Goal: Task Accomplishment & Management: Complete application form

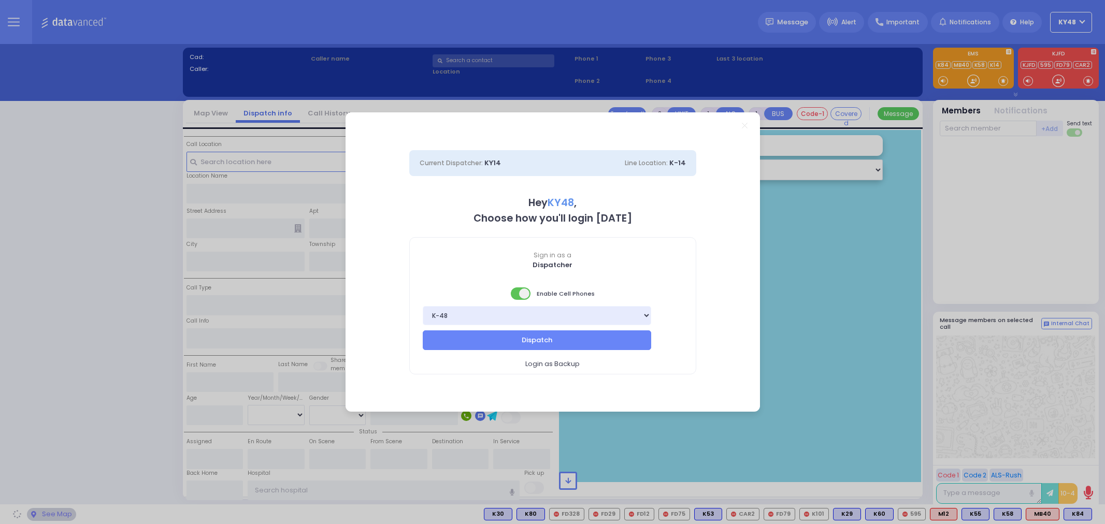
select select "13"
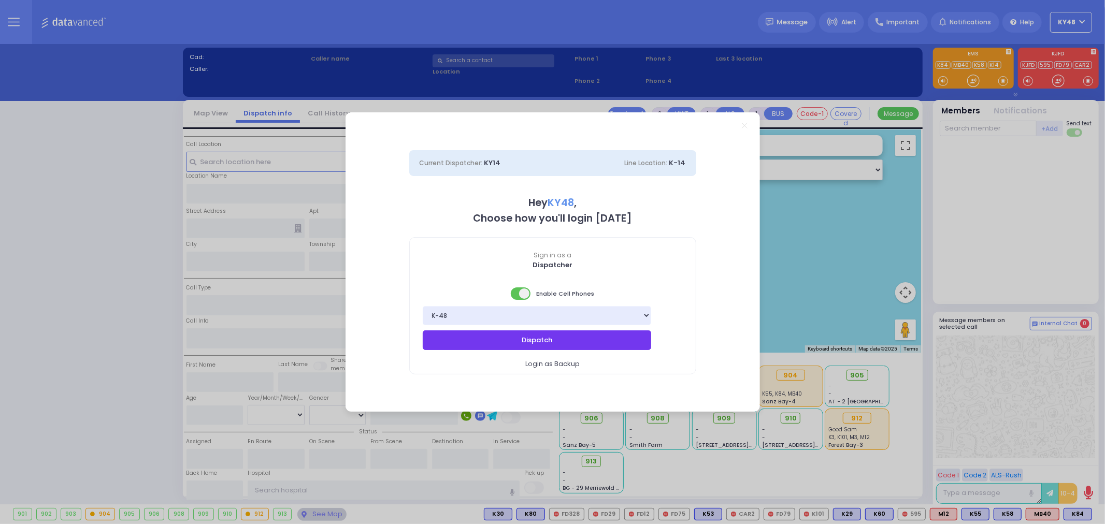
click at [531, 338] on button "Dispatch" at bounding box center [537, 340] width 229 height 20
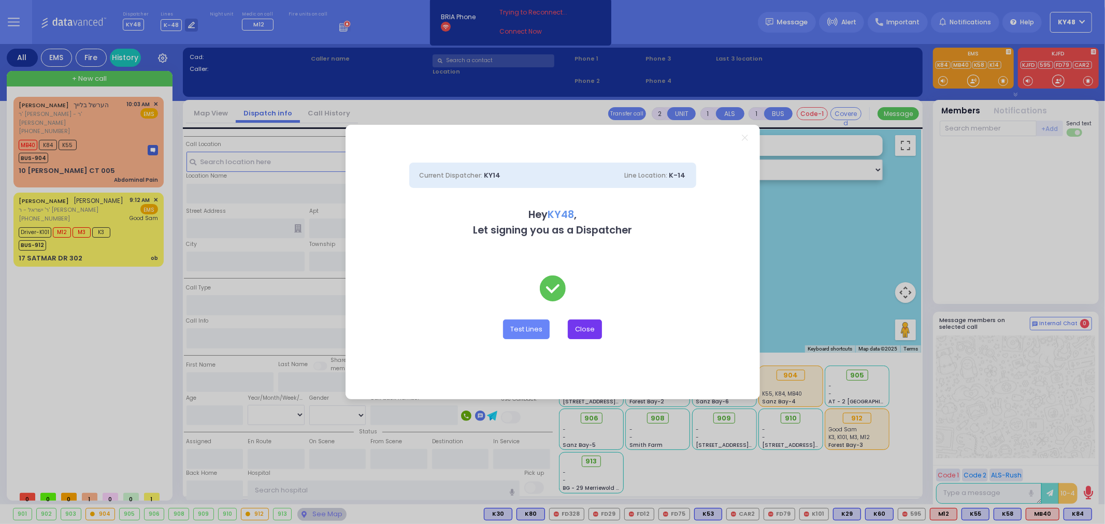
click at [579, 332] on button "Close" at bounding box center [585, 330] width 34 height 20
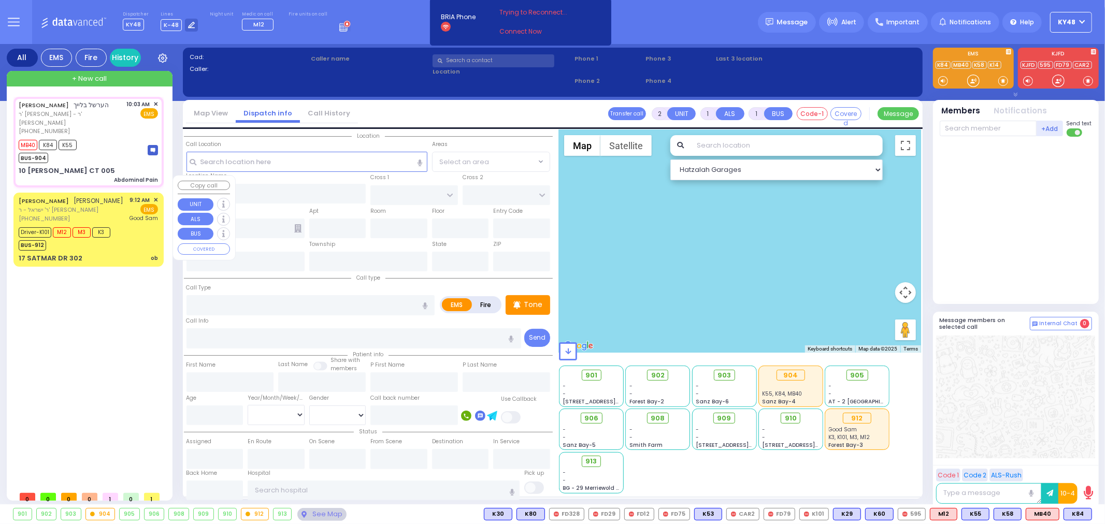
type input "6"
select select
type input "Abdominal Pain"
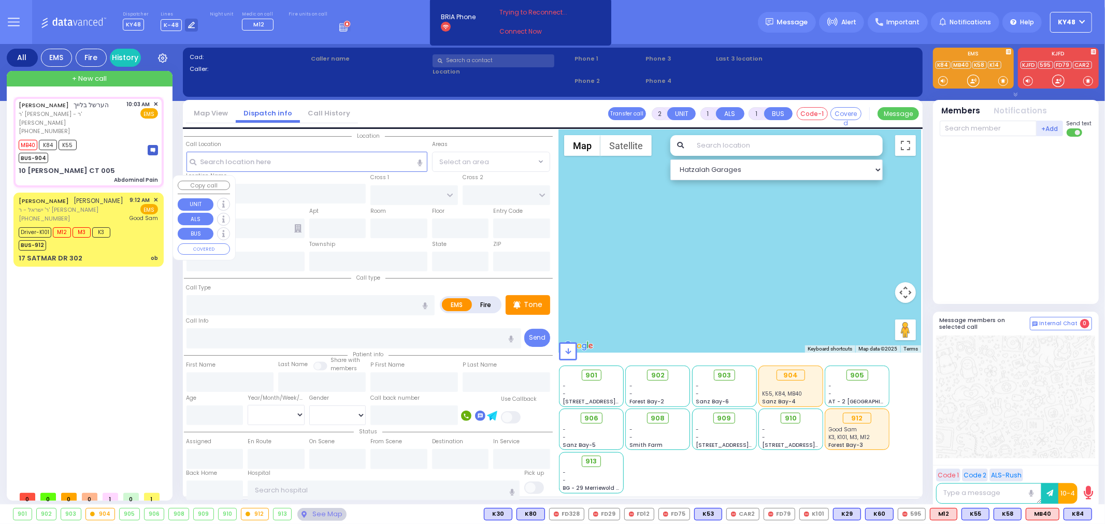
radio input "true"
type input "[PERSON_NAME]"
type input "BLEICH"
type input "[PERSON_NAME]"
type input "Bleich"
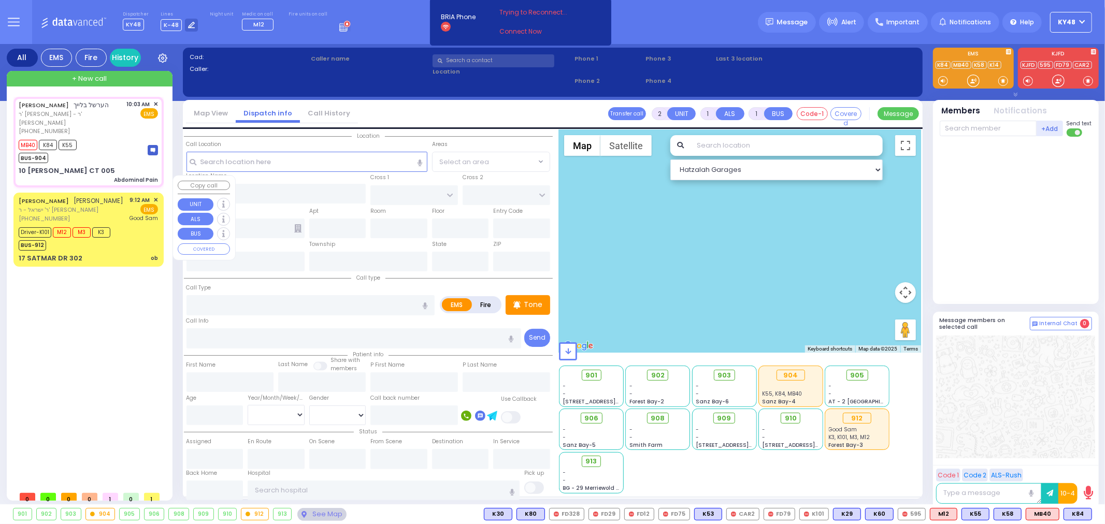
type input "25"
select select "Year"
select select "[DEMOGRAPHIC_DATA]"
type input "10:03"
type input "10:04"
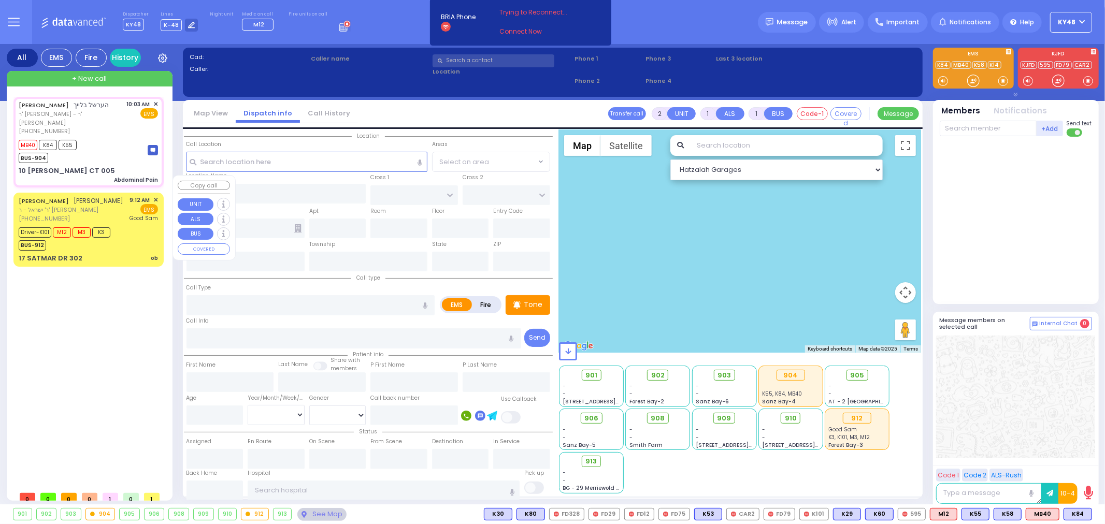
type input "10:07"
select select "Hatzalah Garages"
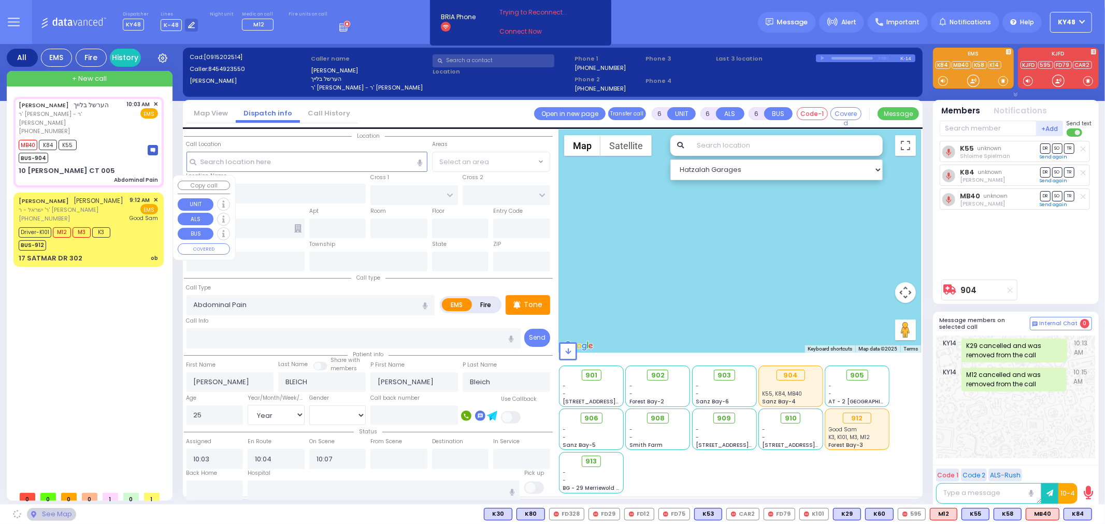
type input "ACRES RD"
type input "10 [PERSON_NAME] CT"
type input "005"
type input "Monroe"
type input "[US_STATE]"
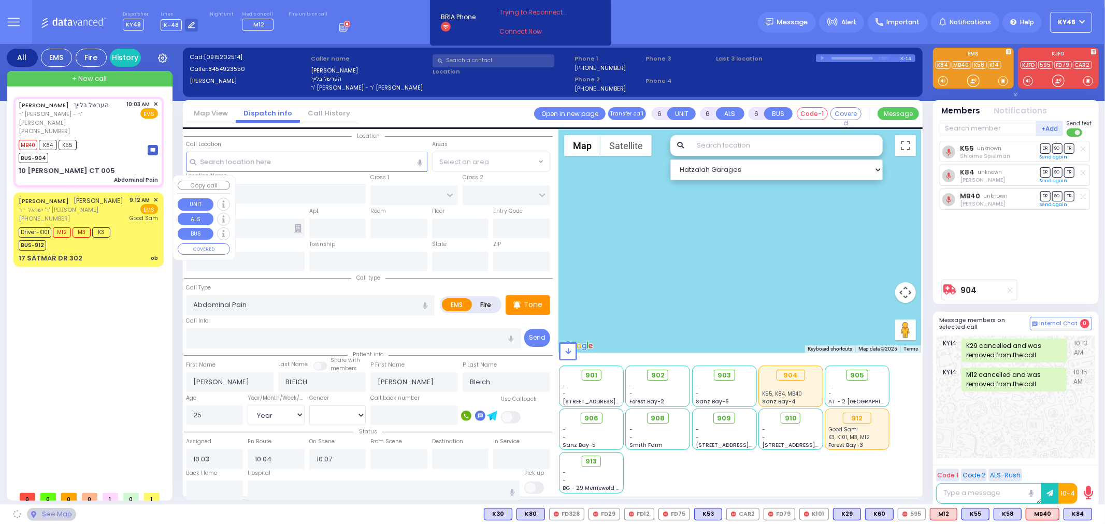
type input "10950"
select select "PALM TREE"
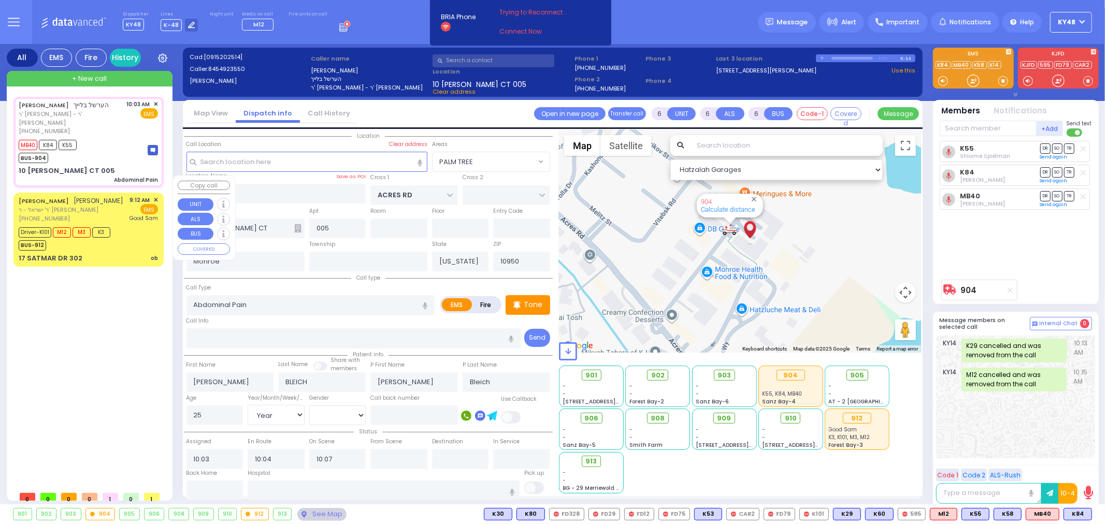
click at [138, 253] on div "17 SATMAR DR 302 ob" at bounding box center [88, 258] width 139 height 10
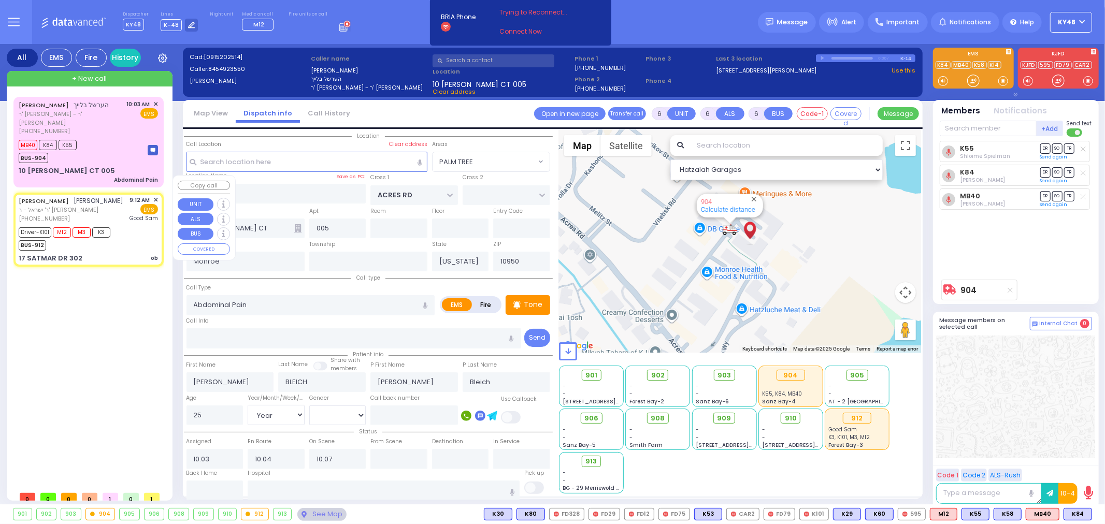
select select
type input "ob"
radio input "true"
type input "[PERSON_NAME]"
type input "FRIED"
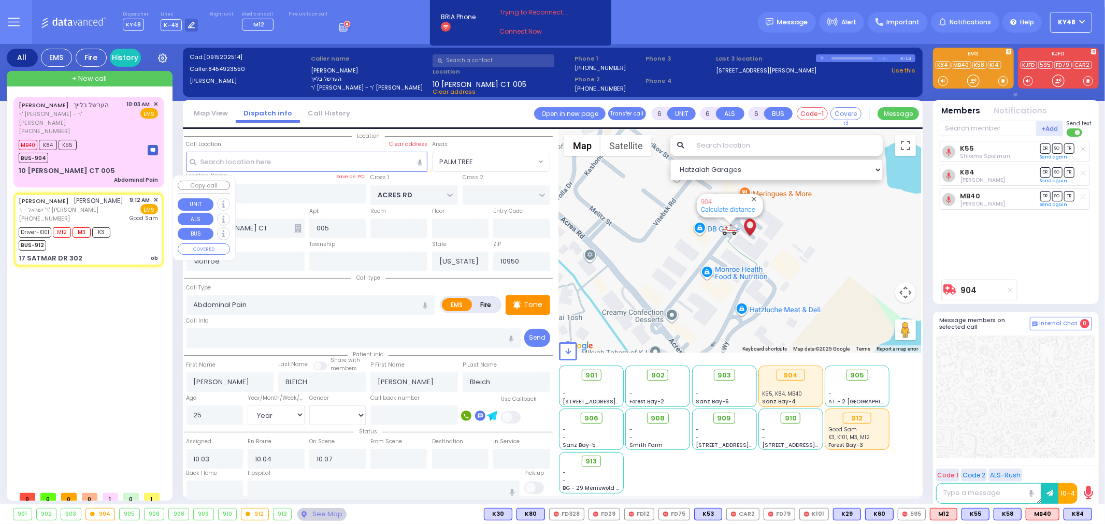
type input "Eather"
type input "Fried"
type input "39"
select select "Year"
select select "[DEMOGRAPHIC_DATA]"
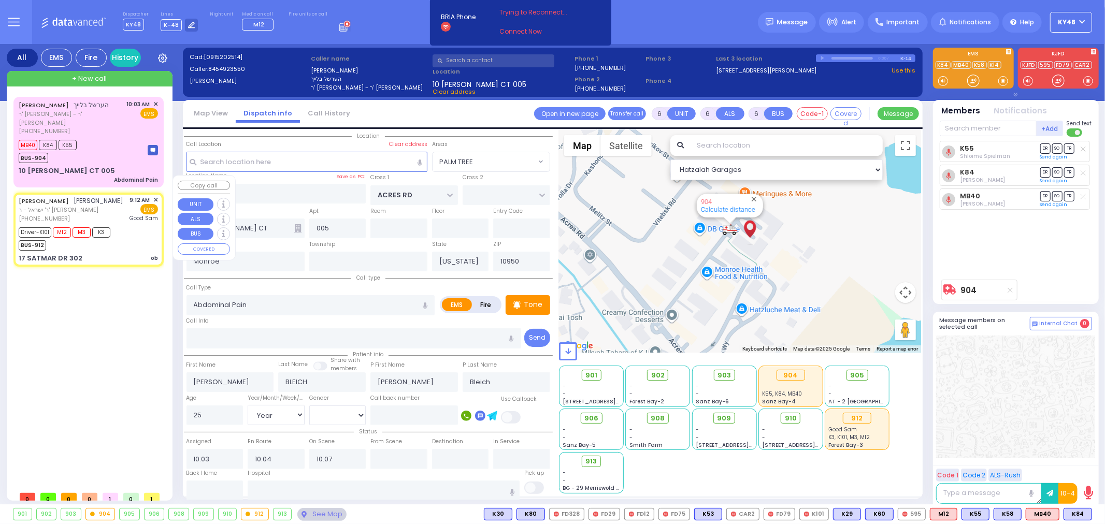
type input "09:12"
type input "09:14"
type input "09:17"
type input "09:43"
type input "[GEOGRAPHIC_DATA]"
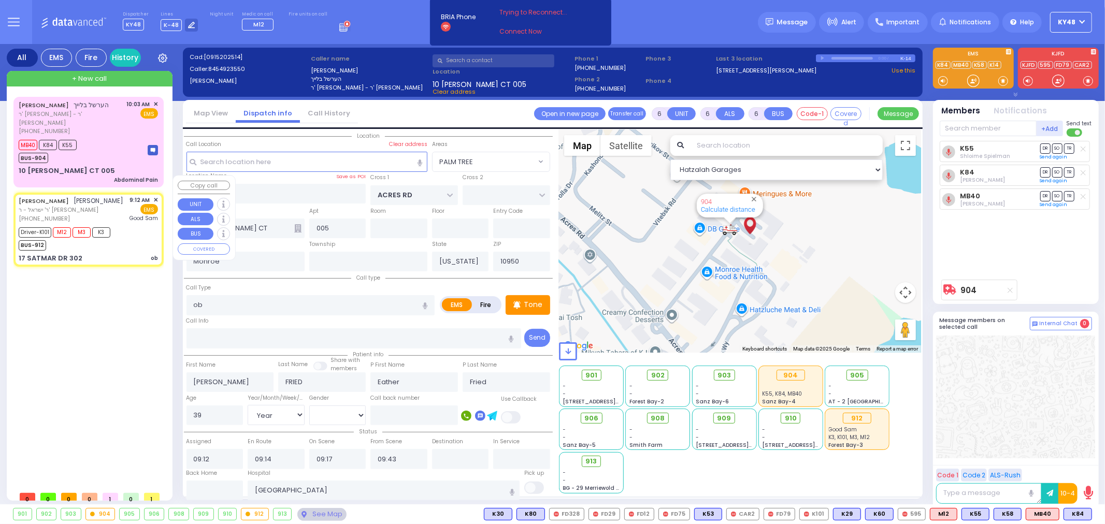
type input "SIGET COURT"
type input "HAYES COURT"
type input "17 SATMAR DR"
type input "302"
type input "[PERSON_NAME]"
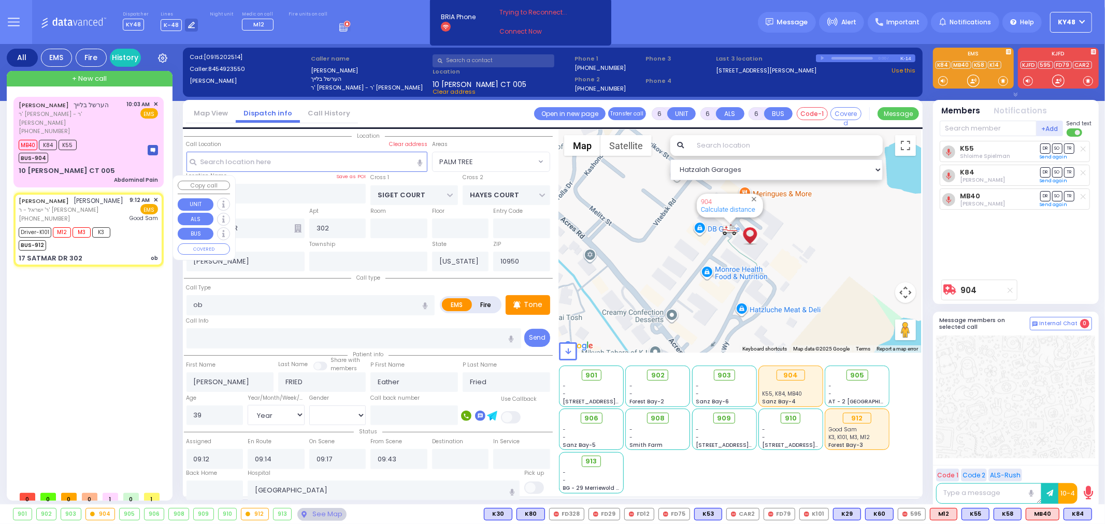
select select "SECTION 3"
select select "Hatzalah Garages"
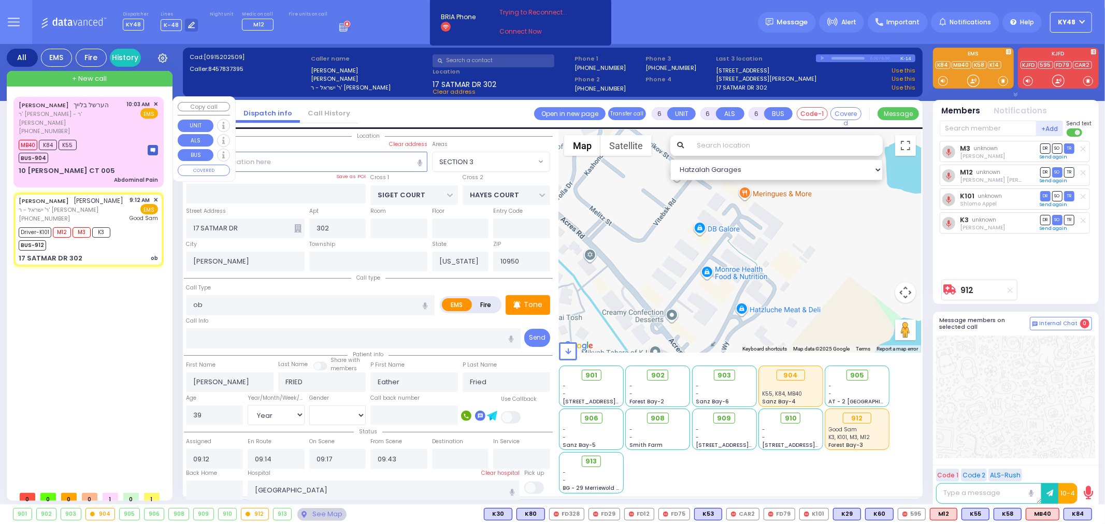
click at [106, 146] on div "MB40 K84 K55 BUS-904" at bounding box center [88, 150] width 139 height 26
select select
type input "Abdominal Pain"
radio input "true"
type input "[PERSON_NAME]"
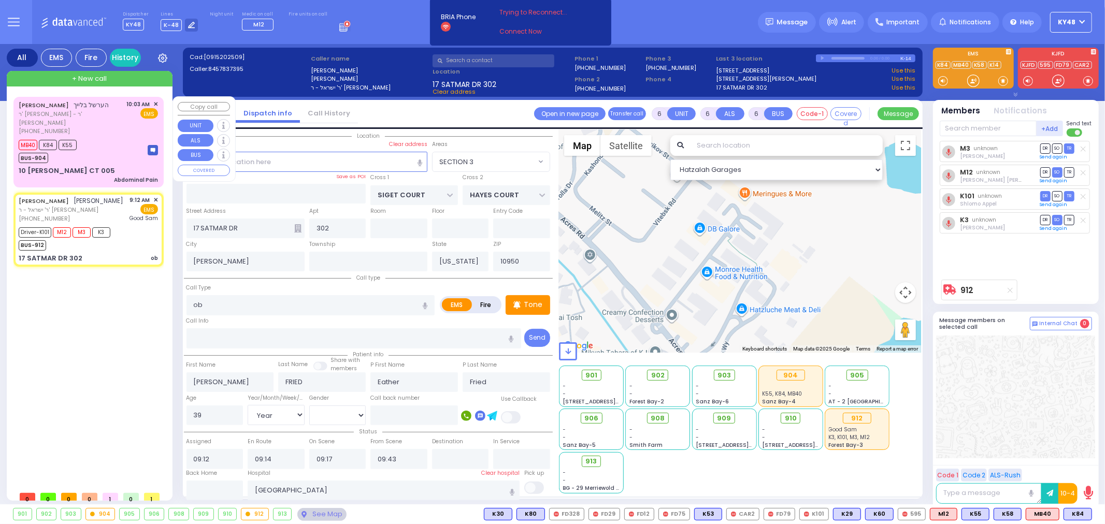
type input "BLEICH"
type input "[PERSON_NAME]"
type input "Bleich"
type input "25"
select select "Year"
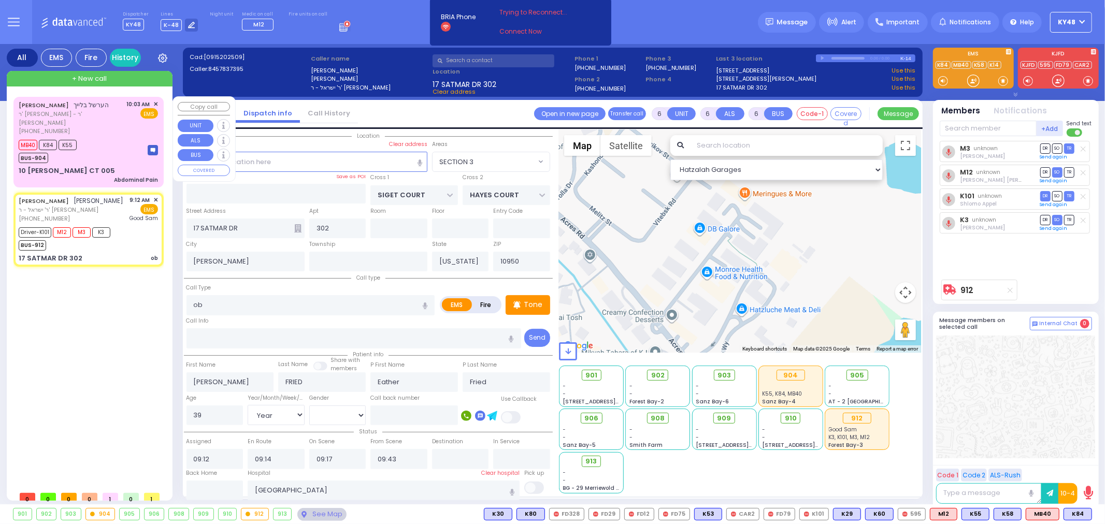
select select "[DEMOGRAPHIC_DATA]"
type input "10:03"
type input "10:04"
type input "10:07"
select select "Hatzalah Garages"
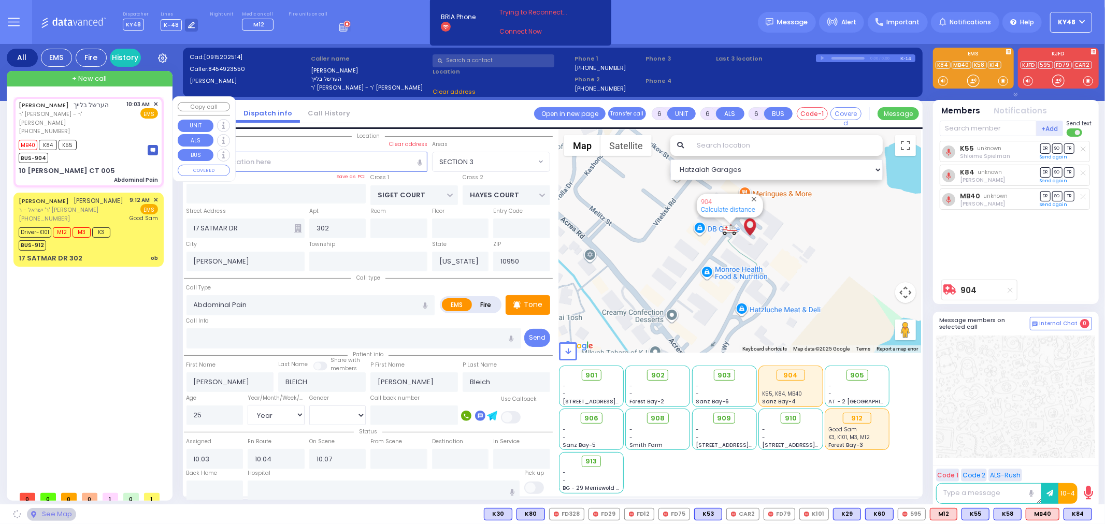
type input "ACRES RD"
type input "10 [PERSON_NAME] CT"
type input "005"
type input "Monroe"
select select "PALM TREE"
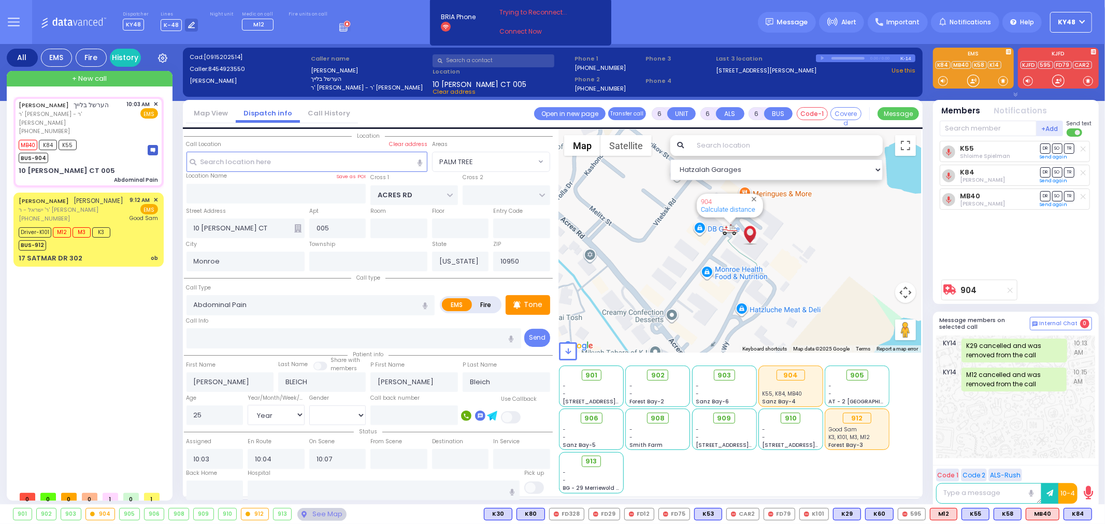
select select
radio input "true"
select select "Year"
select select "[DEMOGRAPHIC_DATA]"
select select "PALM TREE"
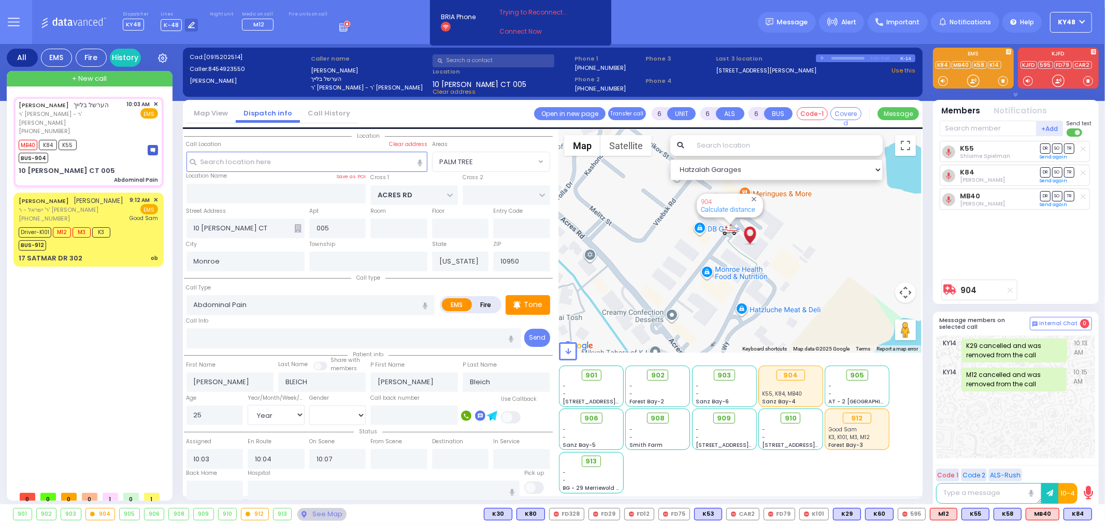
select select "Hatzalah Garages"
select select
radio input "true"
select select "Year"
select select "[DEMOGRAPHIC_DATA]"
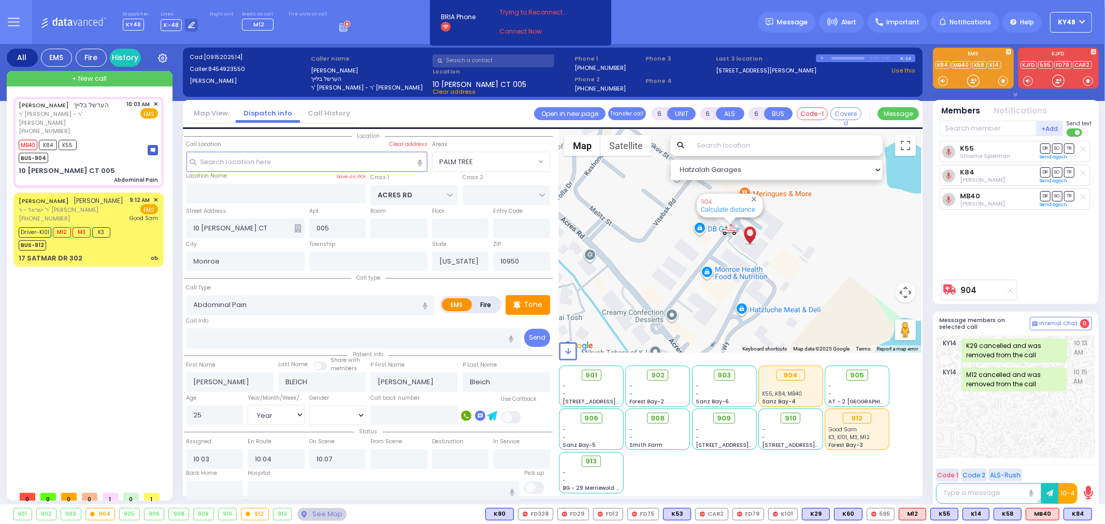
select select "PALM TREE"
select select "Hatzalah Garages"
select select
radio input "true"
select select "Year"
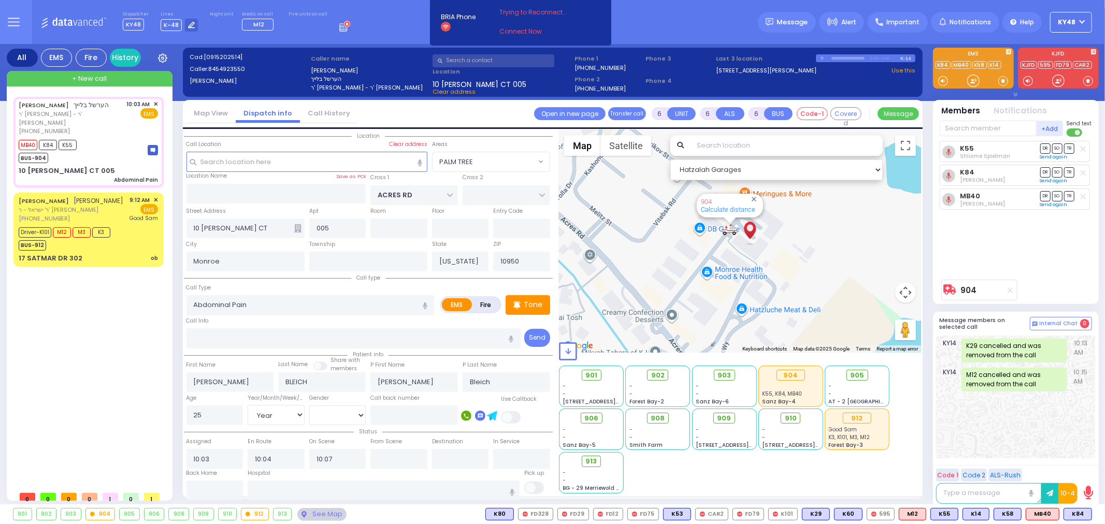
select select "[DEMOGRAPHIC_DATA]"
type input "[GEOGRAPHIC_DATA] [STREET_ADDRESS][GEOGRAPHIC_DATA] Suffern"
select select "PALM TREE"
select select "Hatzalah Garages"
select select
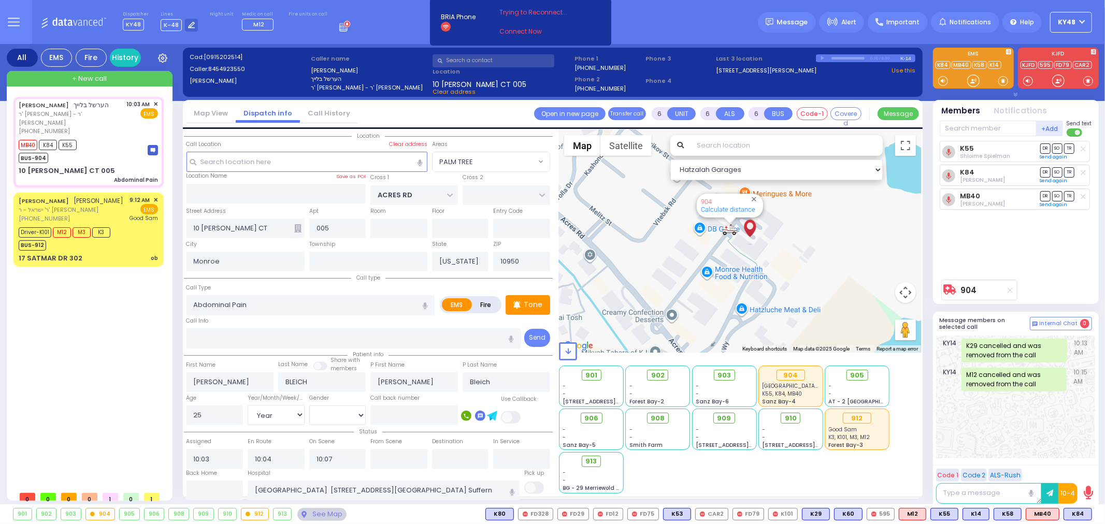
radio input "true"
select select "Year"
select select "[DEMOGRAPHIC_DATA]"
select select "PALM TREE"
select select "Hatzalah Garages"
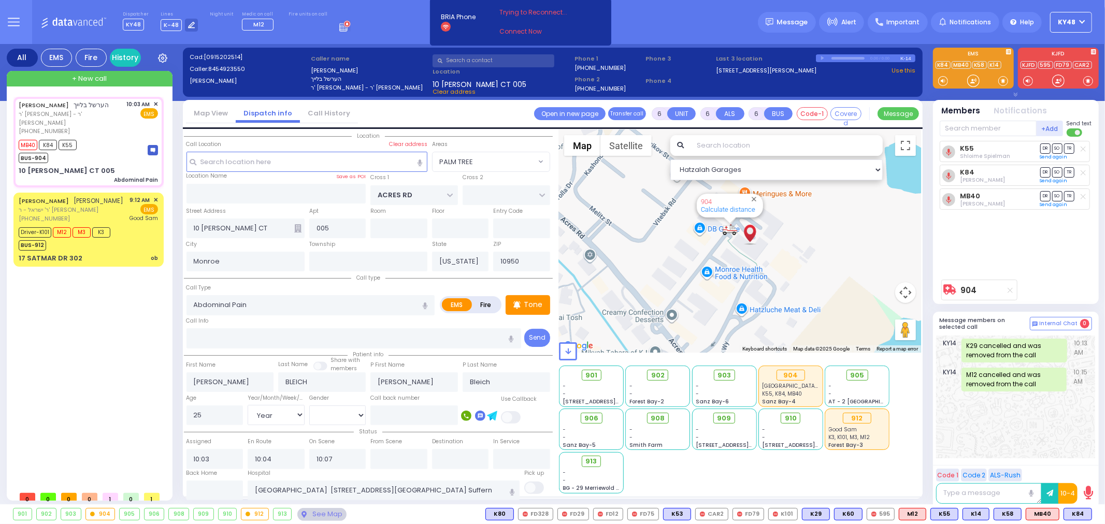
select select
radio input "true"
select select "Year"
select select "[DEMOGRAPHIC_DATA]"
select select "PALM TREE"
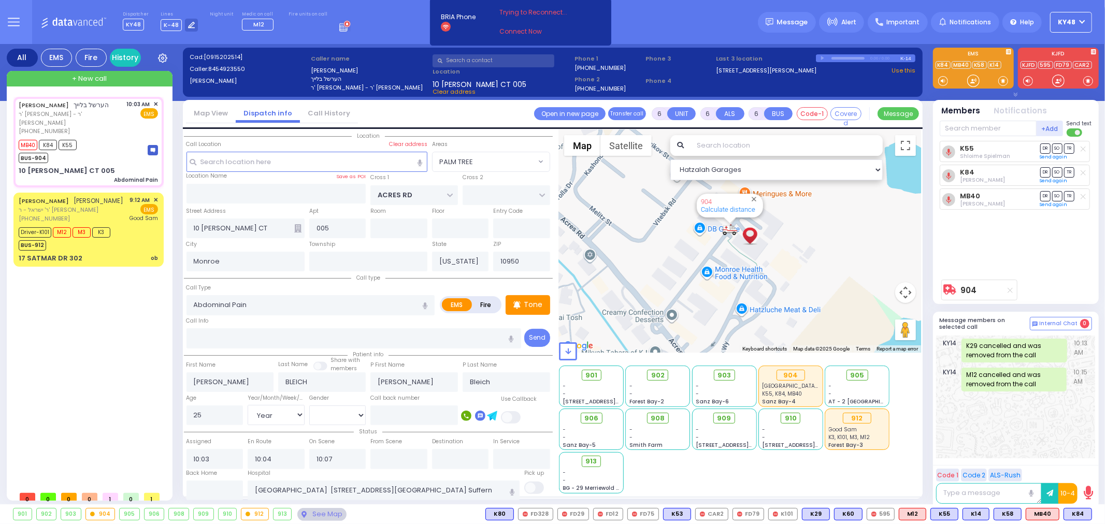
select select "Hatzalah Garages"
select select
radio input "true"
select select "Year"
select select "[DEMOGRAPHIC_DATA]"
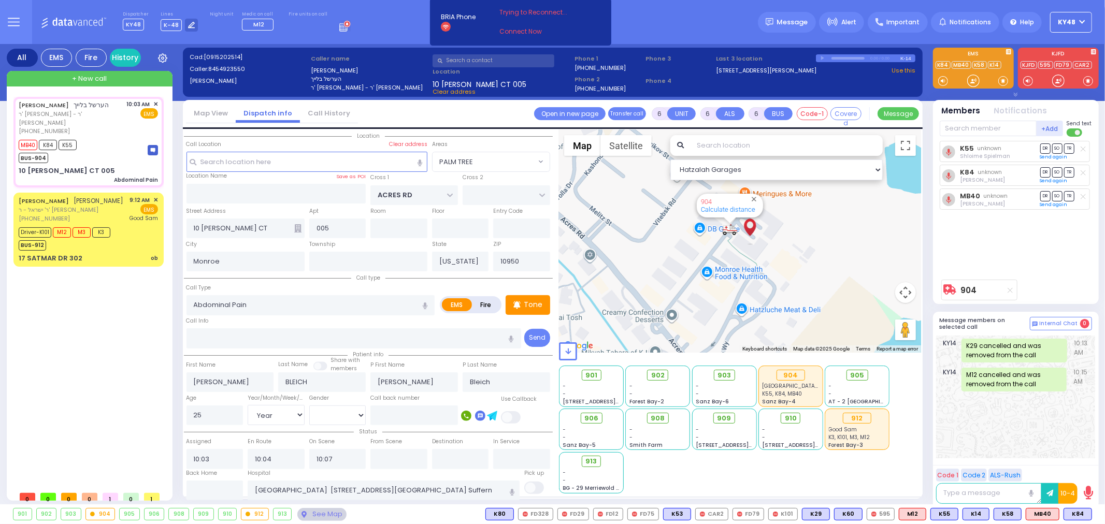
select select "PALM TREE"
select select "Hatzalah Garages"
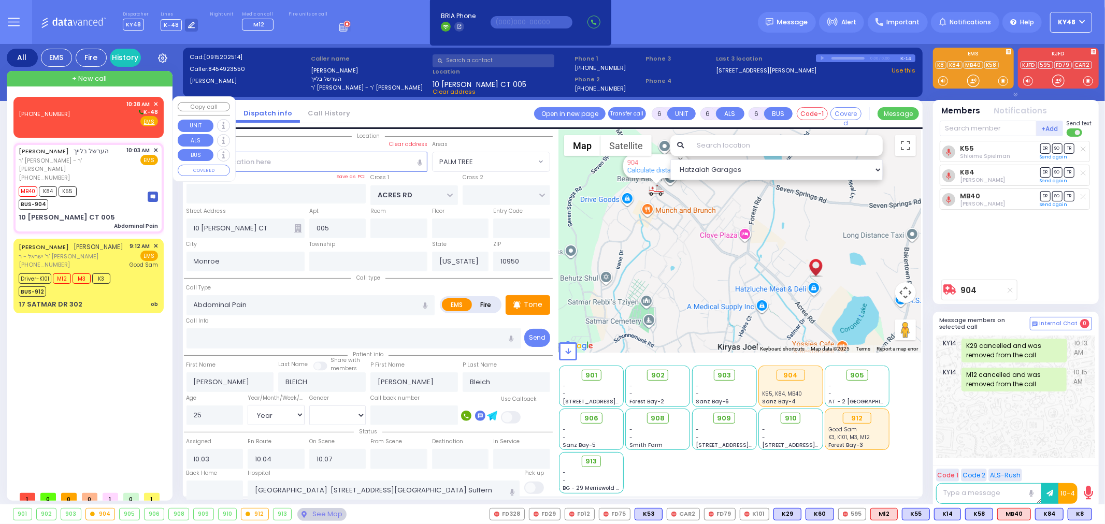
click at [86, 110] on div "(845) 479-2670 10:38 AM ✕ K-48 EMS" at bounding box center [88, 113] width 139 height 27
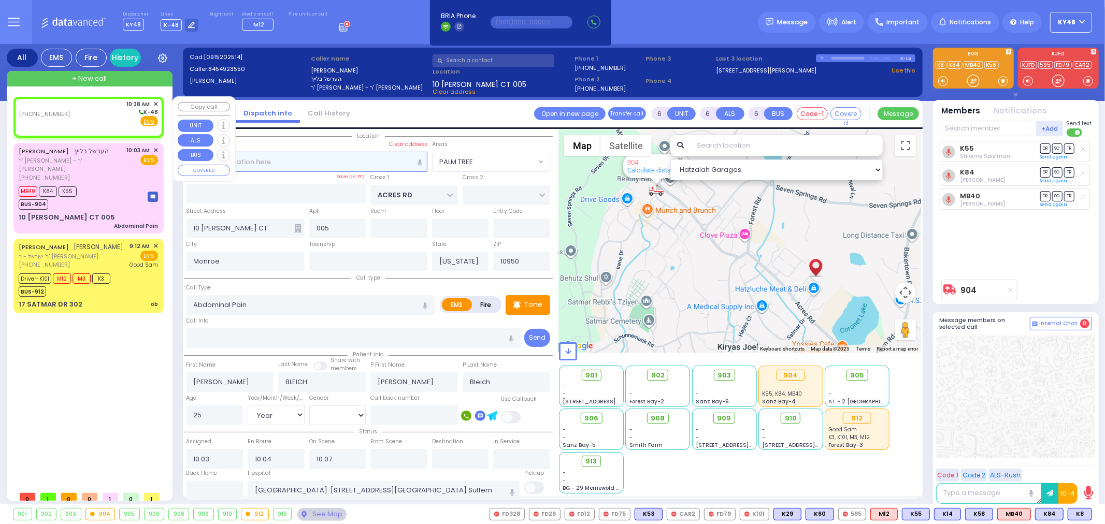
type input "2"
type input "1"
select select
radio input "true"
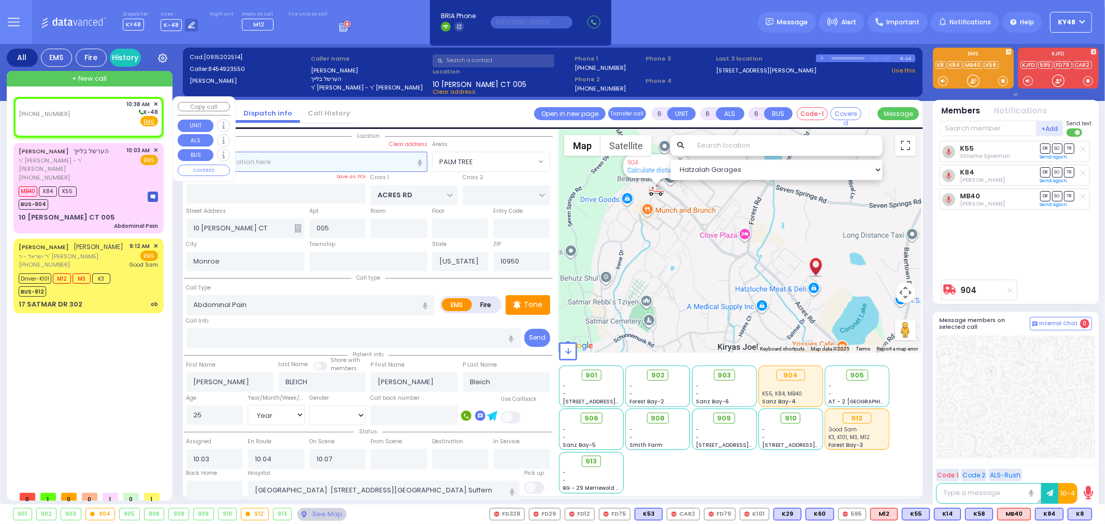
select select
type input "10:38"
select select "Hatzalah Garages"
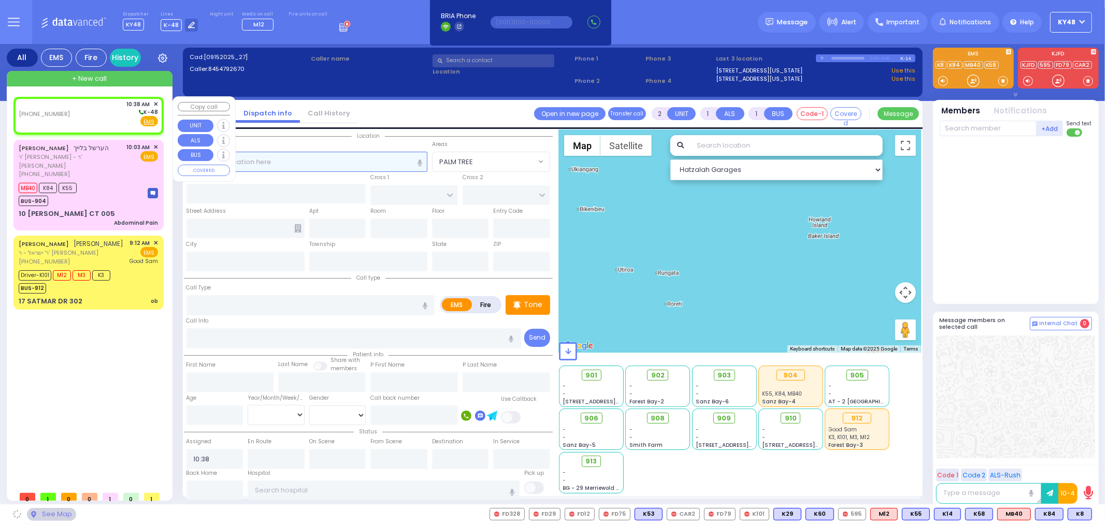
select select
radio input "true"
select select
select select "Hatzalah Garages"
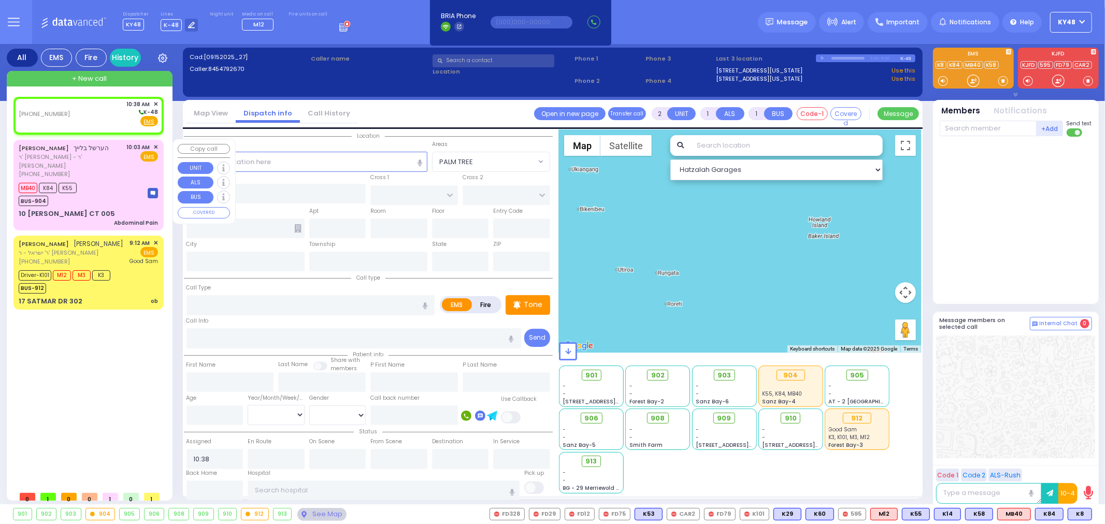
click at [79, 149] on span "הערשל בלייך" at bounding box center [91, 147] width 35 height 9
type input "6"
select select
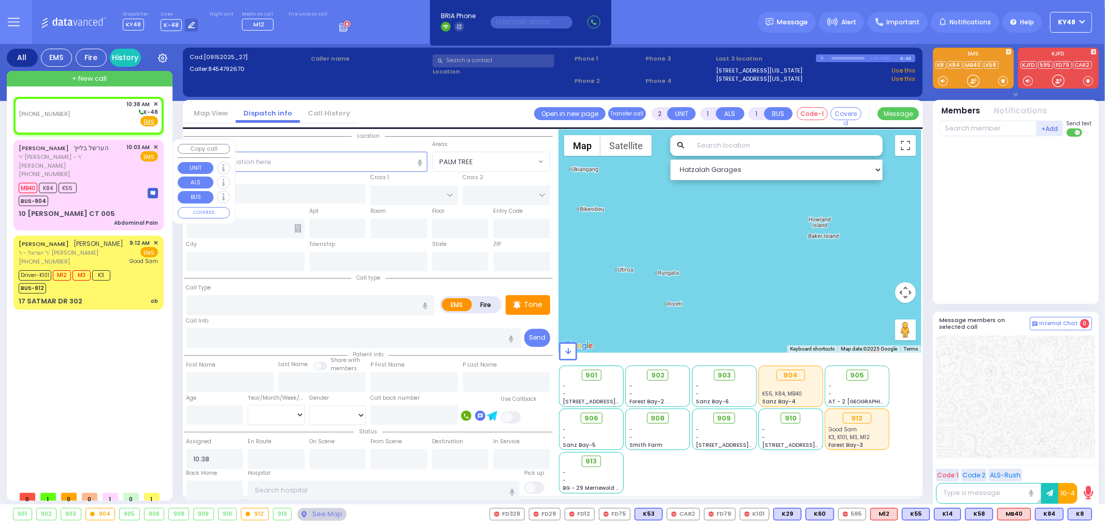
type input "Abdominal Pain"
radio input "true"
type input "[PERSON_NAME]"
type input "BLEICH"
type input "[PERSON_NAME]"
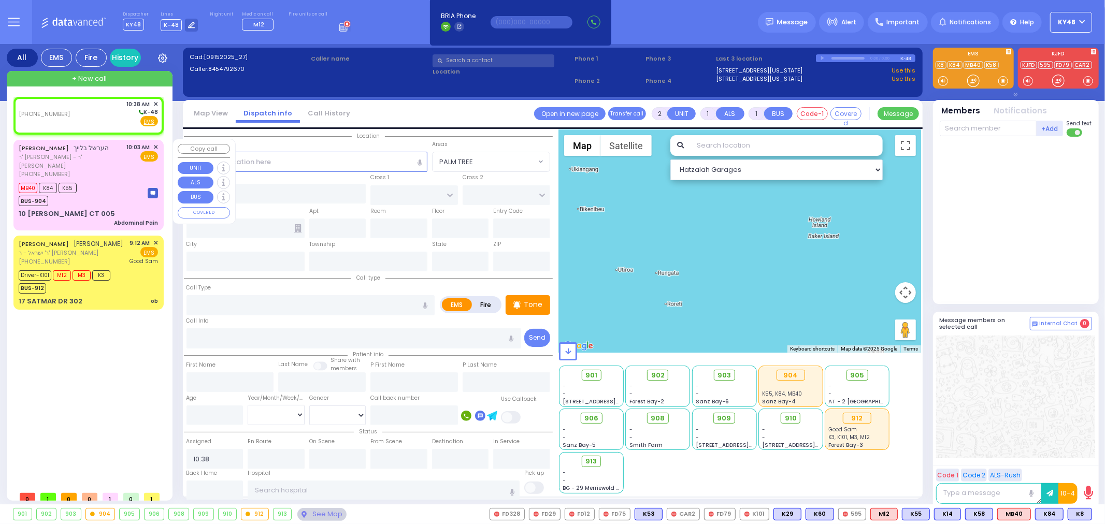
type input "Bleich"
type input "25"
select select "Year"
select select "[DEMOGRAPHIC_DATA]"
type input "10:03"
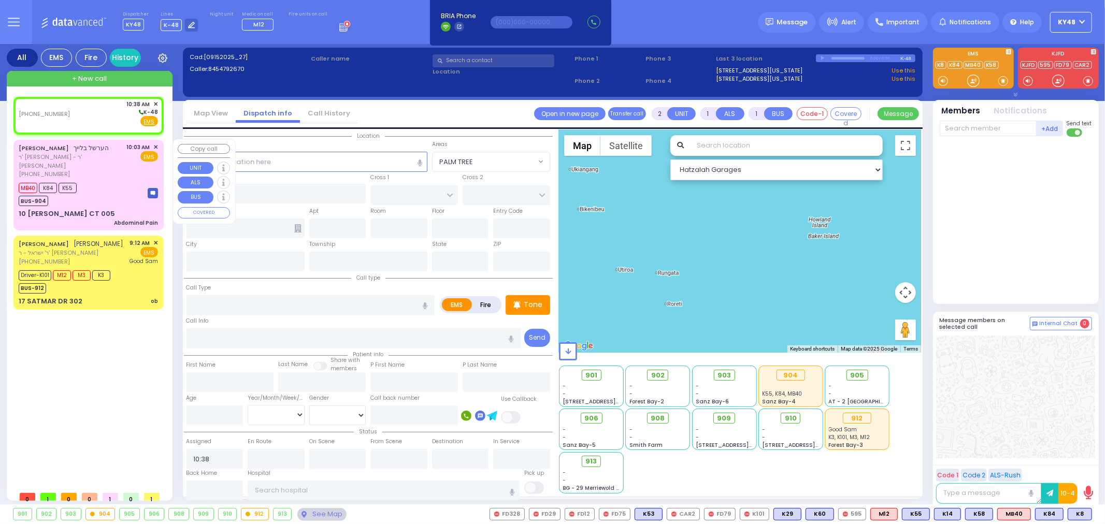
type input "10:04"
type input "10:07"
type input "[GEOGRAPHIC_DATA] [STREET_ADDRESS][GEOGRAPHIC_DATA] Suffern"
select select "Hatzalah Garages"
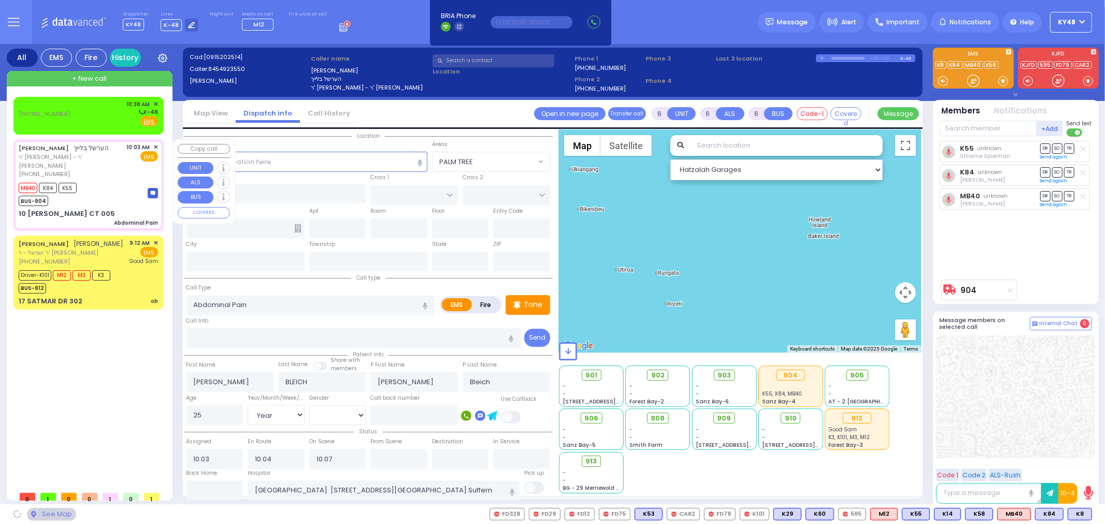
type input "ACRES RD"
type input "10 [PERSON_NAME] CT"
type input "005"
type input "Monroe"
type input "[US_STATE]"
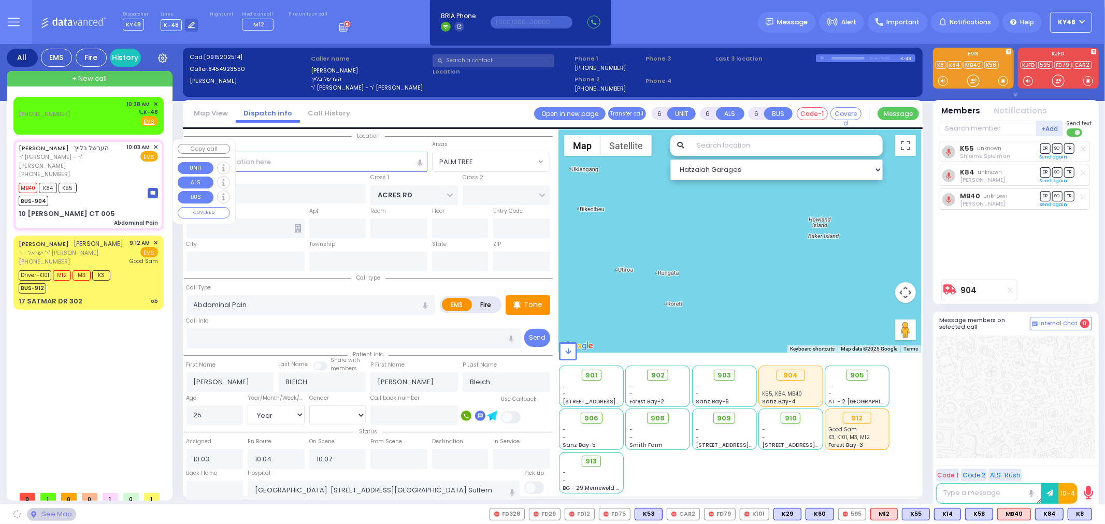
type input "10950"
select select "PALM TREE"
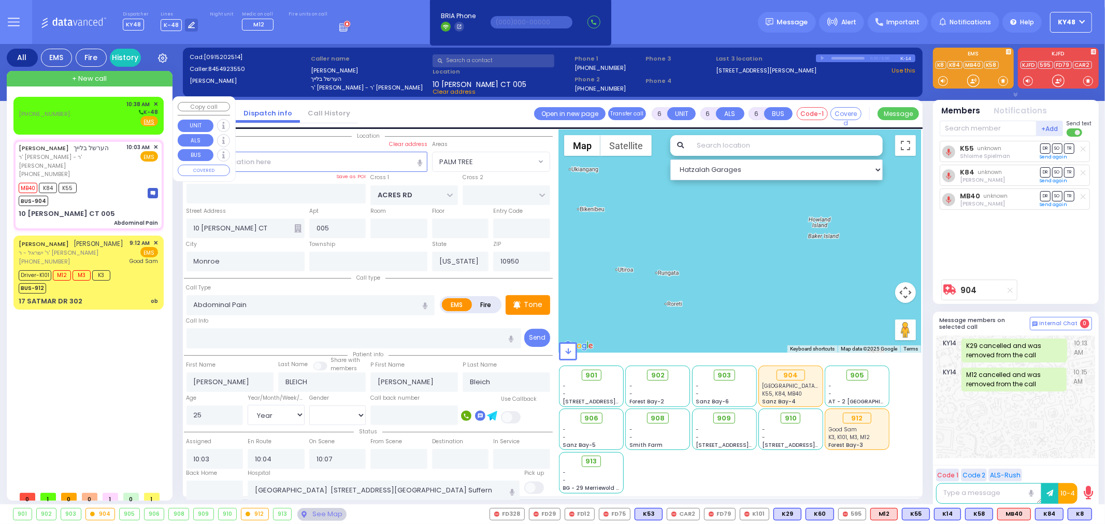
click at [83, 127] on div "(845) 479-2670 10:38 AM ✕ K-48 EMS" at bounding box center [89, 115] width 146 height 34
type input "2"
type input "1"
select select
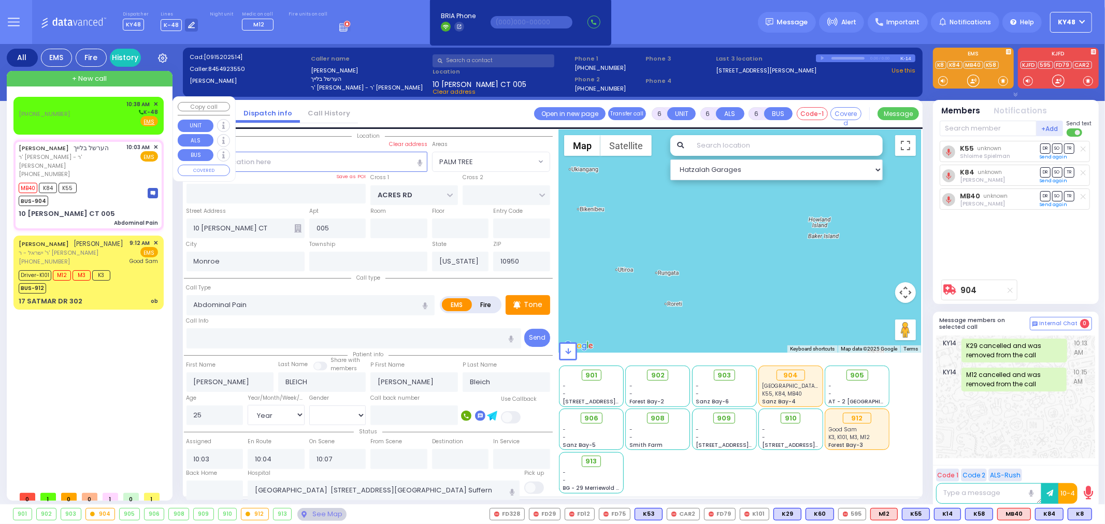
radio input "true"
select select
type input "10:38"
select select "Hatzalah Garages"
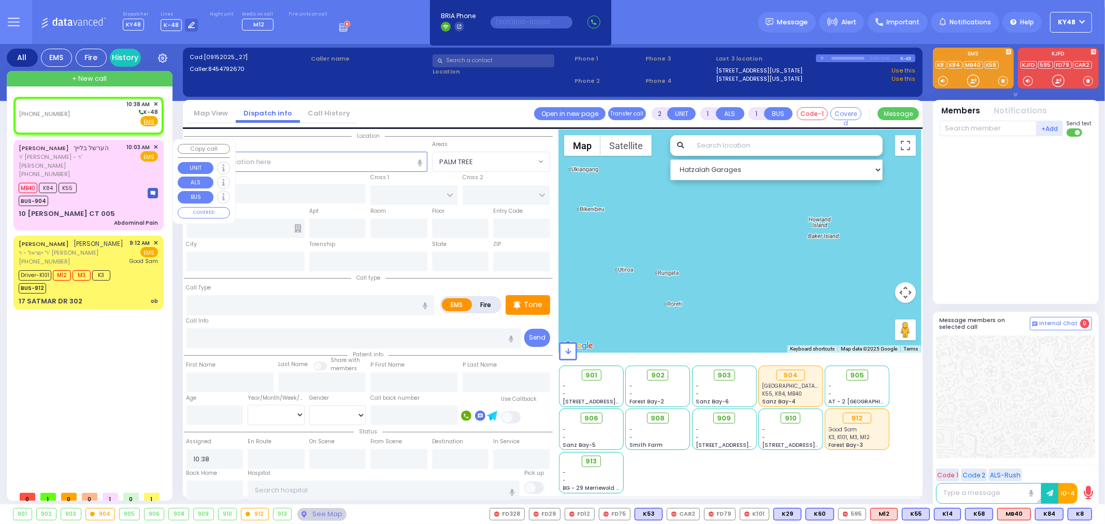
click at [89, 149] on span "הערשל בלייך" at bounding box center [91, 147] width 35 height 9
type input "6"
select select
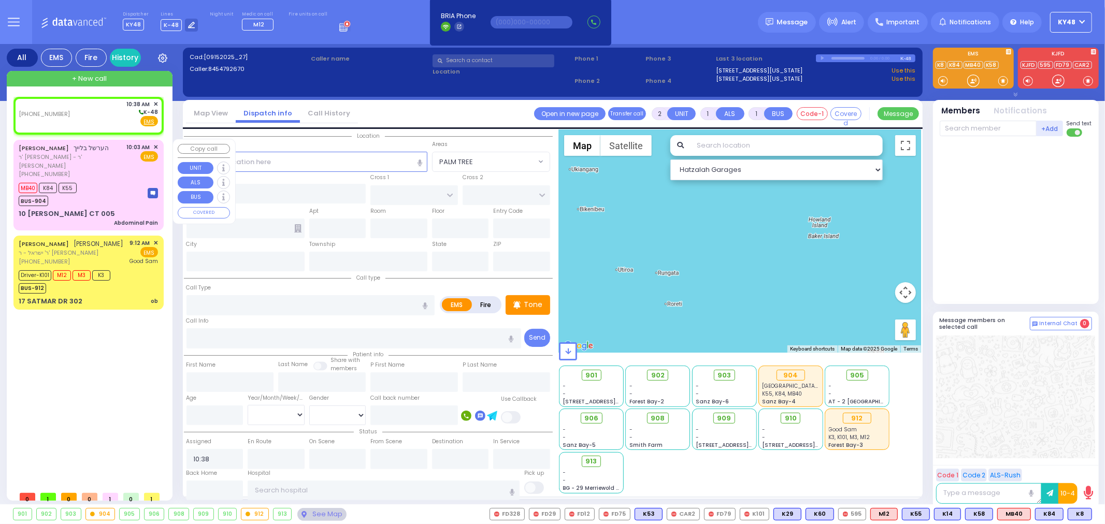
type input "Abdominal Pain"
radio input "true"
type input "[PERSON_NAME]"
type input "BLEICH"
type input "[PERSON_NAME]"
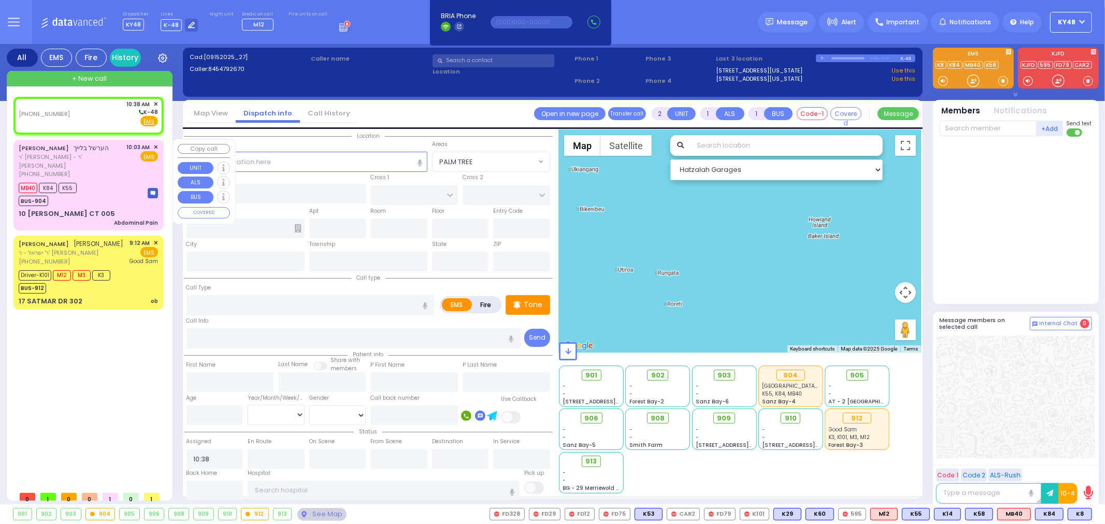
type input "Bleich"
type input "25"
select select "Year"
select select "[DEMOGRAPHIC_DATA]"
type input "10:03"
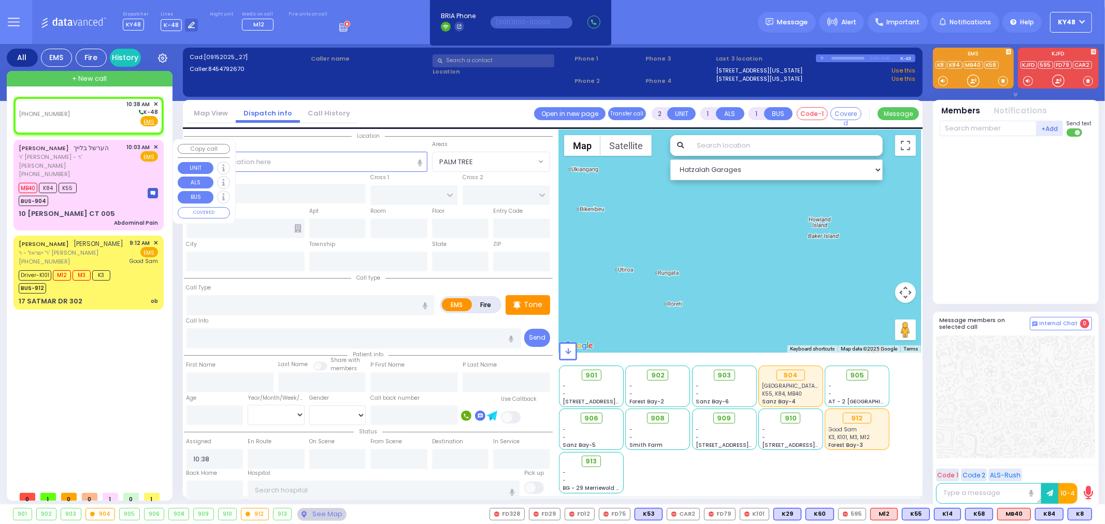
type input "10:04"
type input "10:07"
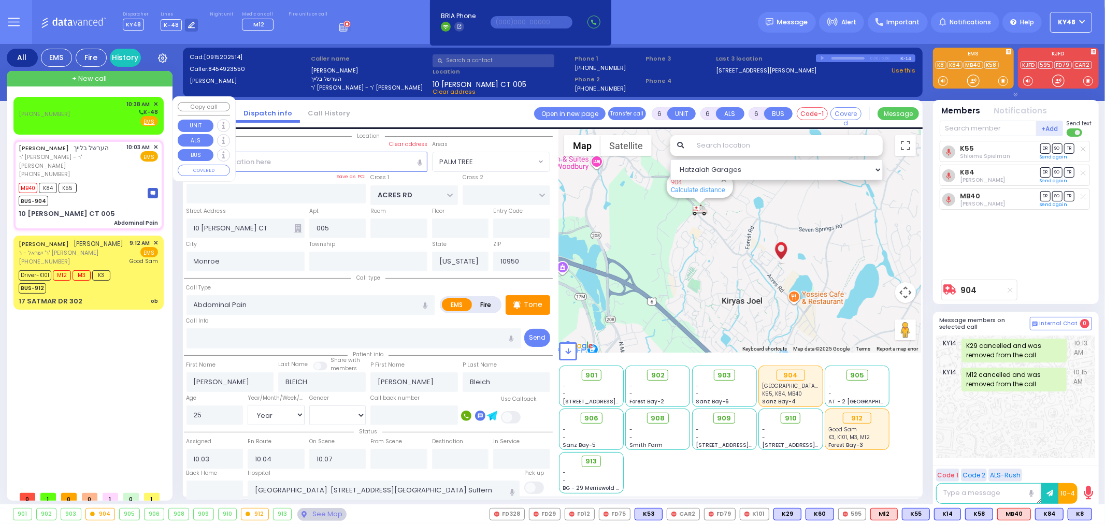
click at [89, 127] on div "(845) 479-2670 10:38 AM ✕ K-48 EMS" at bounding box center [89, 115] width 146 height 34
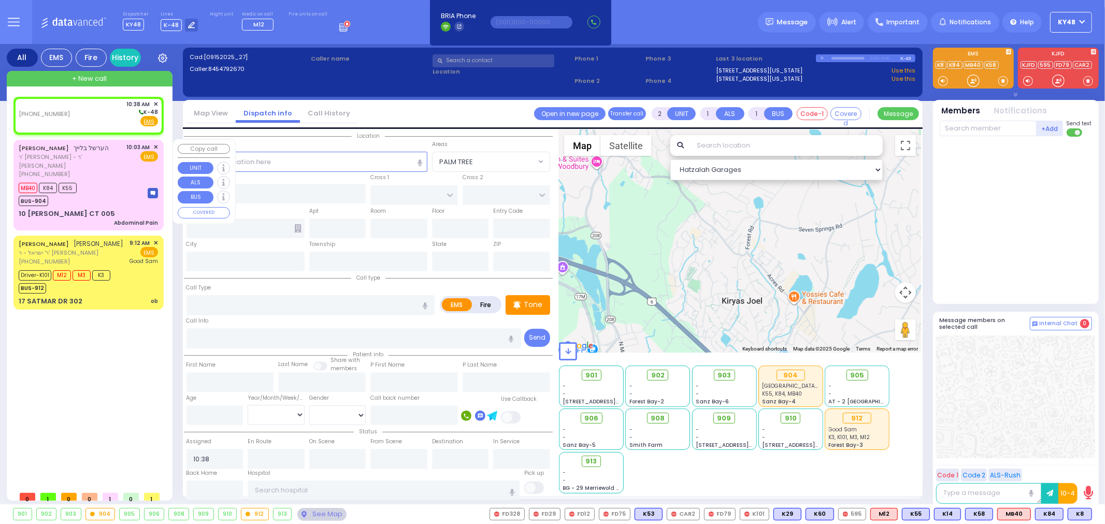
click at [97, 154] on span "ר' [PERSON_NAME] - ר' [PERSON_NAME]" at bounding box center [71, 161] width 105 height 17
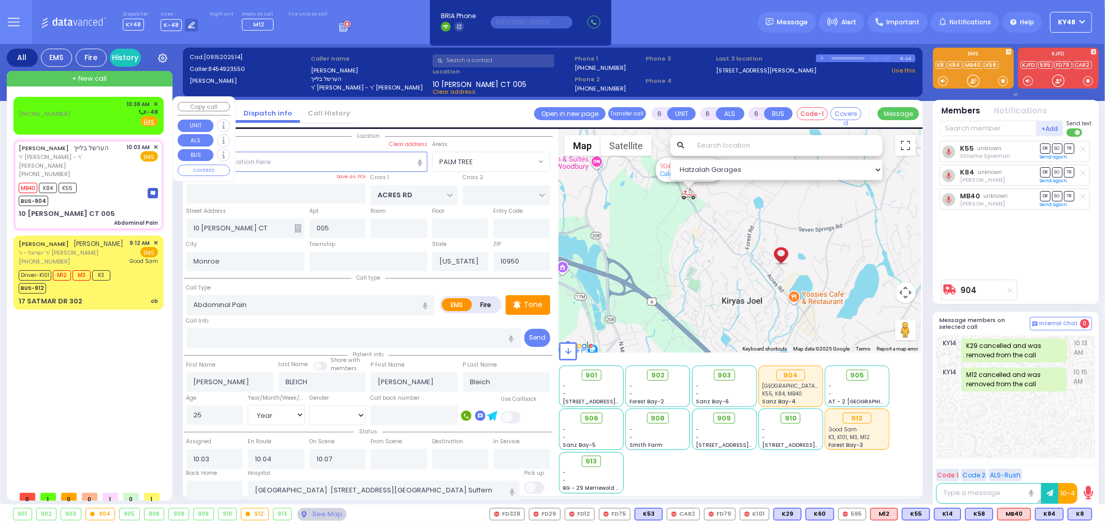
click at [97, 125] on div "(845) 479-2670 10:38 AM ✕ K-48 EMS" at bounding box center [88, 113] width 139 height 27
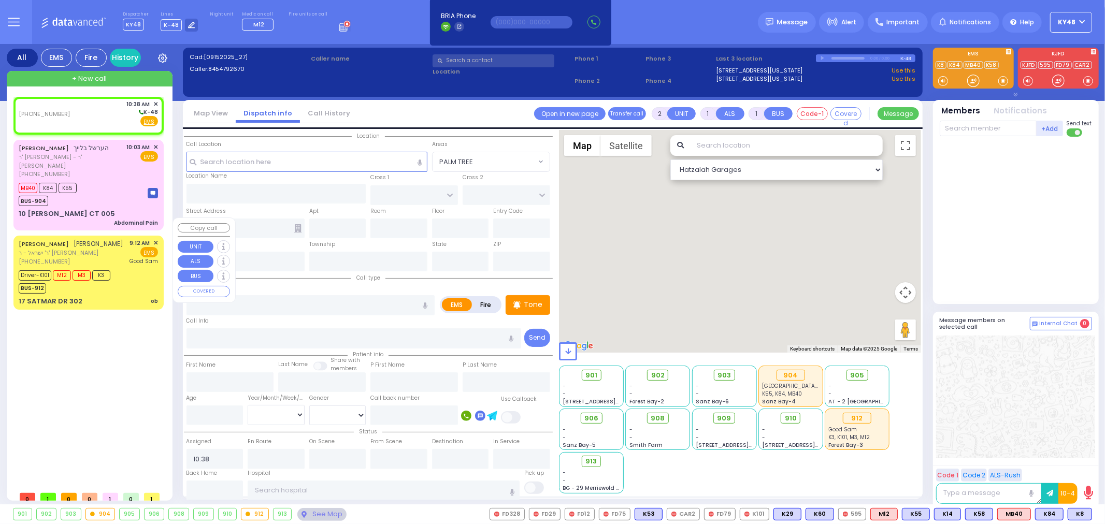
click at [118, 239] on div "JOEL FRIED יואל פריעד ר' ישראל - ר' מרדכי בינער (845) 783-7395 9:12 AM ✕ EMS" at bounding box center [88, 252] width 139 height 27
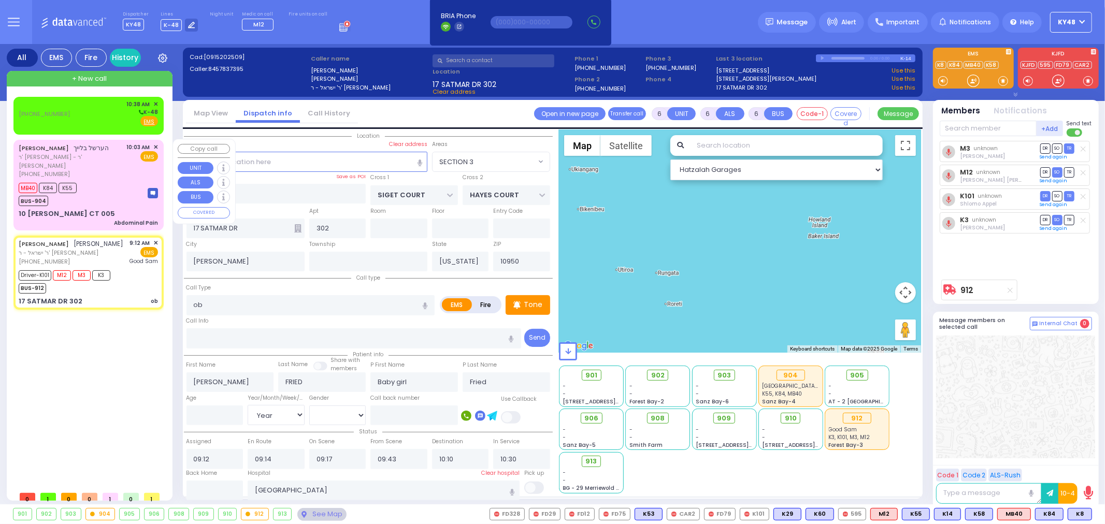
click at [114, 185] on div "MB40 K84 K55 BUS-904" at bounding box center [88, 193] width 139 height 26
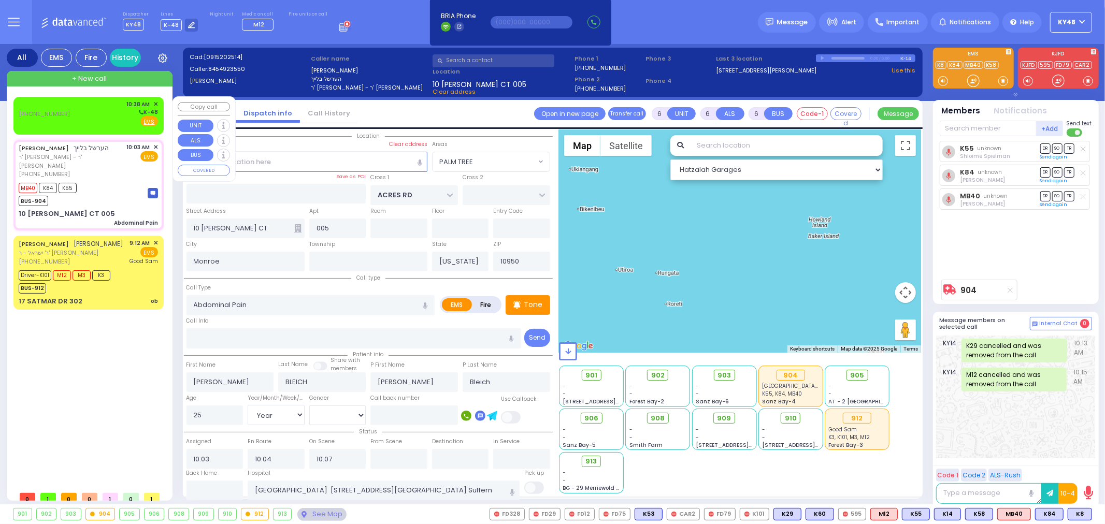
click at [114, 122] on div "(845) 479-2670 10:38 AM ✕ K-48 EMS" at bounding box center [88, 113] width 139 height 27
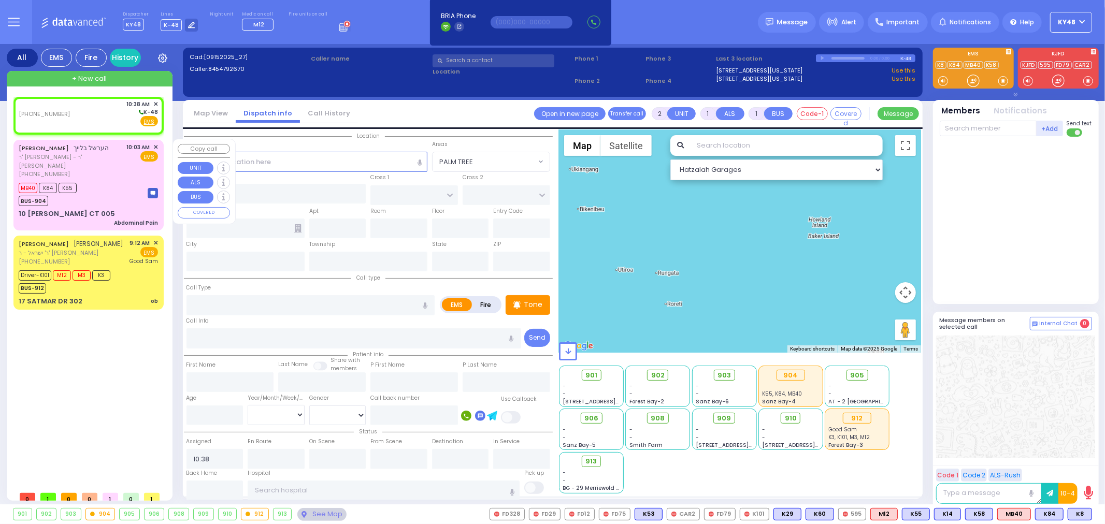
click at [101, 170] on div "[PHONE_NUMBER]" at bounding box center [71, 174] width 105 height 9
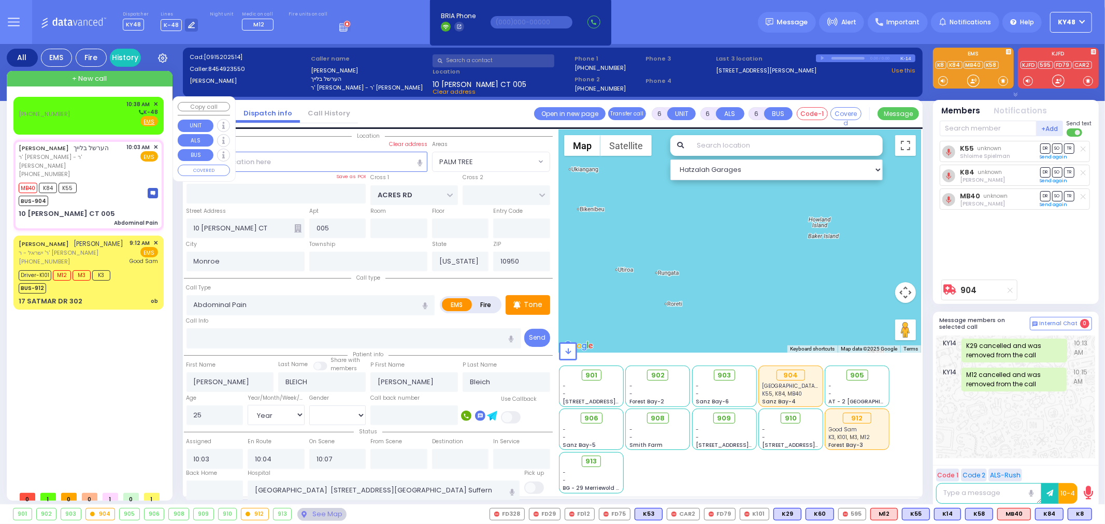
click at [106, 126] on div "(845) 479-2670 10:38 AM ✕ K-48 EMS" at bounding box center [88, 113] width 139 height 27
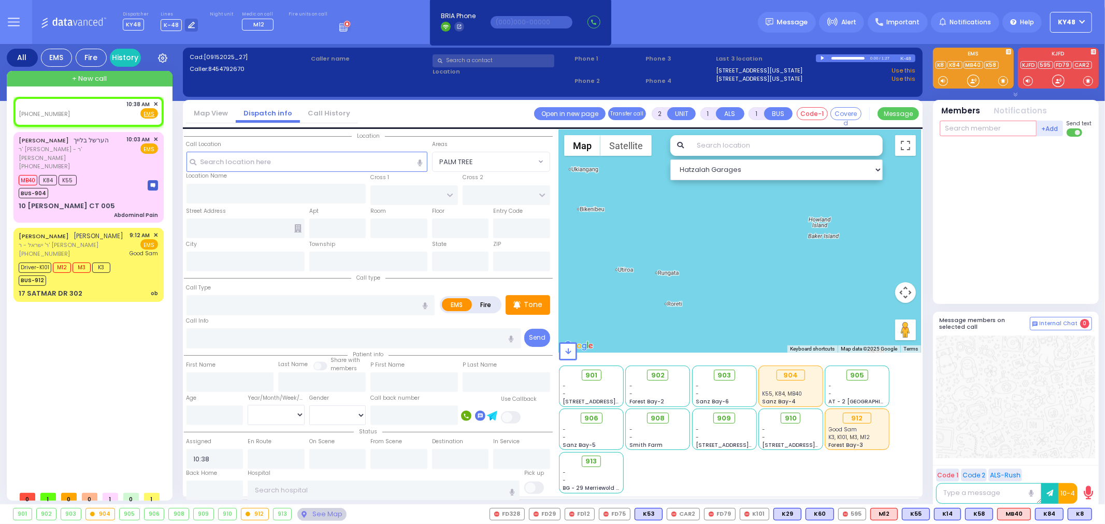
click at [997, 122] on input "text" at bounding box center [988, 129] width 97 height 16
click at [975, 154] on div "KY100 Solomon Polatsek" at bounding box center [1017, 150] width 148 height 18
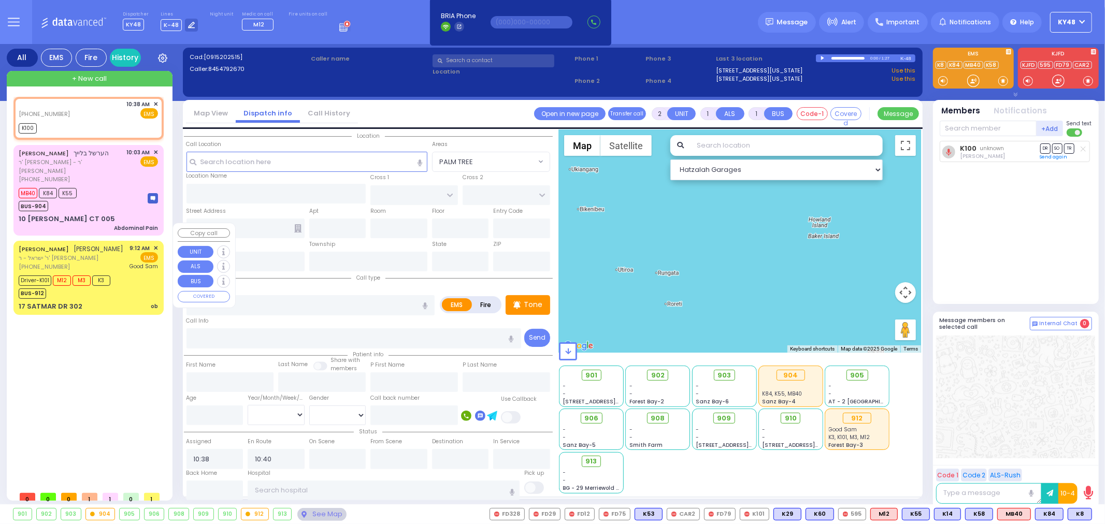
click at [138, 277] on div "Driver-K101 M12 M3 K3 BUS-912" at bounding box center [88, 286] width 139 height 26
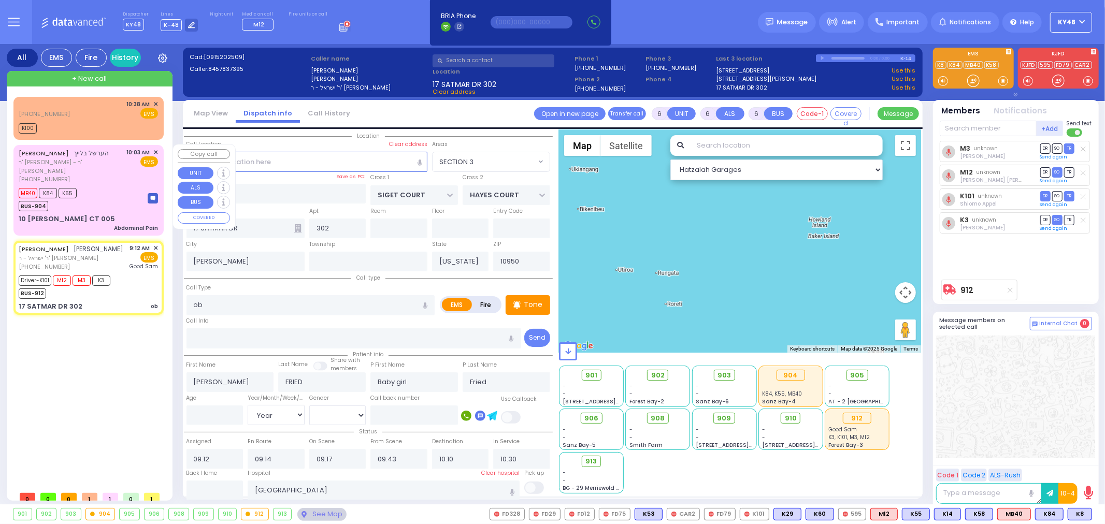
click at [124, 224] on div "Abdominal Pain" at bounding box center [136, 228] width 44 height 8
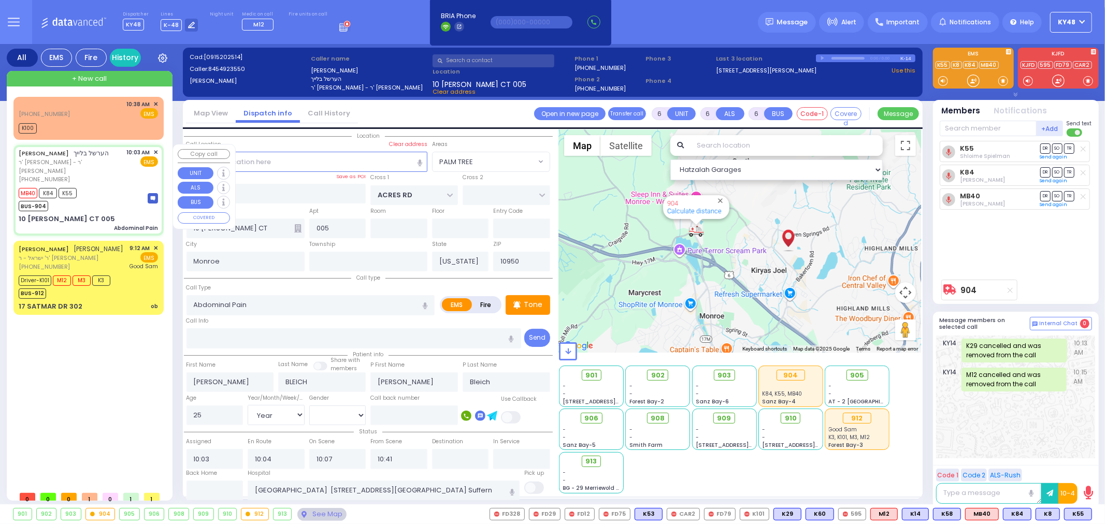
click at [111, 185] on div "MB40 K84 K55 BUS-904" at bounding box center [88, 198] width 139 height 26
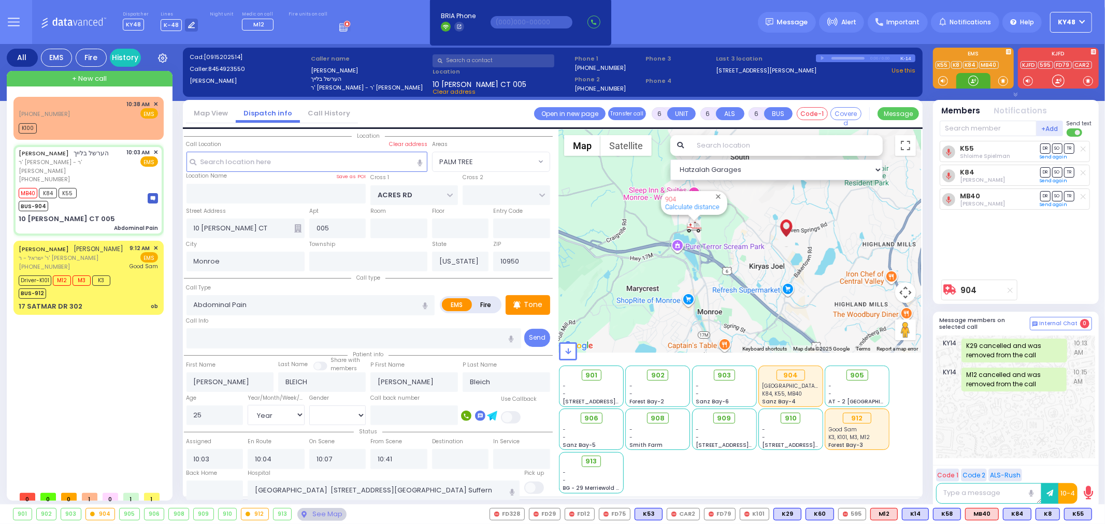
click at [972, 82] on div at bounding box center [973, 81] width 10 height 10
click at [129, 204] on div "HERSHEL BLEICH הערשל בלייך ר' אברהם שמואל - ר' אהרן יוסף לאנדא (845) 492-3550 1…" at bounding box center [89, 190] width 146 height 87
click at [116, 281] on div "JOEL FRIED יואל פריעד ר' ישראל - ר' מרדכי בינער (845) 783-7395 9:12 AM ✕ EMS Dr…" at bounding box center [89, 277] width 146 height 71
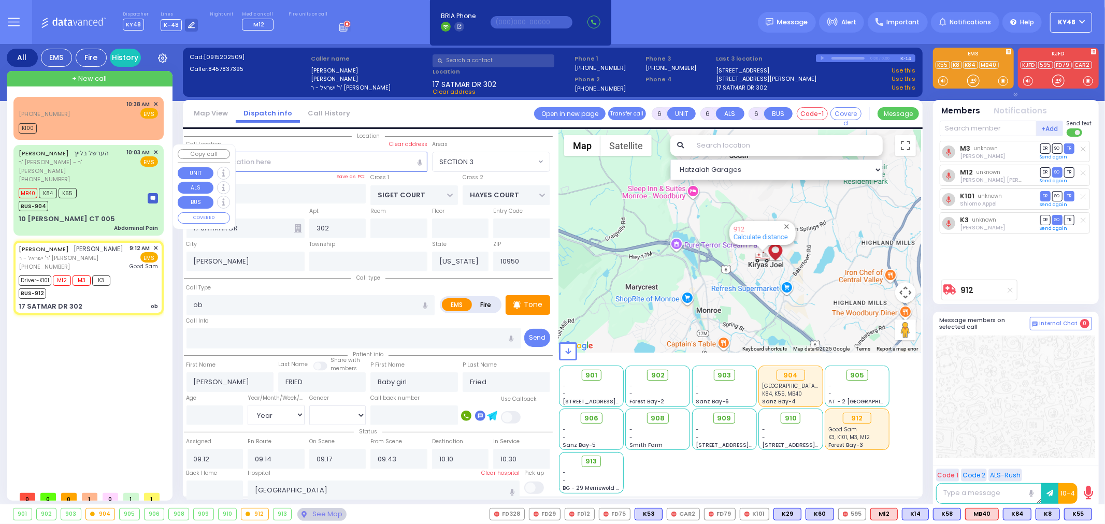
click at [105, 203] on div "HERSHEL BLEICH הערשל בלייך ר' אברהם שמואל - ר' אהרן יוסף לאנדא (845) 492-3550 1…" at bounding box center [89, 190] width 146 height 87
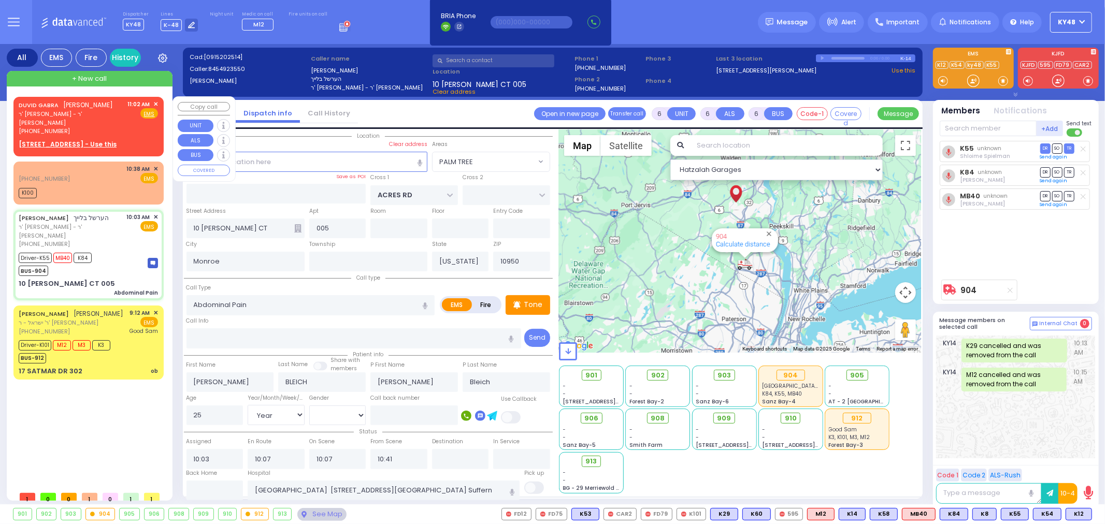
click at [87, 116] on span "ר' אריאל מרדכי - ר' יעקב סאאל" at bounding box center [72, 118] width 106 height 17
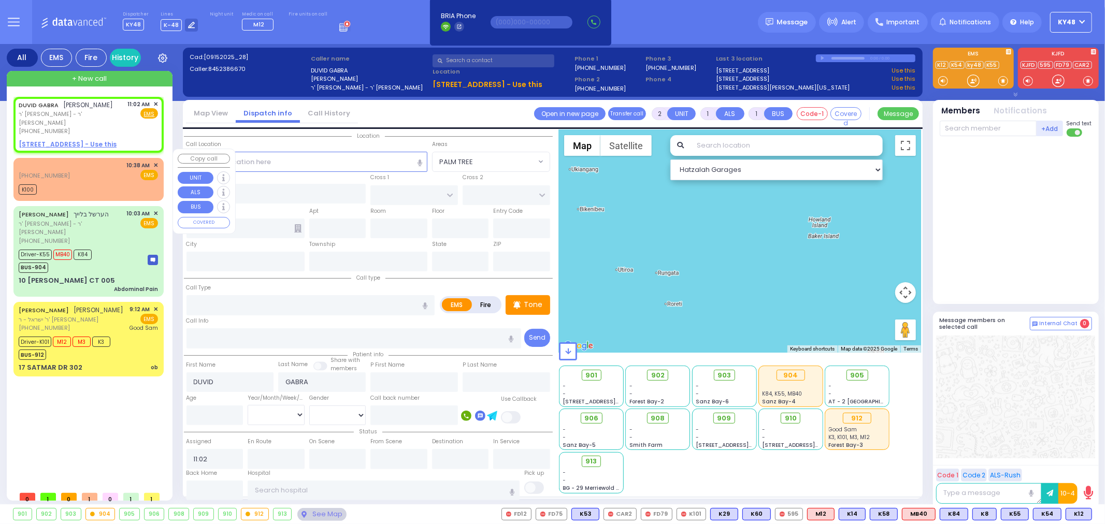
click at [92, 166] on div "(845) 479-2670 10:38 AM ✕ EMS" at bounding box center [88, 170] width 139 height 19
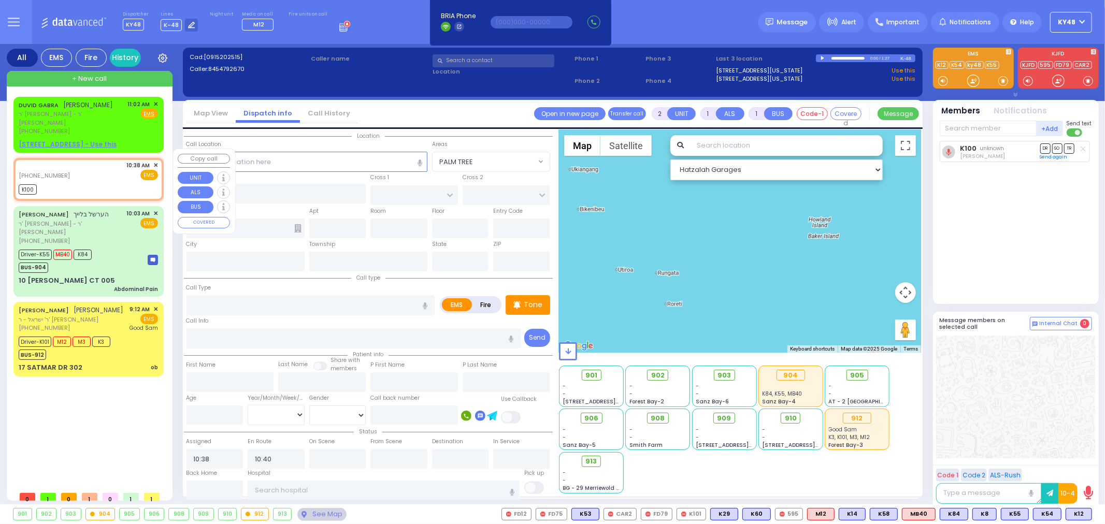
click at [156, 161] on span "✕" at bounding box center [155, 165] width 5 height 9
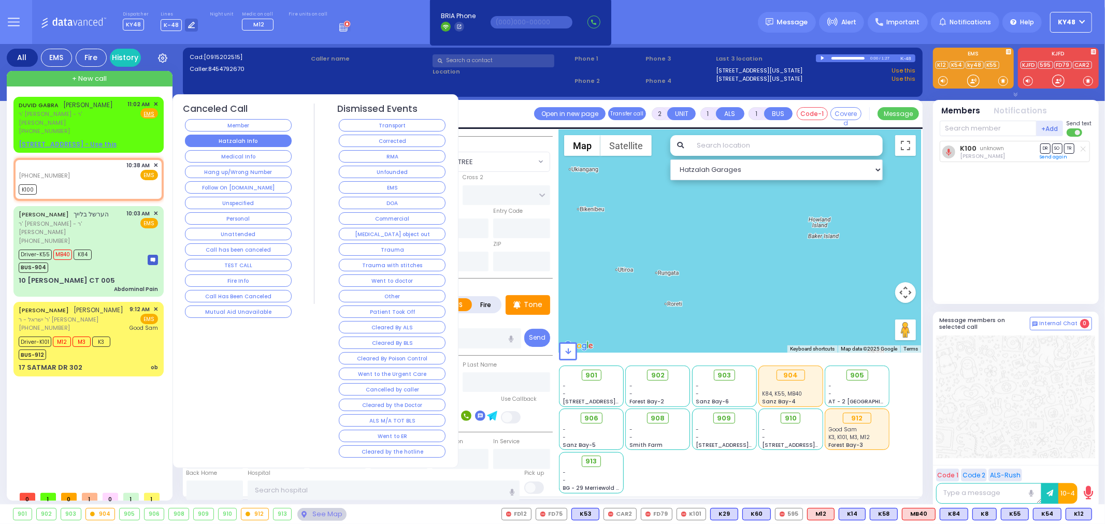
click at [234, 141] on button "Hatzalah Info" at bounding box center [238, 141] width 107 height 12
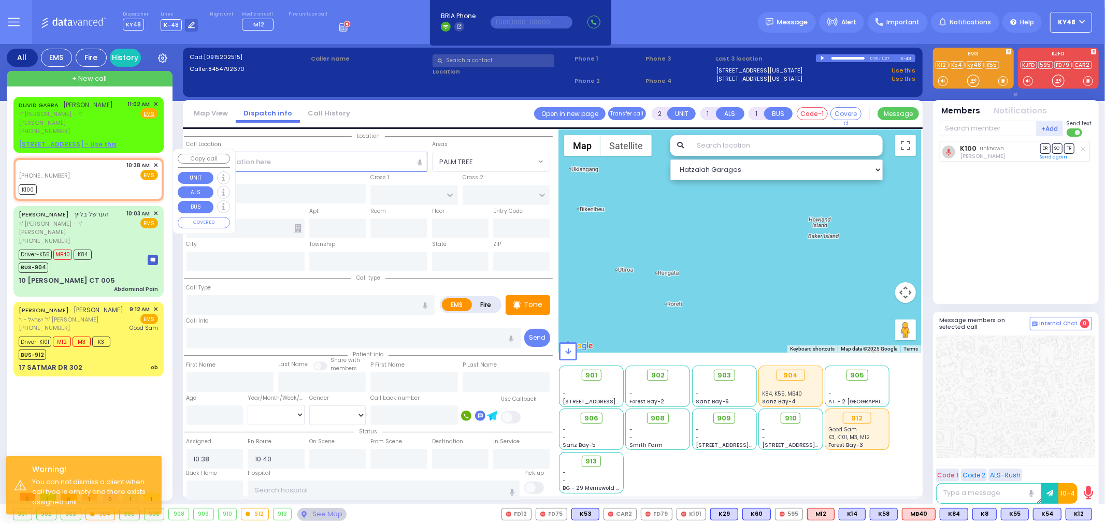
click at [122, 169] on div "(845) 479-2670 10:38 AM ✕ EMS" at bounding box center [88, 170] width 139 height 19
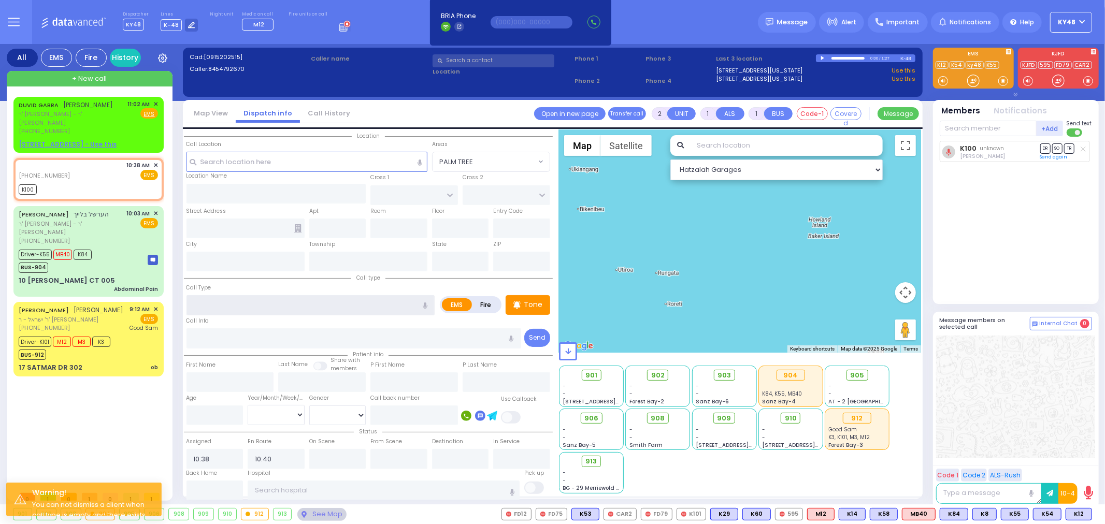
click at [203, 307] on input "text" at bounding box center [310, 305] width 249 height 20
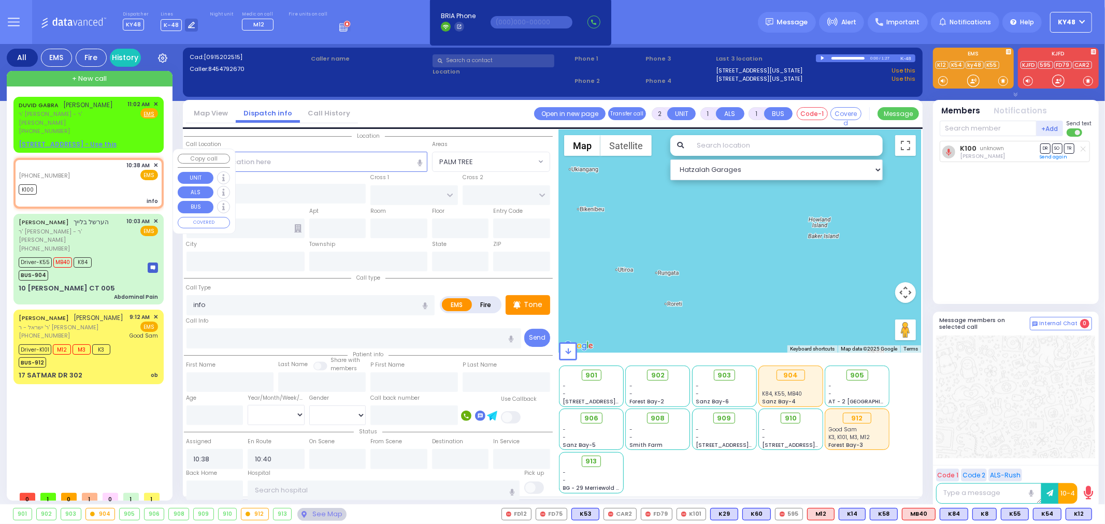
click at [156, 161] on span "✕" at bounding box center [155, 165] width 5 height 9
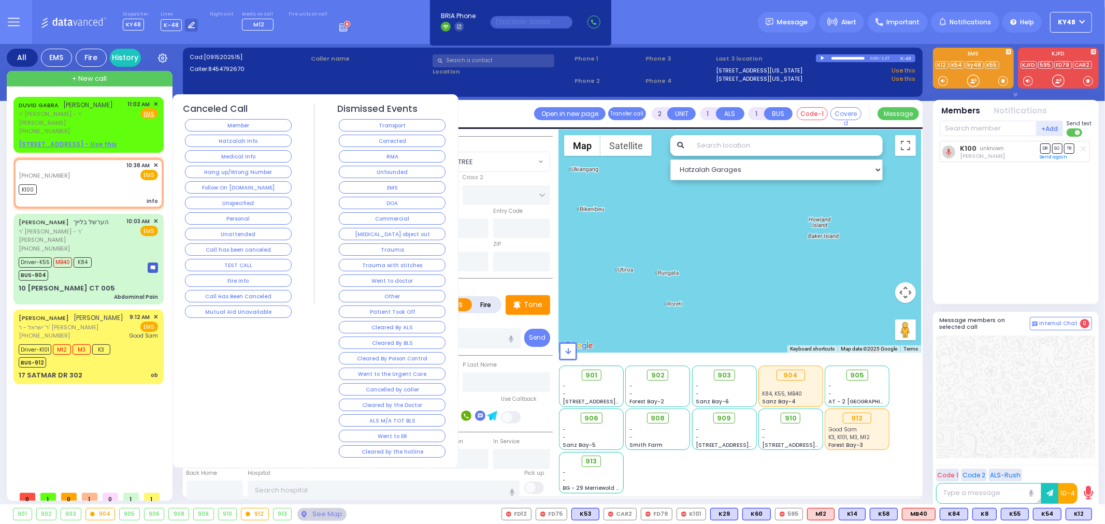
click at [153, 161] on span "✕" at bounding box center [155, 165] width 5 height 9
click at [155, 161] on span "✕" at bounding box center [155, 165] width 5 height 9
click at [365, 138] on button "Corrected" at bounding box center [392, 141] width 107 height 12
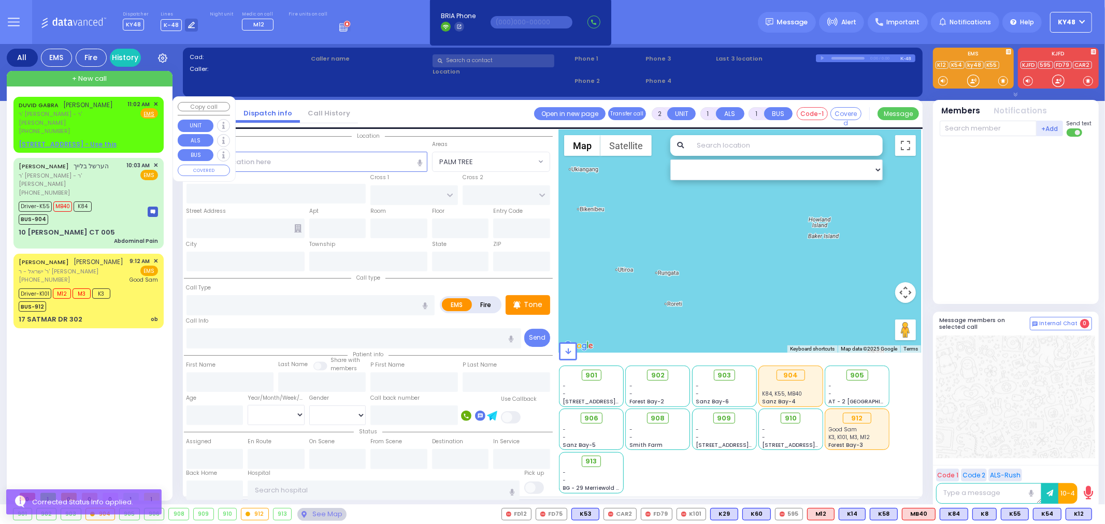
click at [123, 122] on div "DUVID GABRA דוד ג'ברא ר' אריאל מרדכי - ר' יעקב סאאל (845) 238-6670 11:02 AM ✕ F…" at bounding box center [88, 118] width 139 height 36
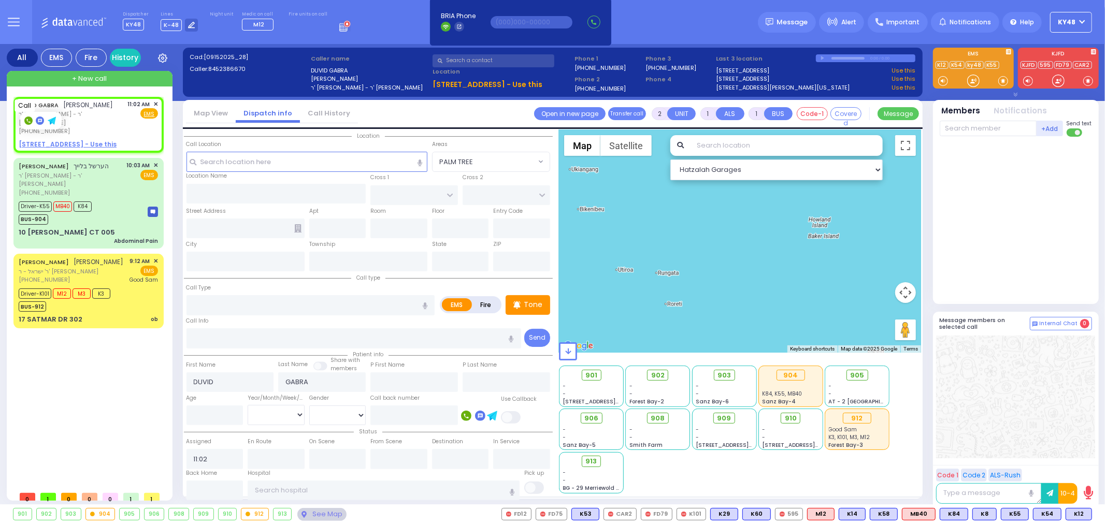
click at [29, 120] on rect at bounding box center [28, 121] width 8 height 8
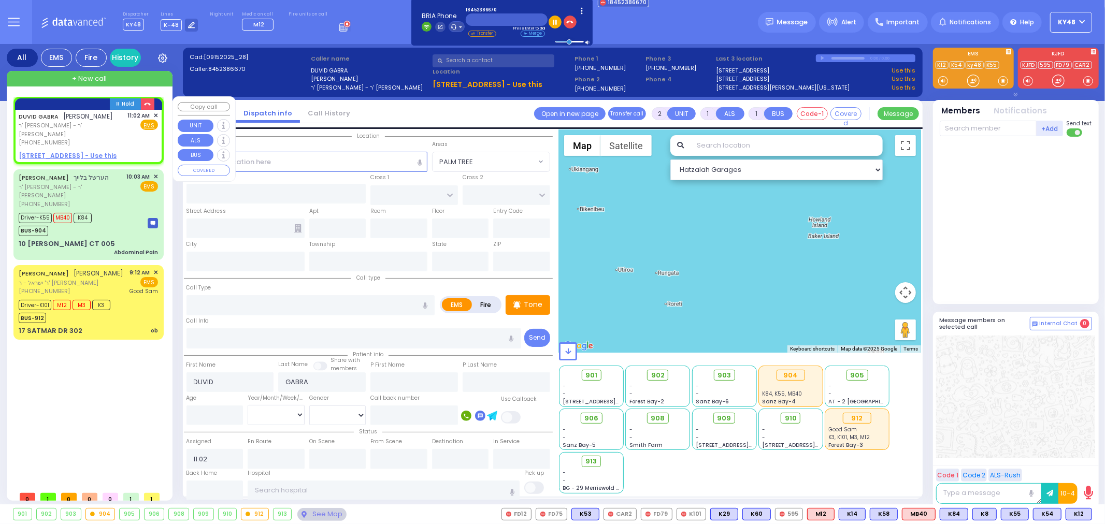
click at [155, 116] on span "✕" at bounding box center [155, 115] width 5 height 9
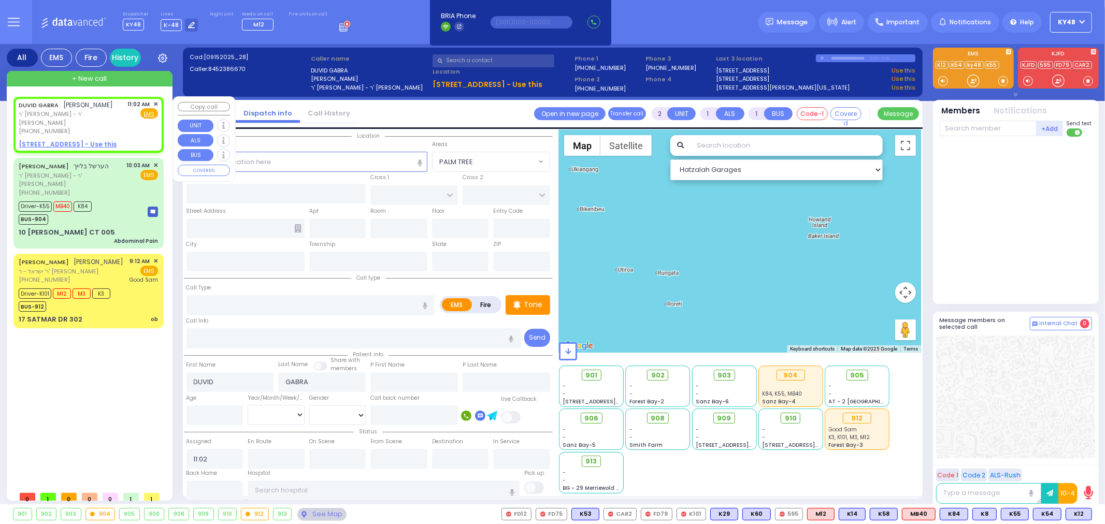
click at [156, 100] on span "✕" at bounding box center [155, 104] width 5 height 9
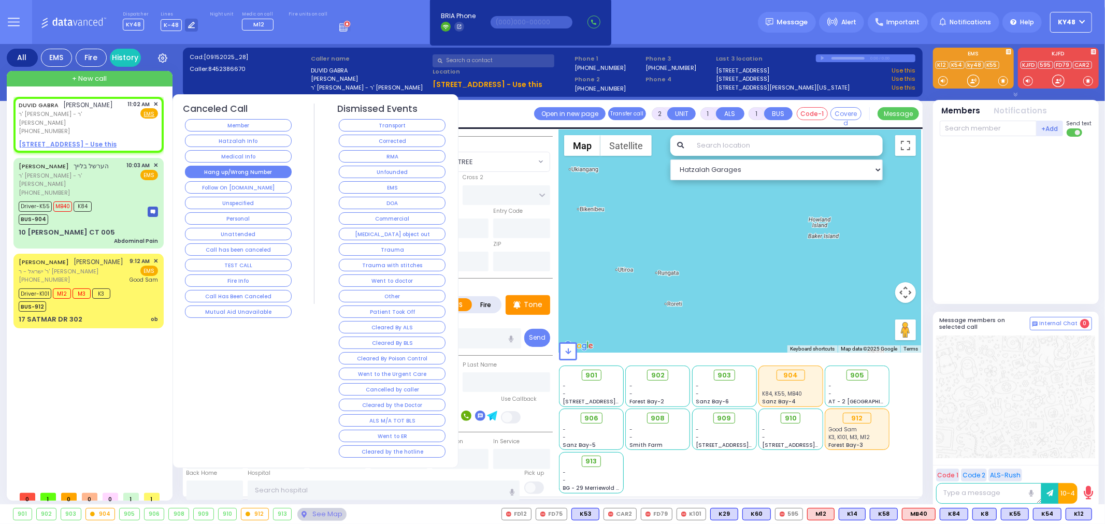
click at [240, 176] on button "Hang up/Wrong Number" at bounding box center [238, 172] width 107 height 12
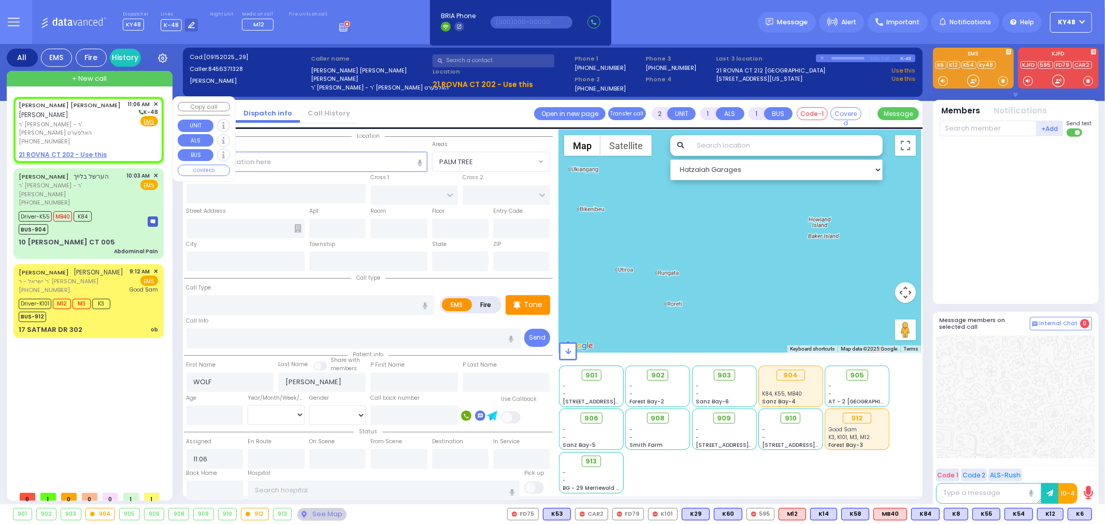
click at [105, 137] on div "[PHONE_NUMBER]" at bounding box center [72, 141] width 106 height 9
click at [79, 150] on u "21 ROVNA CT 202 - Use this" at bounding box center [63, 154] width 88 height 9
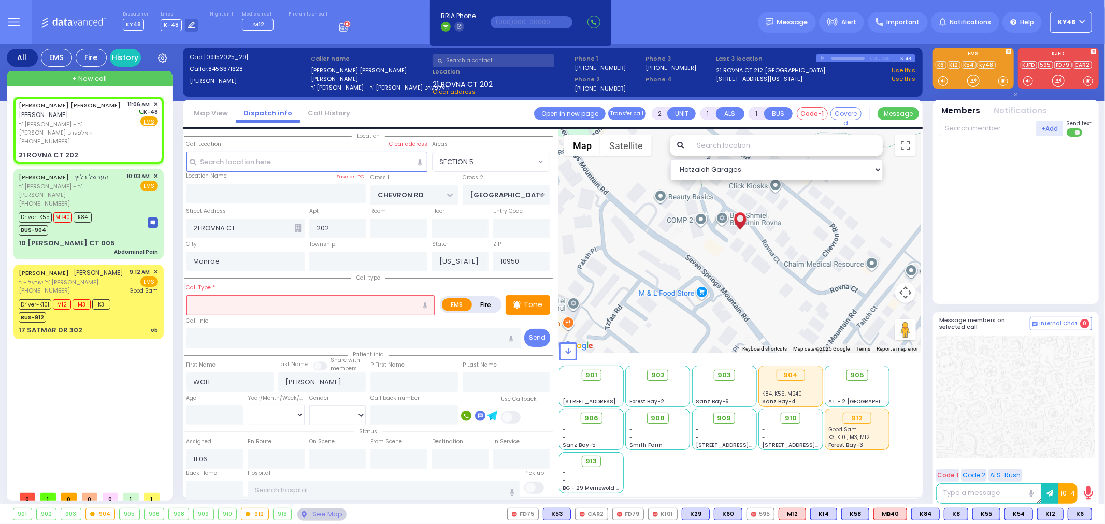
click at [256, 302] on input "text" at bounding box center [310, 305] width 249 height 20
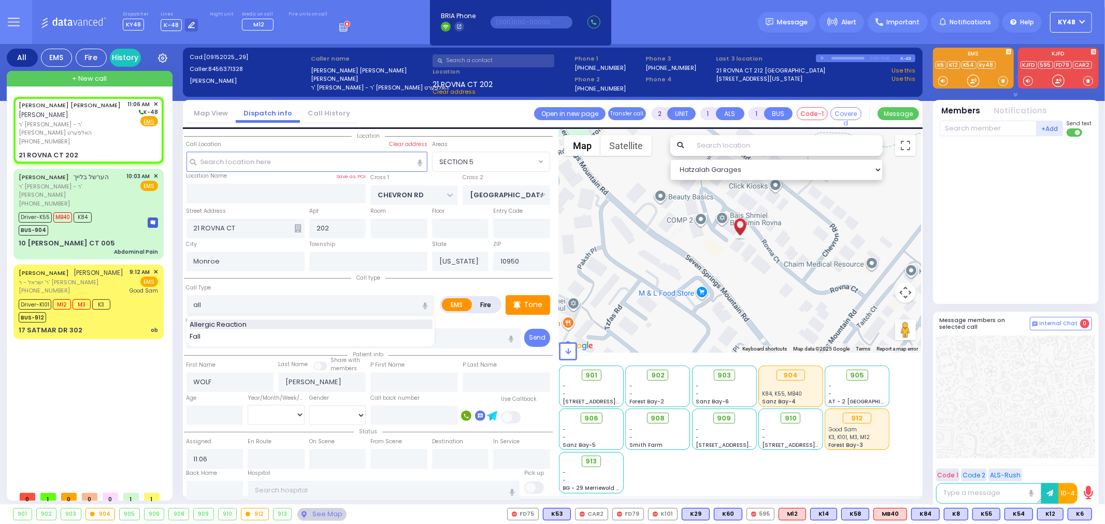
click at [233, 322] on span "Allergic Reaction" at bounding box center [220, 325] width 61 height 10
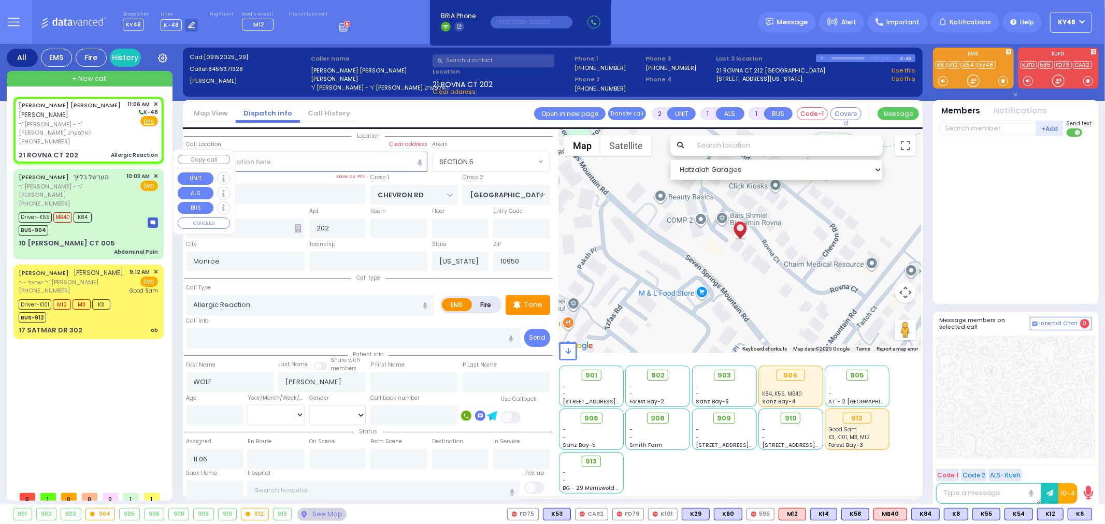
click at [121, 248] on div "Abdominal Pain" at bounding box center [136, 252] width 44 height 8
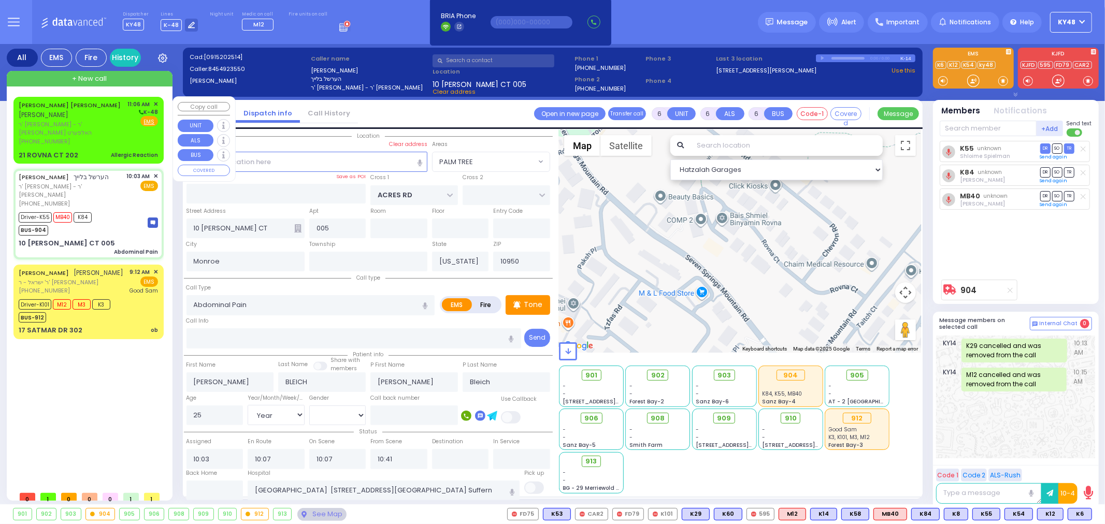
click at [123, 151] on div "Allergic Reaction" at bounding box center [134, 155] width 47 height 8
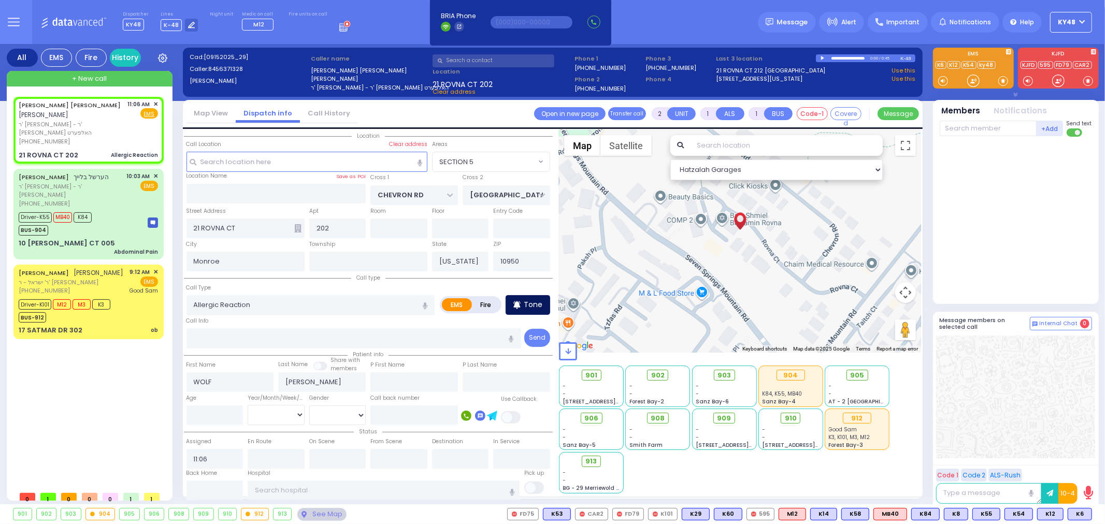
click at [527, 301] on p "Tone" at bounding box center [533, 304] width 19 height 11
click at [979, 83] on div at bounding box center [973, 81] width 34 height 16
click at [973, 83] on div at bounding box center [973, 81] width 10 height 10
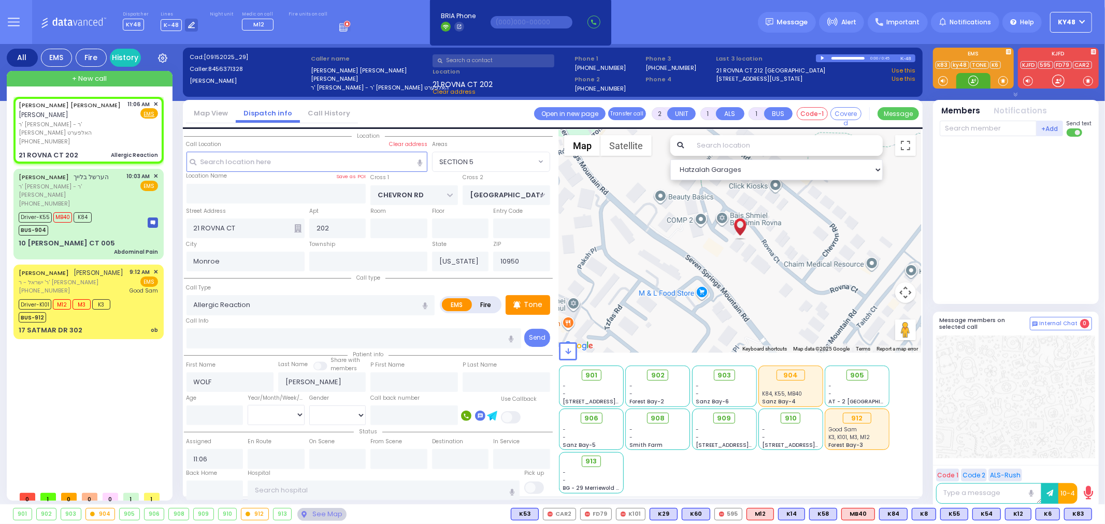
click at [972, 83] on div at bounding box center [973, 81] width 10 height 10
click at [92, 127] on div "WOLF FEUERSTEIN וואלף פייערשטיין ר' יוסף שלמה - ר' משה הערש האלפערט (845) 637-1…" at bounding box center [89, 130] width 146 height 64
click at [1078, 513] on span "K83" at bounding box center [1077, 514] width 27 height 11
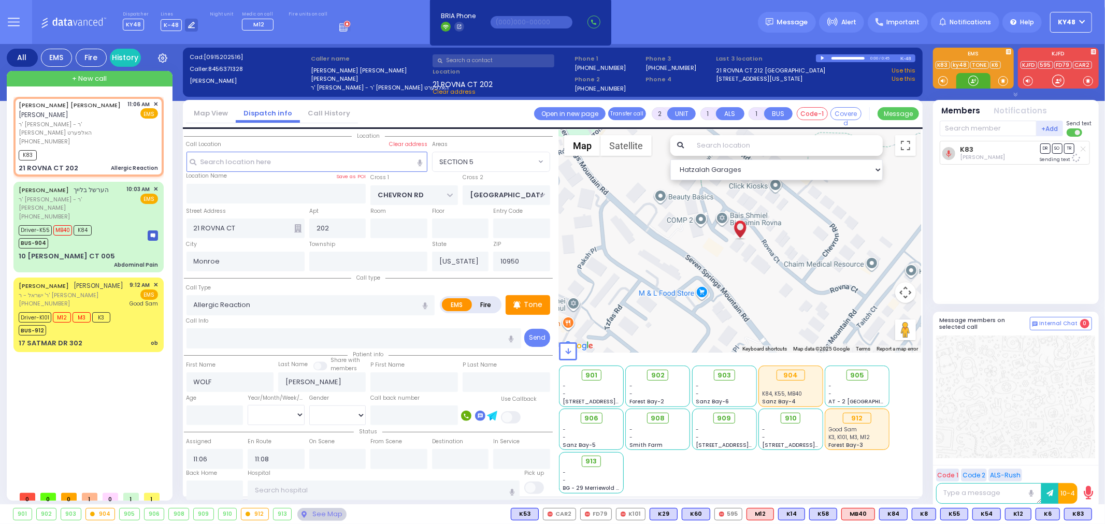
click at [973, 81] on div at bounding box center [973, 81] width 10 height 10
click at [1078, 515] on span "M12" at bounding box center [1078, 514] width 26 height 11
click at [976, 85] on div at bounding box center [973, 81] width 10 height 10
click at [976, 83] on div at bounding box center [973, 81] width 10 height 10
click at [970, 81] on div at bounding box center [973, 81] width 10 height 10
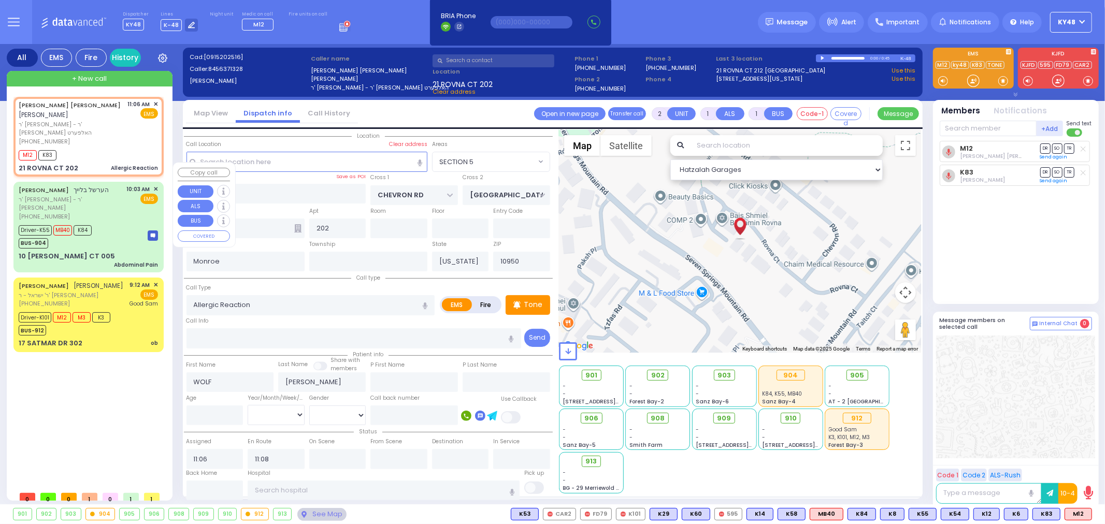
click at [135, 223] on div "Driver-K55 MB40 K84 BUS-904" at bounding box center [88, 236] width 139 height 26
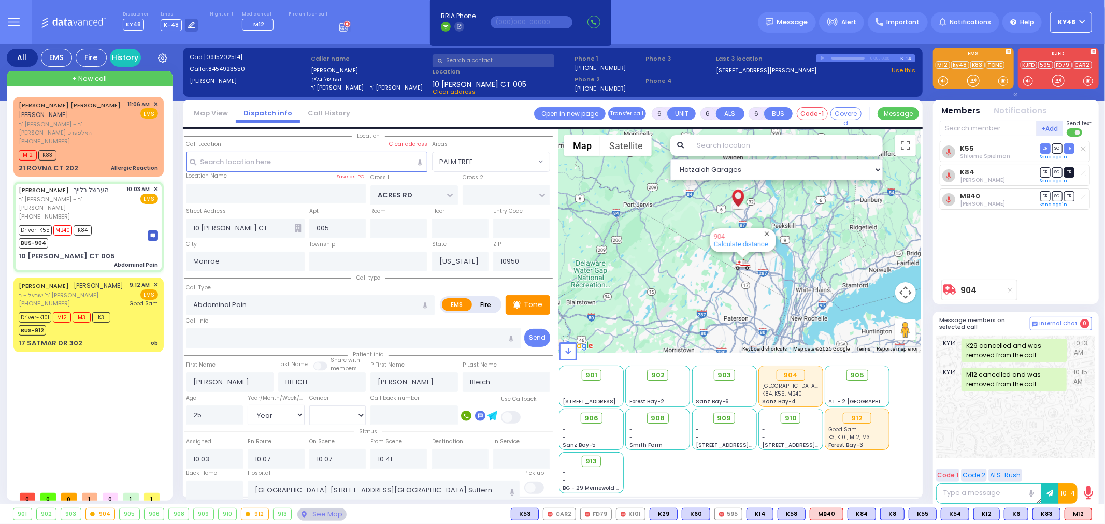
click at [1068, 174] on span "TR" at bounding box center [1069, 172] width 10 height 10
click at [90, 163] on div "21 ROVNA CT 202 Allergic Reaction" at bounding box center [88, 168] width 139 height 10
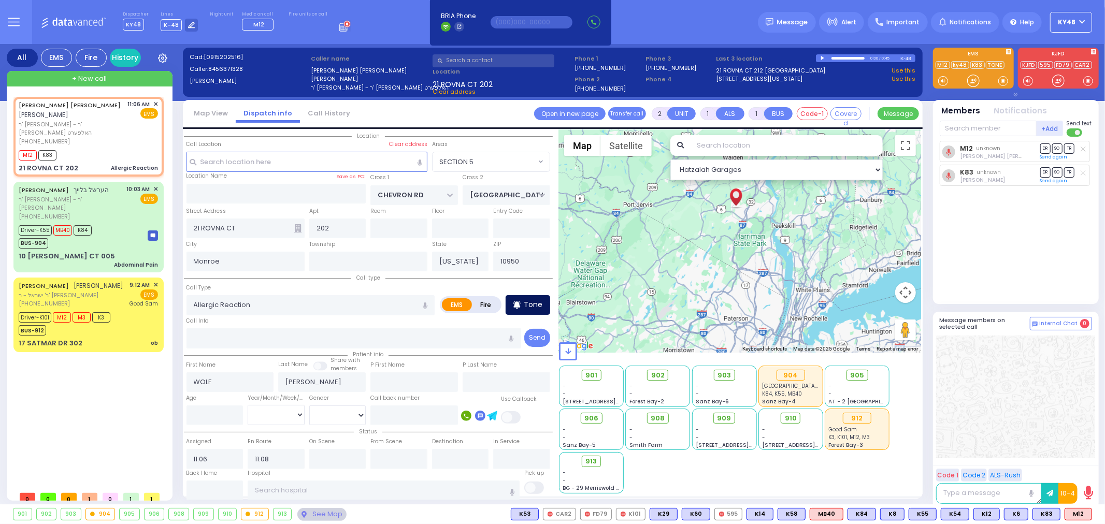
click at [539, 307] on p "Tone" at bounding box center [533, 304] width 19 height 11
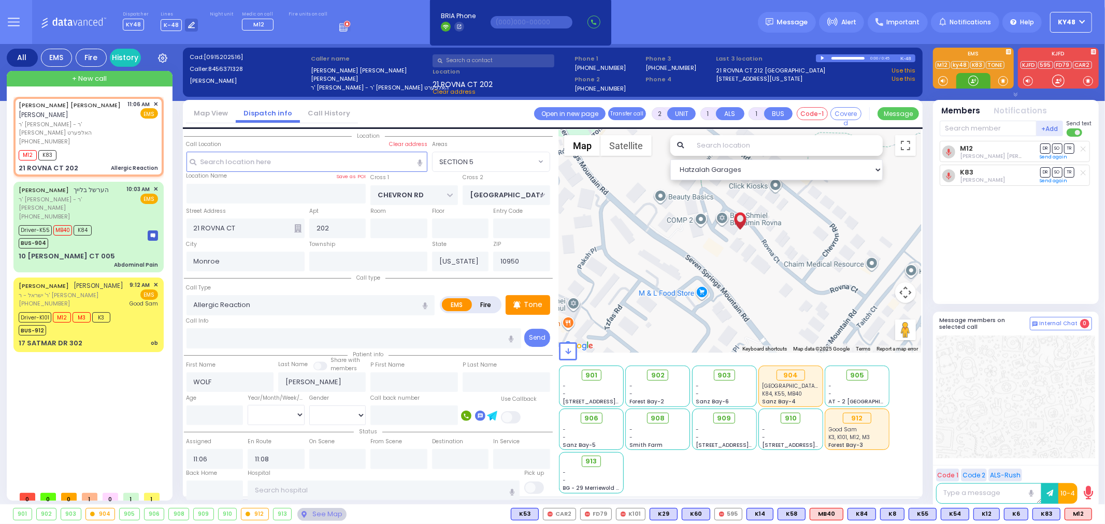
click at [974, 83] on div at bounding box center [973, 81] width 10 height 10
click at [975, 82] on div at bounding box center [973, 81] width 10 height 10
click at [977, 83] on div at bounding box center [973, 81] width 10 height 10
click at [975, 85] on div at bounding box center [973, 81] width 10 height 10
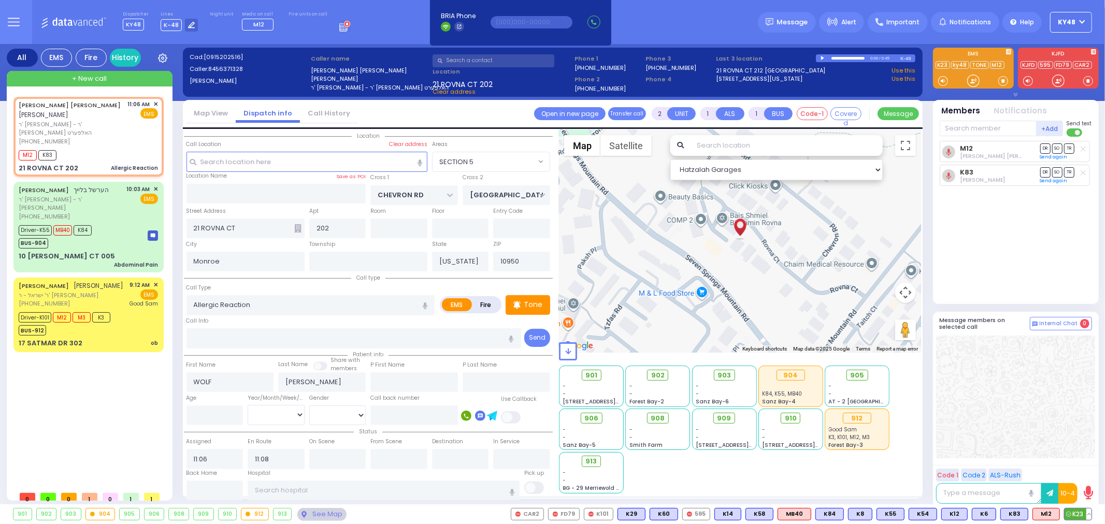
click at [1082, 516] on span "K23" at bounding box center [1077, 514] width 27 height 11
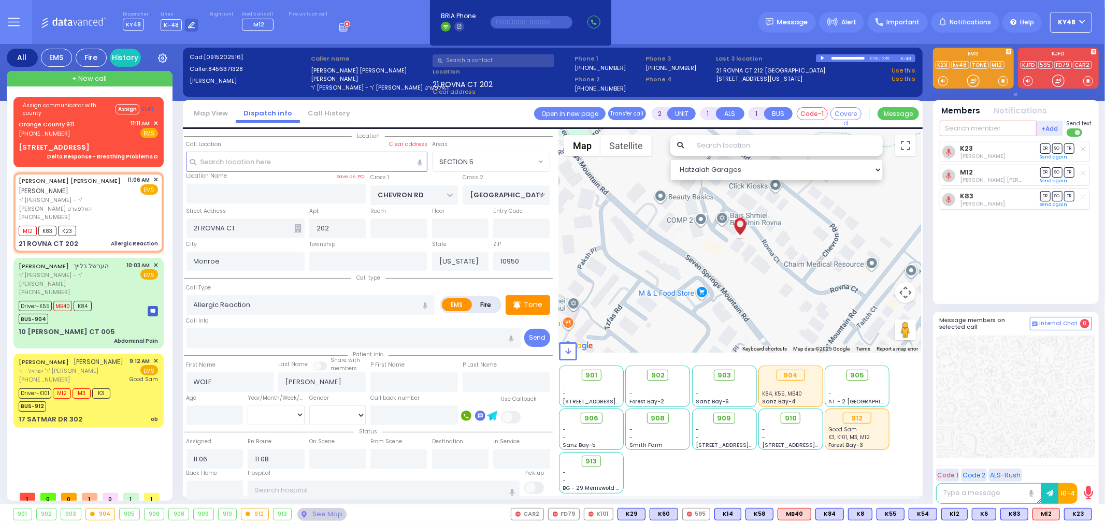
click at [969, 128] on input "text" at bounding box center [988, 129] width 97 height 16
click at [973, 146] on div "902" at bounding box center [974, 150] width 52 height 10
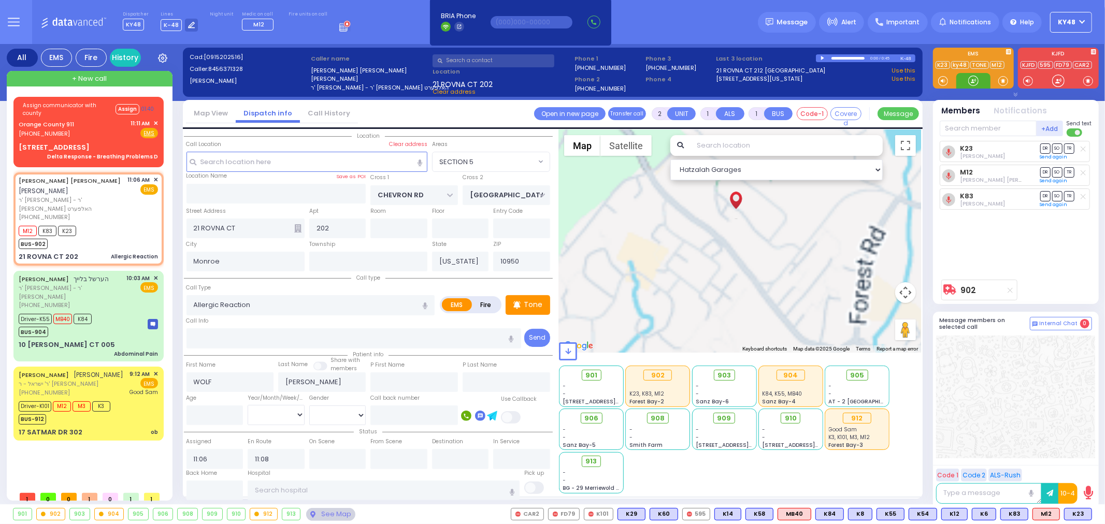
click at [976, 82] on div at bounding box center [973, 81] width 10 height 10
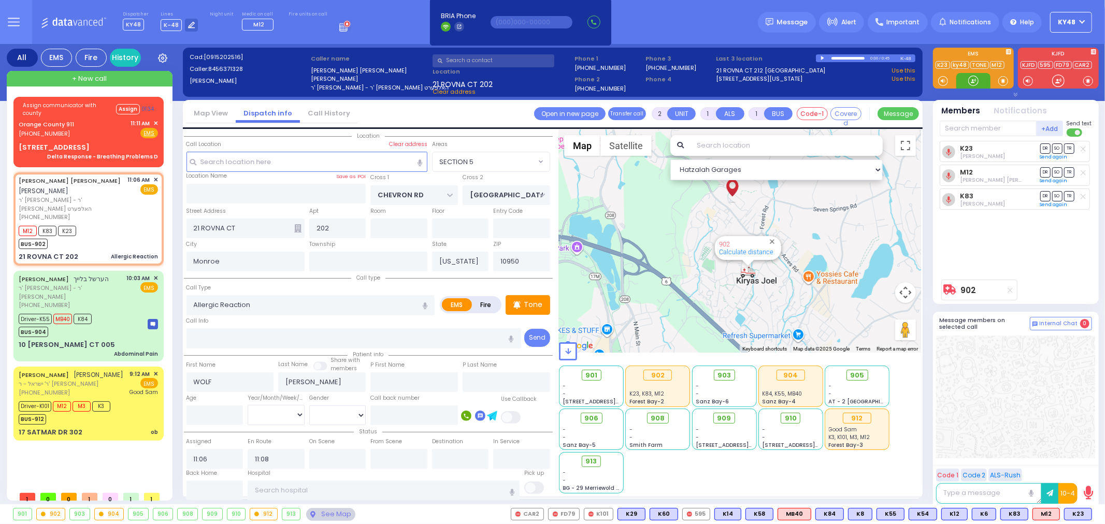
click at [971, 81] on div at bounding box center [973, 81] width 10 height 10
click at [90, 133] on div "Orange County 911 (845) 469-0911 11:11 AM ✕ Fire EMS" at bounding box center [88, 128] width 139 height 19
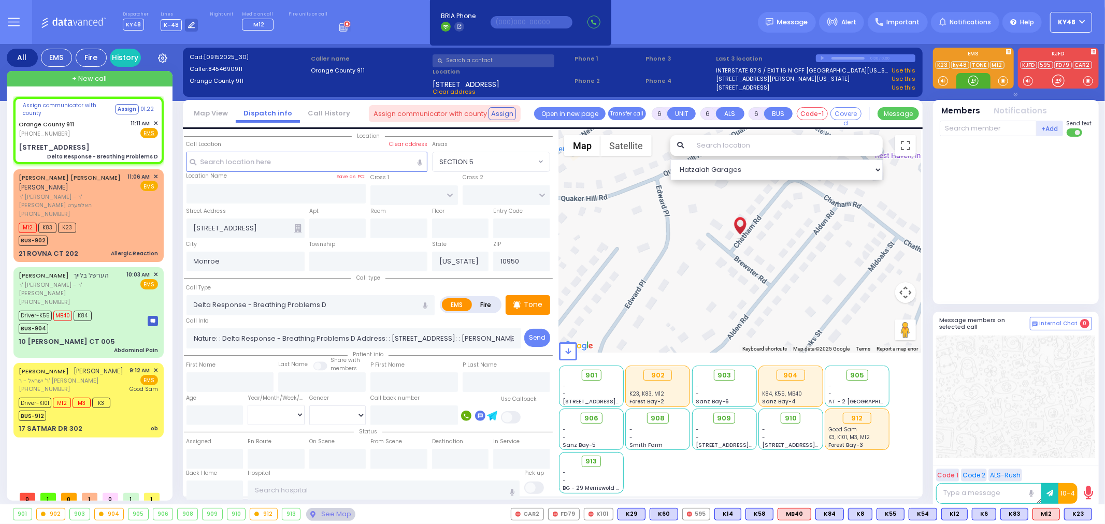
drag, startPoint x: 975, startPoint y: 76, endPoint x: 965, endPoint y: 79, distance: 10.8
click at [972, 76] on div at bounding box center [973, 81] width 10 height 10
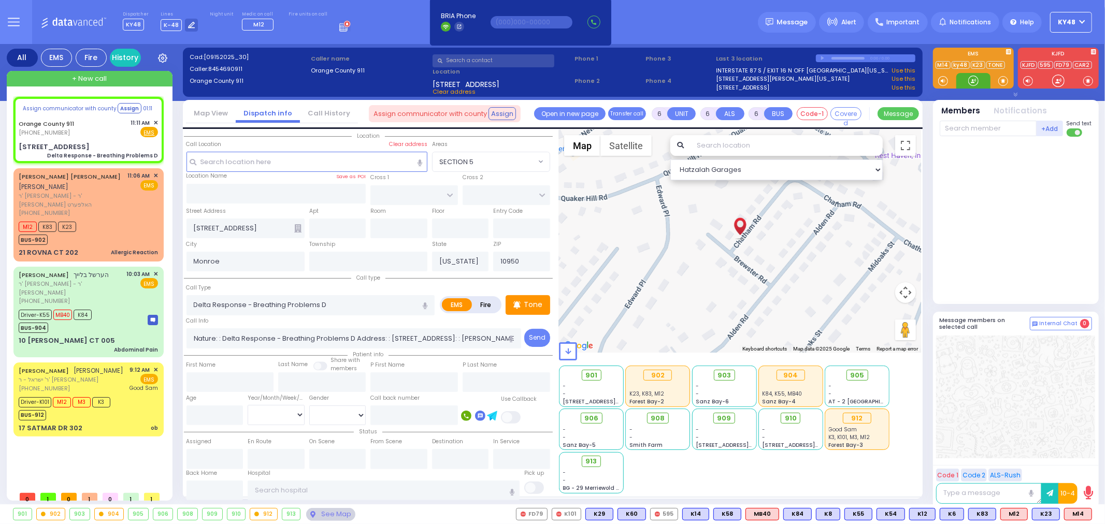
click at [975, 84] on div at bounding box center [973, 81] width 10 height 10
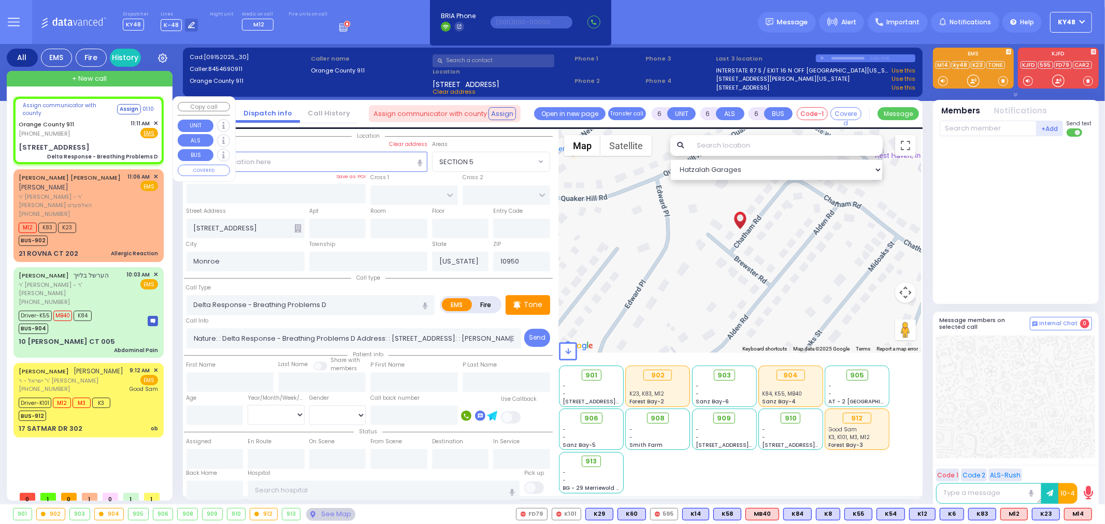
click at [76, 137] on div "Orange County 911 (845) 469-0911 11:11 AM ✕ Fire EMS" at bounding box center [88, 128] width 139 height 19
click at [122, 110] on button "Assign" at bounding box center [127, 109] width 24 height 10
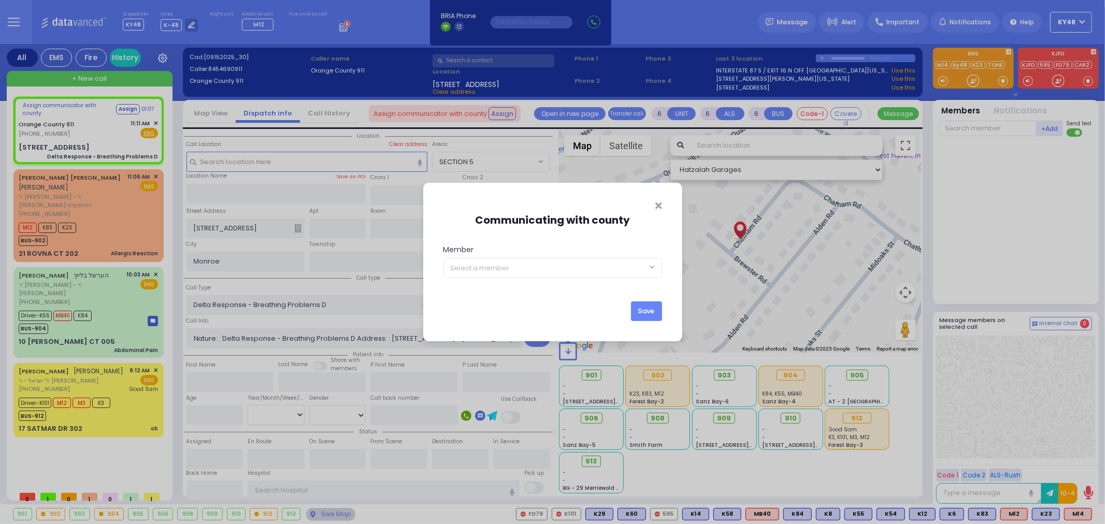
click at [498, 269] on span "Select a member" at bounding box center [480, 268] width 59 height 10
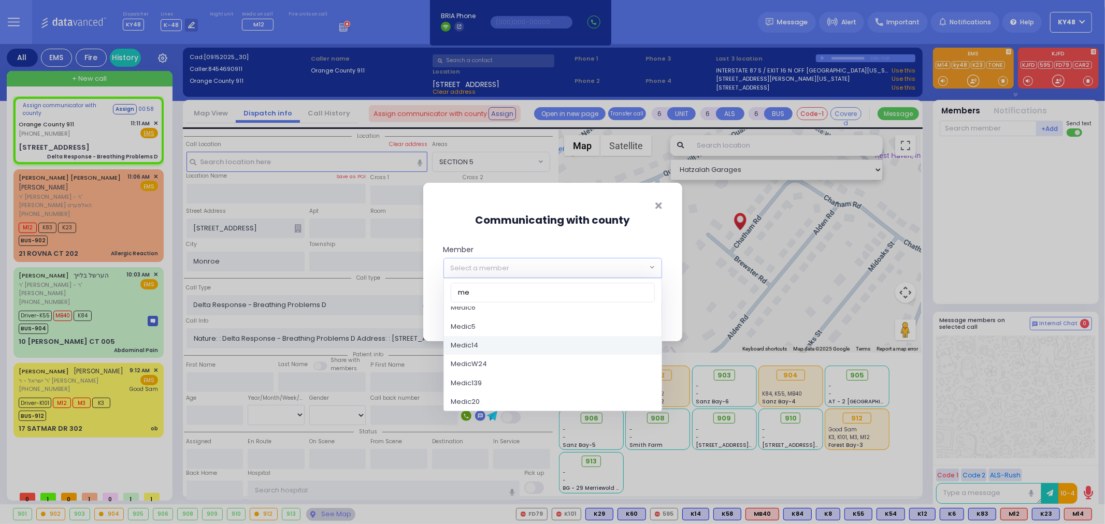
scroll to position [575, 0]
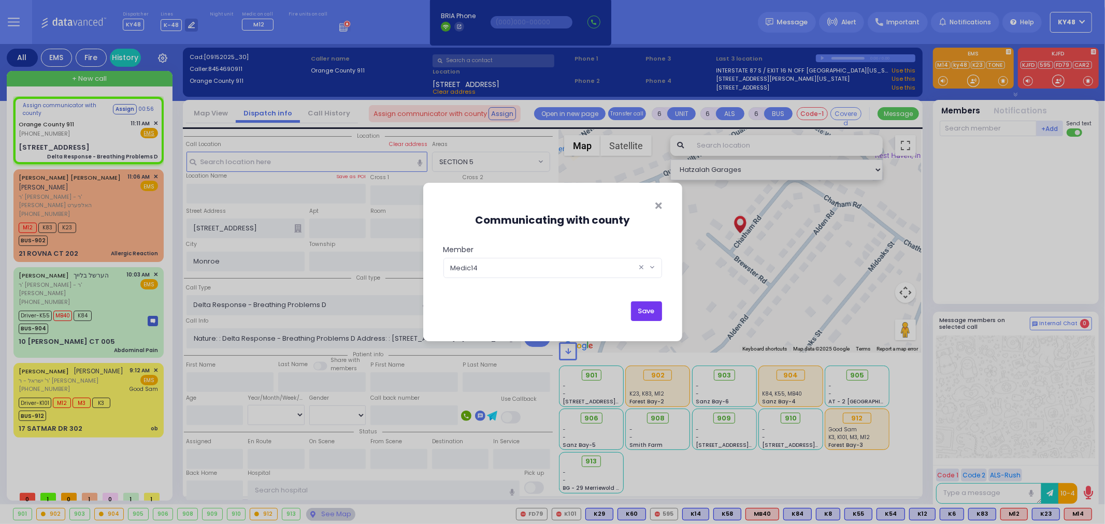
click at [646, 314] on button "Save" at bounding box center [646, 311] width 31 height 20
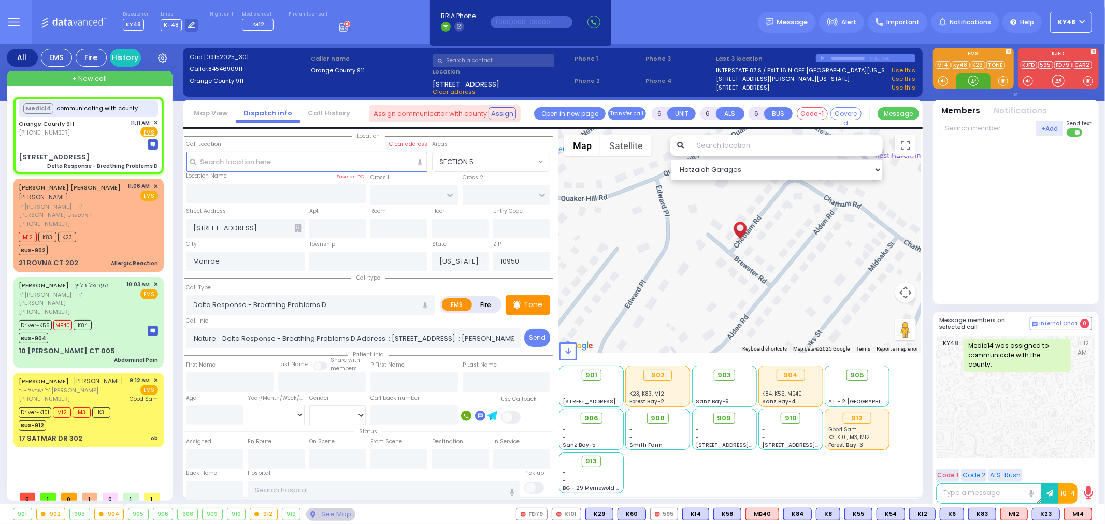
click at [975, 84] on div at bounding box center [973, 81] width 10 height 10
click at [107, 220] on div "[PHONE_NUMBER]" at bounding box center [72, 224] width 106 height 9
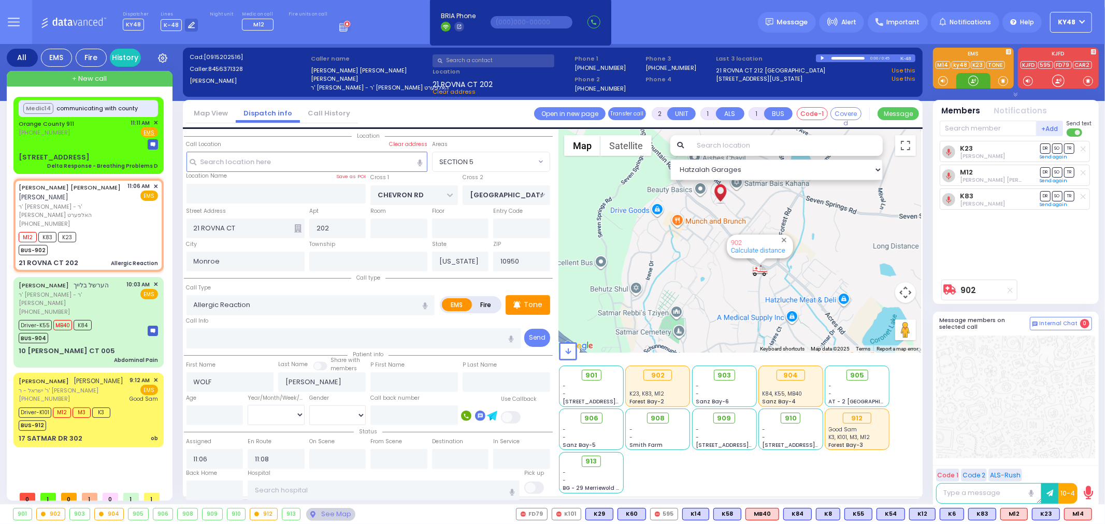
click at [969, 84] on div at bounding box center [973, 81] width 10 height 10
select select "SECTION 5"
select select
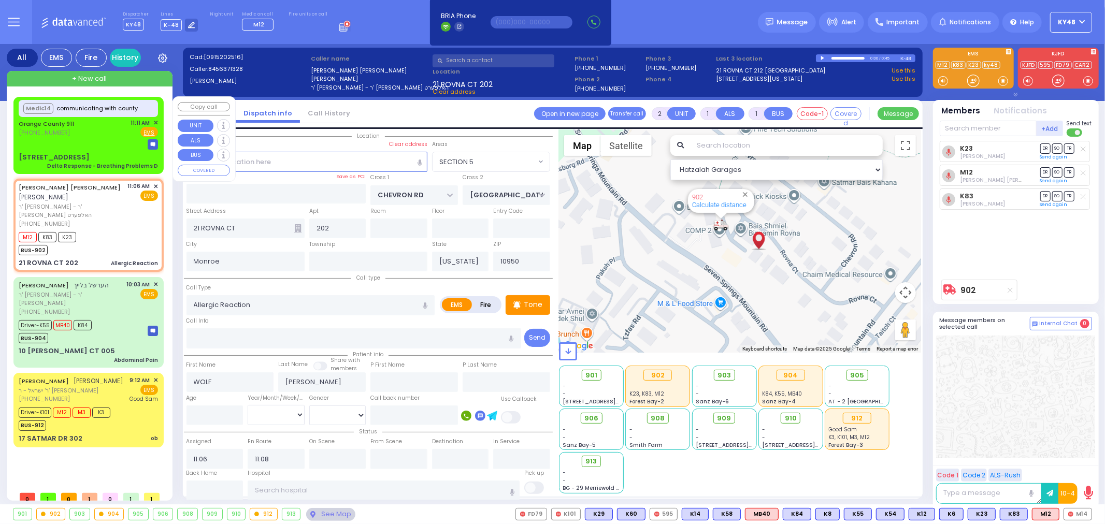
click at [104, 150] on div "Medic14 communicating with county [GEOGRAPHIC_DATA] 911 [PHONE_NUMBER] 11:11 AM…" at bounding box center [89, 135] width 146 height 74
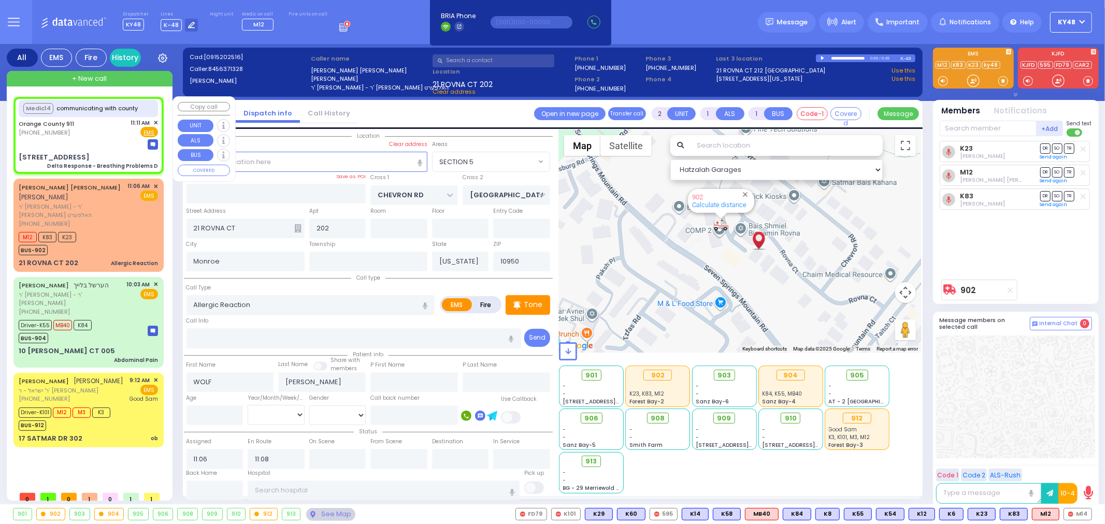
type input "6"
select select
type input "Delta Response - Breathing Problems D"
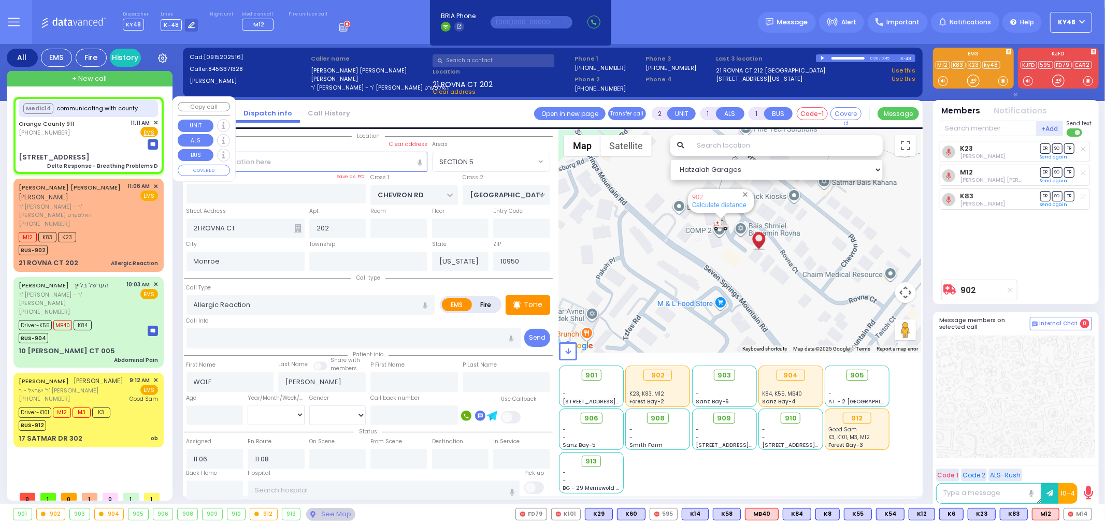
radio input "true"
type input "Nature: : Delta Response - Breathing Problems D Address: : [STREET_ADDRESS]: : …"
select select
select select "Hatzalah Garages"
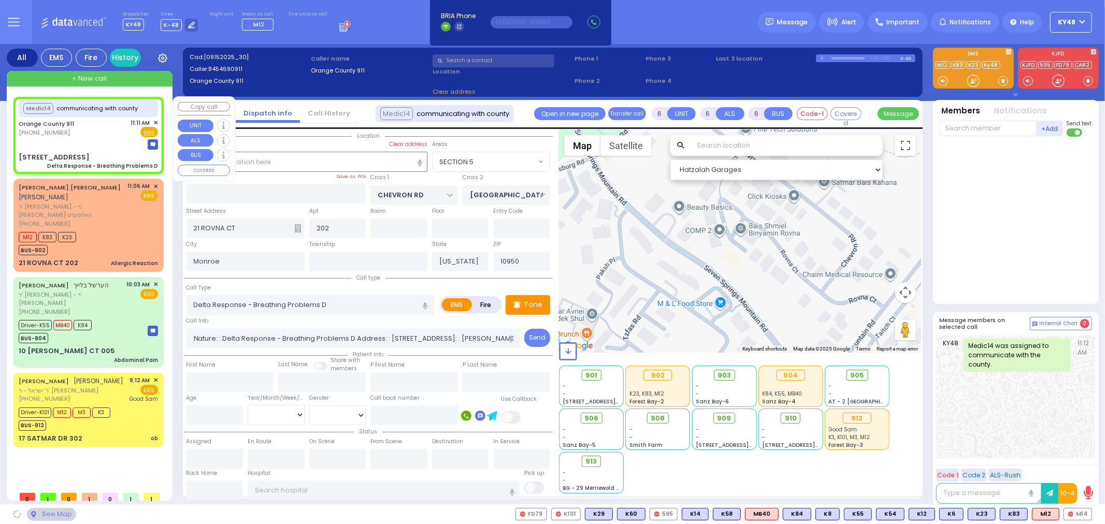
type input "[STREET_ADDRESS]"
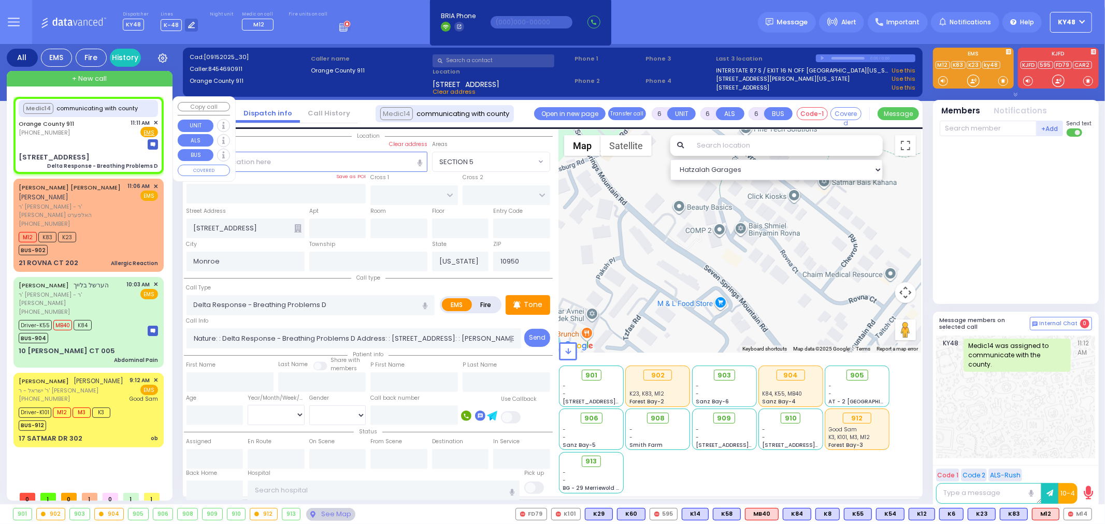
click at [156, 122] on span "✕" at bounding box center [155, 123] width 5 height 9
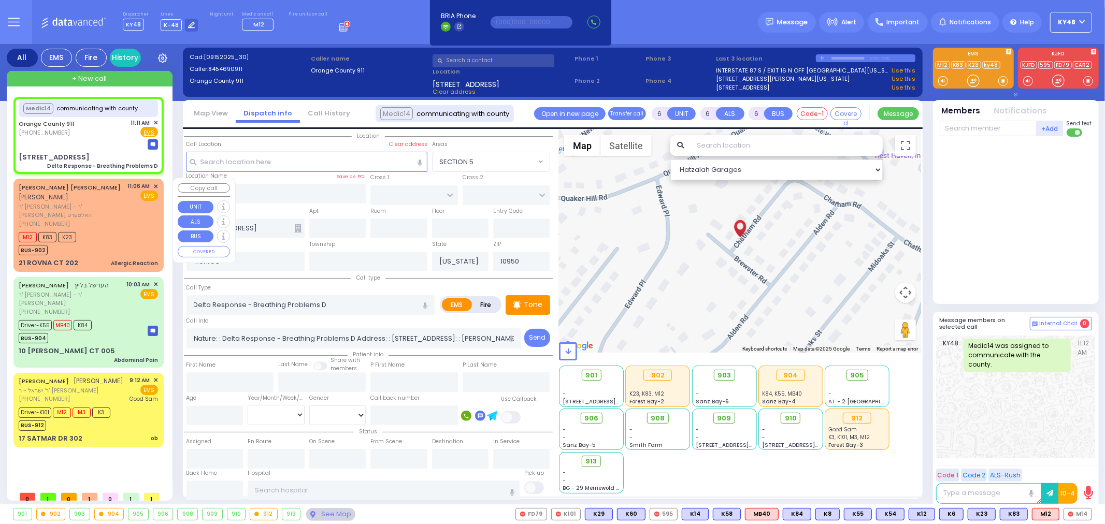
click at [138, 229] on div "M12 K83 K23 BUS-902" at bounding box center [88, 242] width 139 height 26
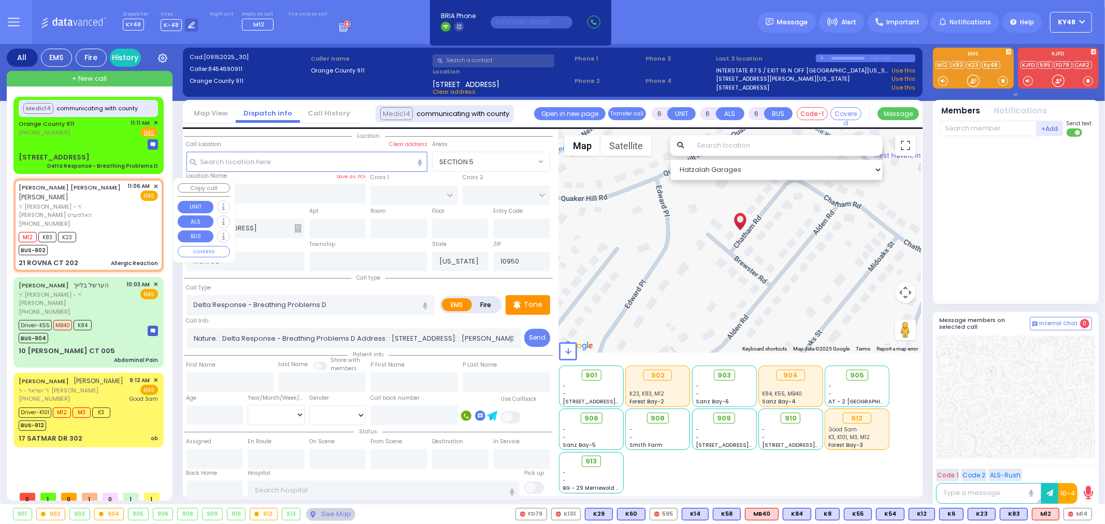
type input "2"
type input "1"
select select
type input "Allergic Reaction"
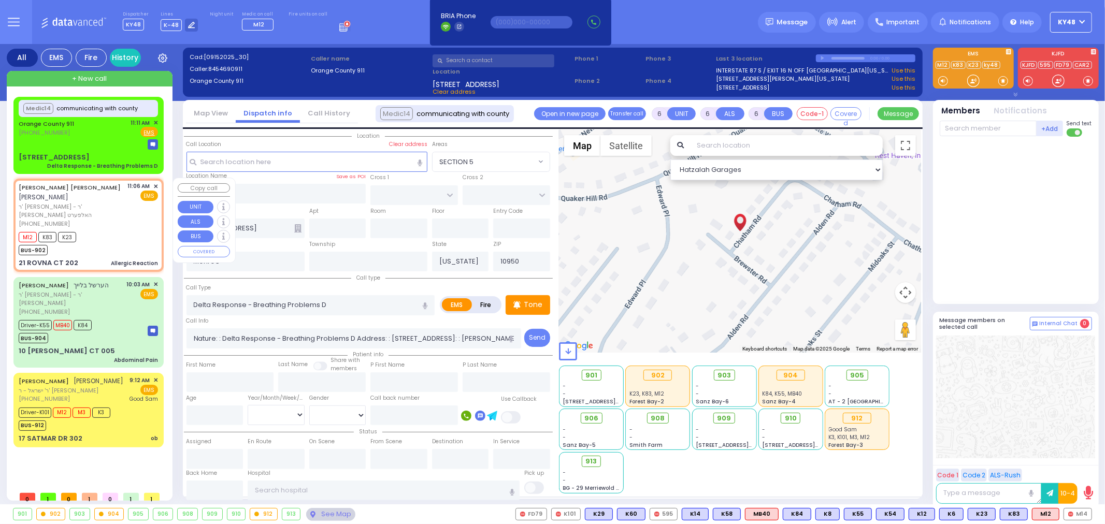
radio input "true"
type input "WOLF"
type input "[PERSON_NAME]"
select select
type input "11:06"
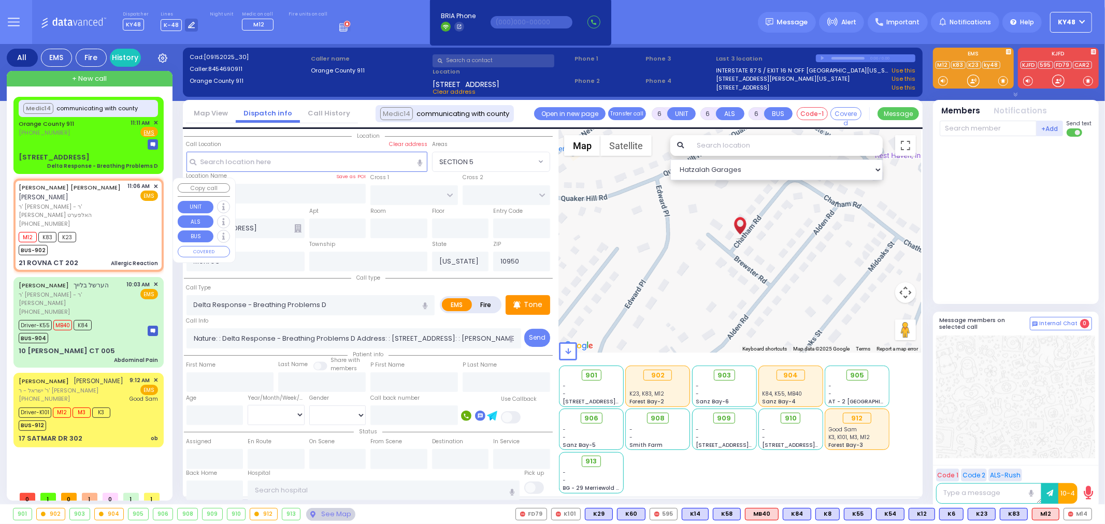
type input "11:08"
type input "CHEVRON RD"
type input "[GEOGRAPHIC_DATA]"
type input "21 ROVNA CT"
type input "202"
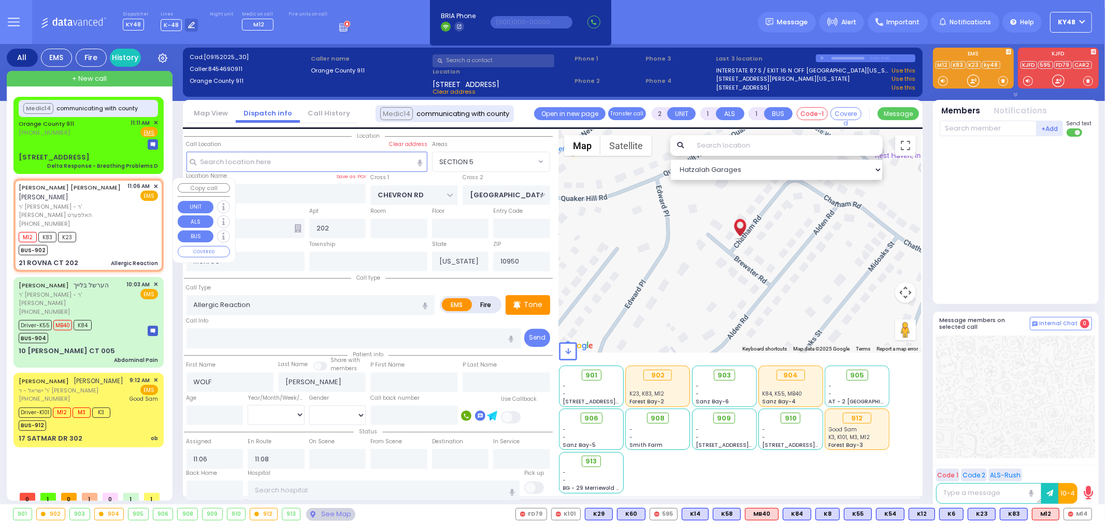
select select "Hatzalah Garages"
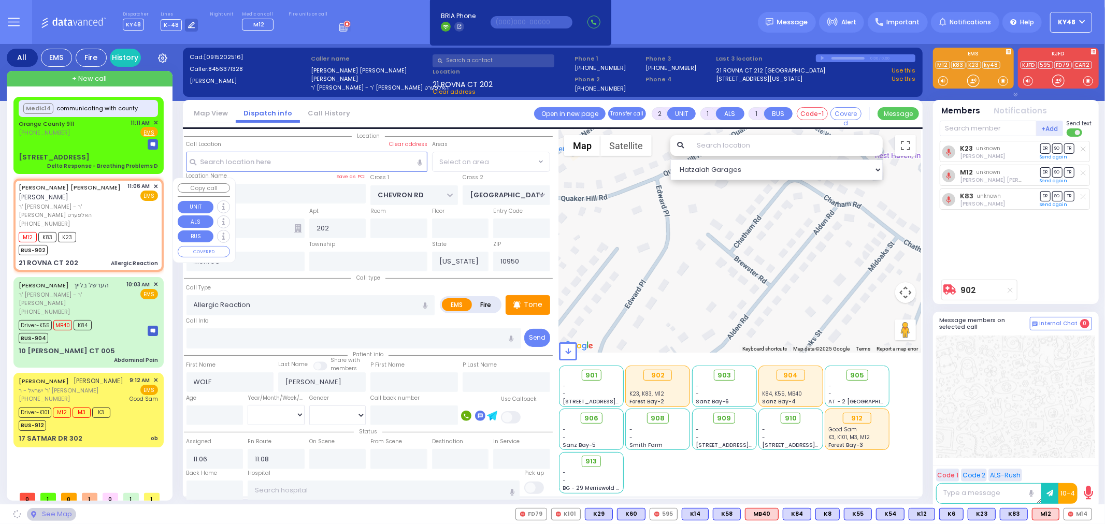
select select "SECTION 5"
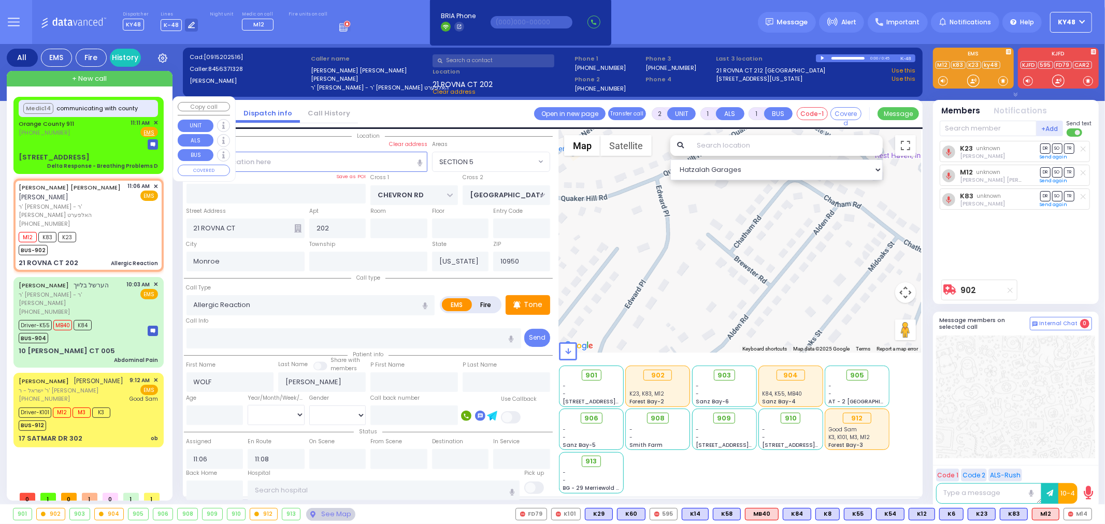
click at [105, 146] on div at bounding box center [88, 144] width 139 height 10
type input "6"
select select
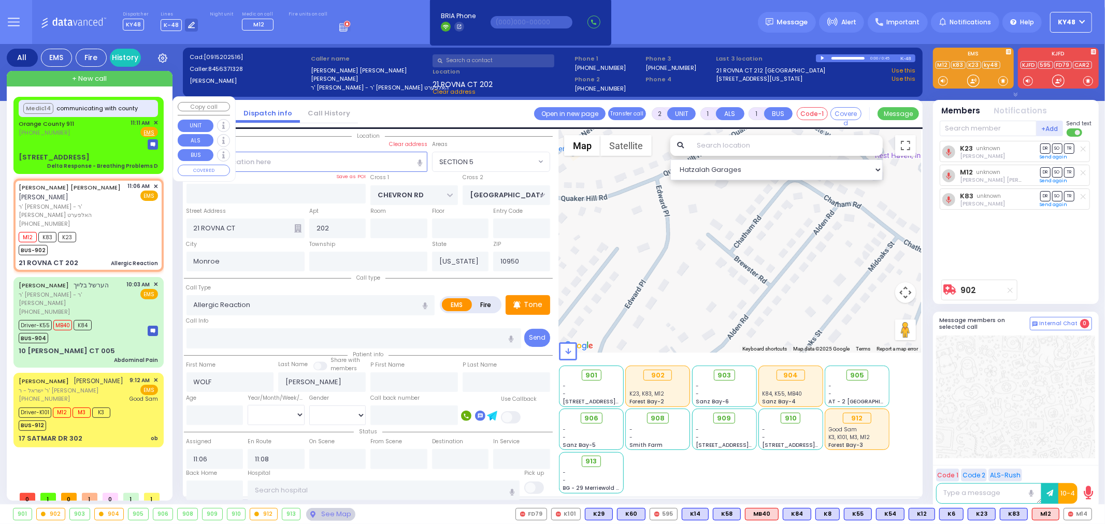
type input "Delta Response - Breathing Problems D"
radio input "true"
type input "Nature: : Delta Response - Breathing Problems D Address: : [STREET_ADDRESS]: : …"
select select
select select "Hatzalah Garages"
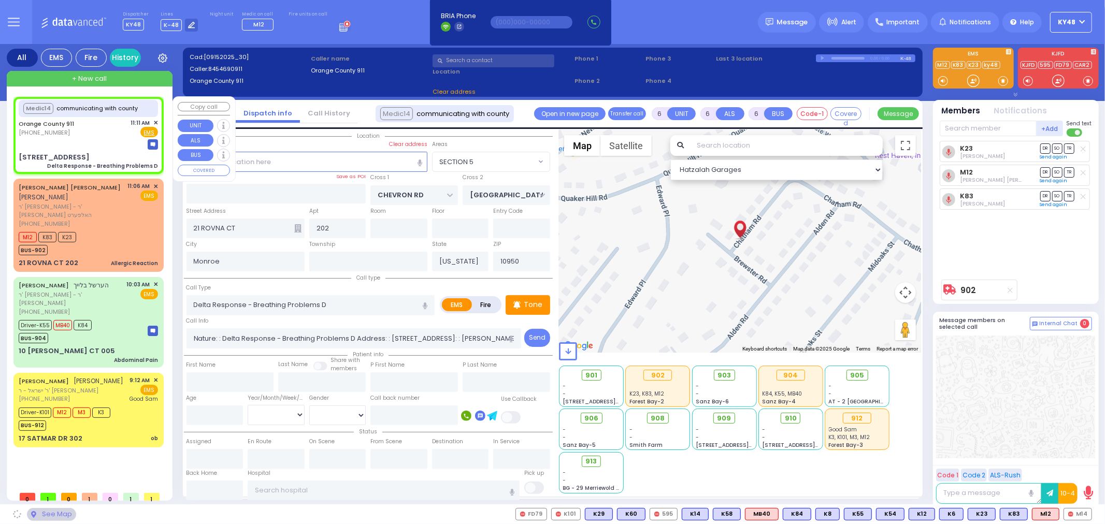
type input "[STREET_ADDRESS]"
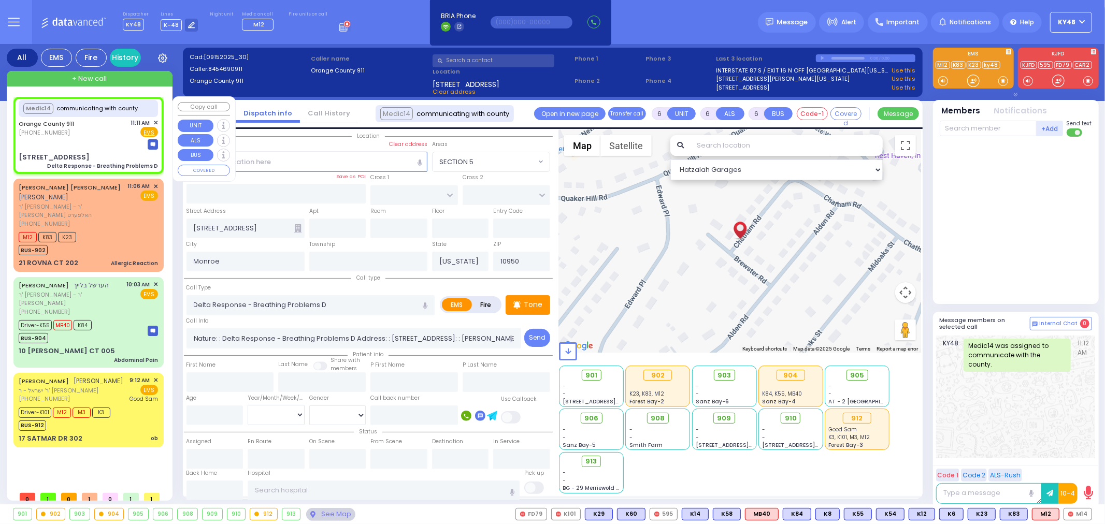
click at [156, 122] on span "✕" at bounding box center [155, 123] width 5 height 9
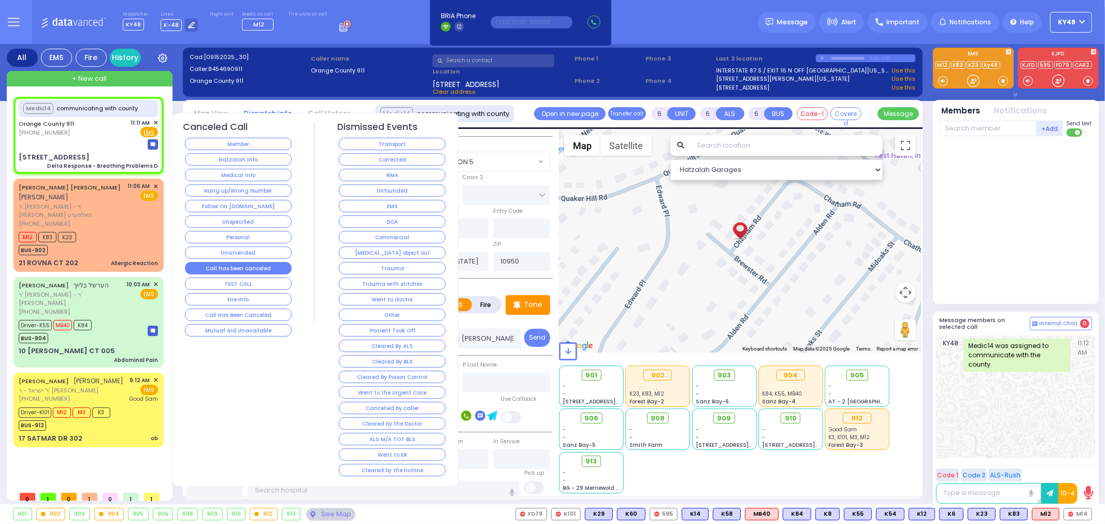
click at [216, 270] on button "Call has been canceled" at bounding box center [238, 268] width 107 height 12
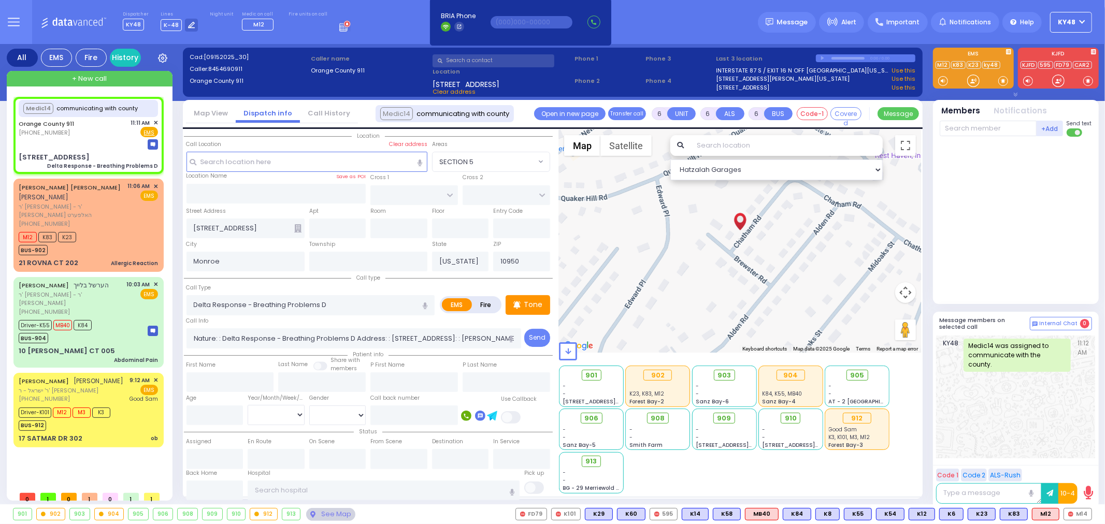
select select
radio input "true"
select select
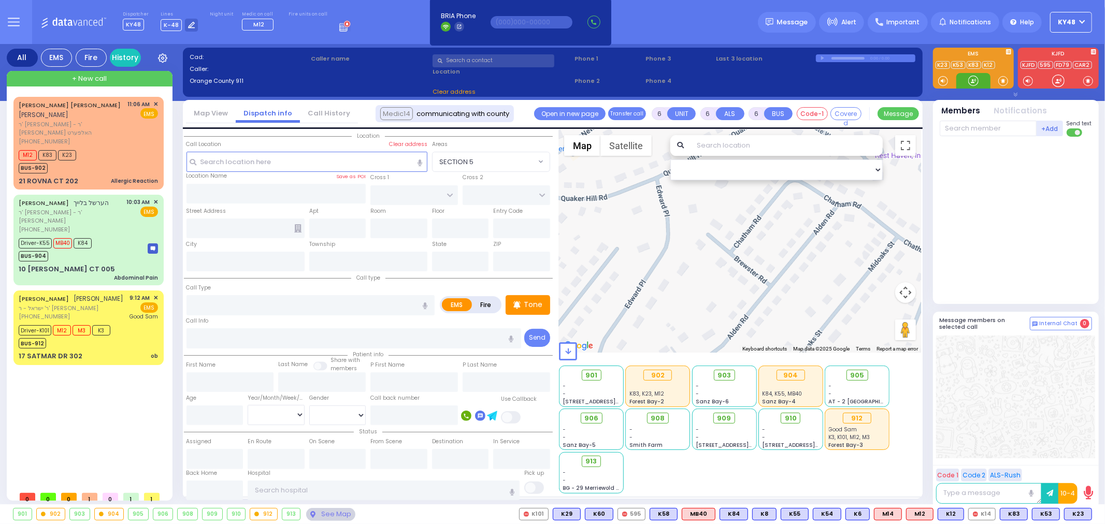
click at [976, 79] on div at bounding box center [973, 81] width 10 height 10
click at [102, 148] on div "M12 K83 K23 BUS-902" at bounding box center [88, 161] width 139 height 26
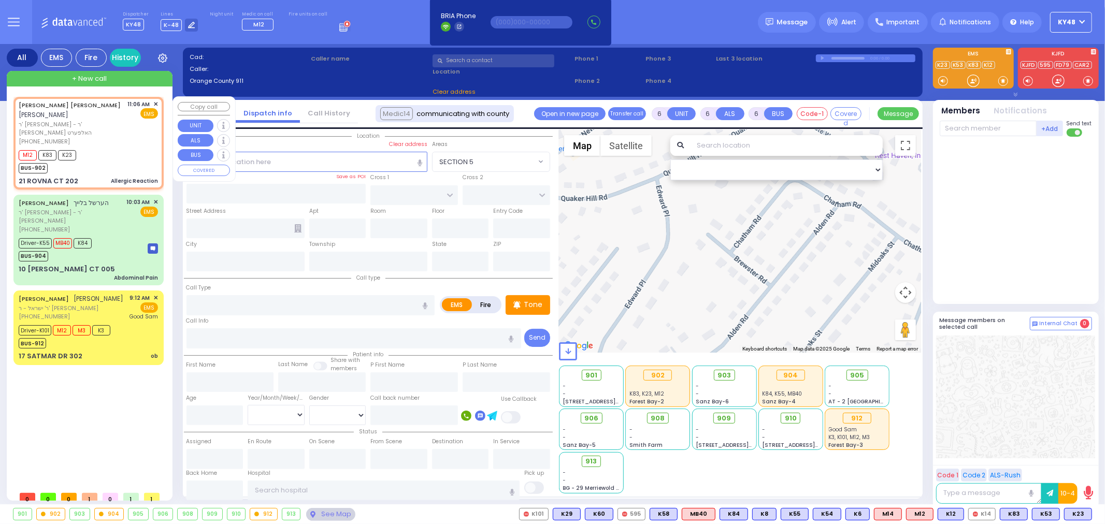
type input "2"
type input "1"
select select
type input "Allergic Reaction"
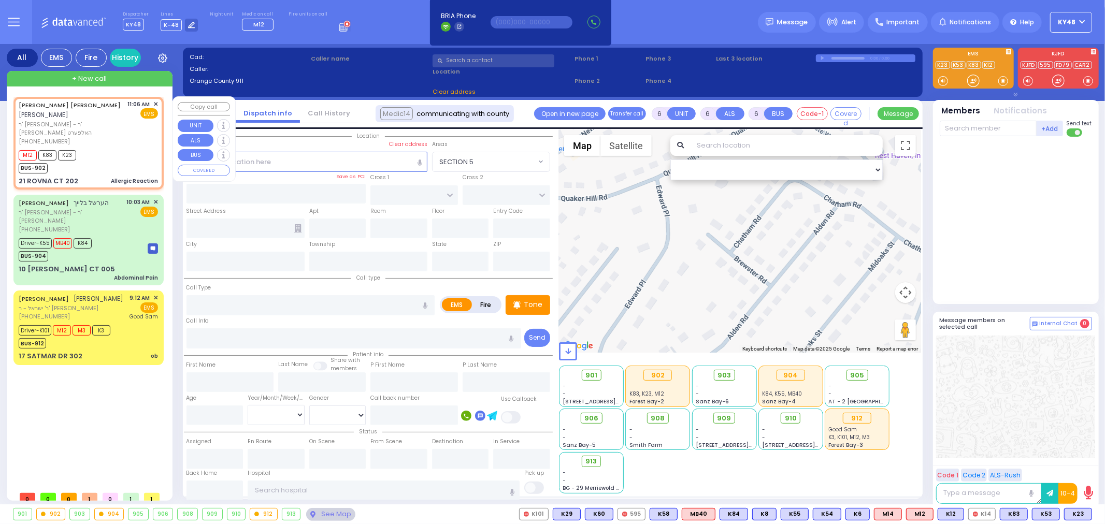
radio input "true"
type input "WOLF"
type input "[PERSON_NAME]"
select select
type input "11:06"
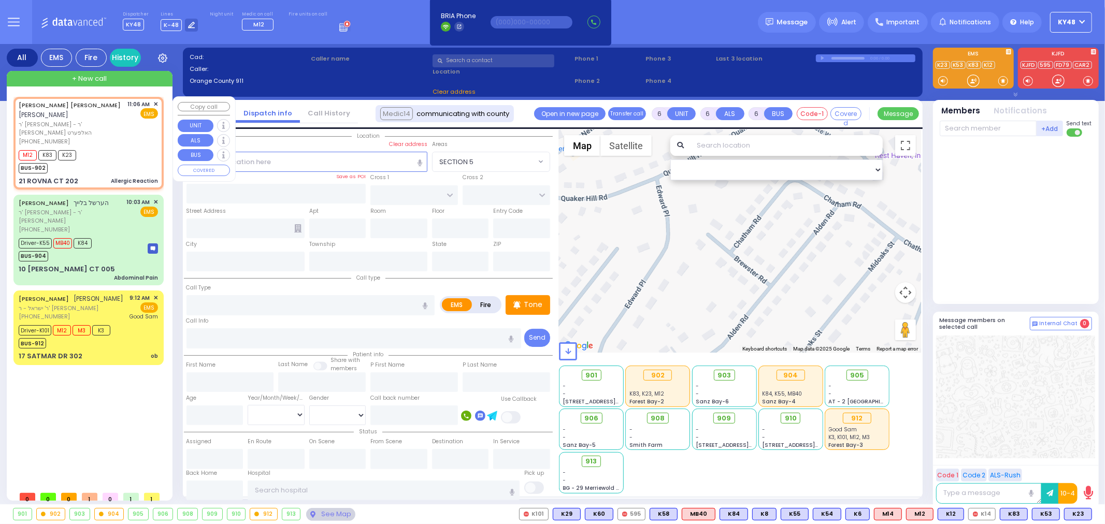
type input "11:08"
type input "CHEVRON RD"
type input "[GEOGRAPHIC_DATA]"
type input "21 ROVNA CT"
type input "202"
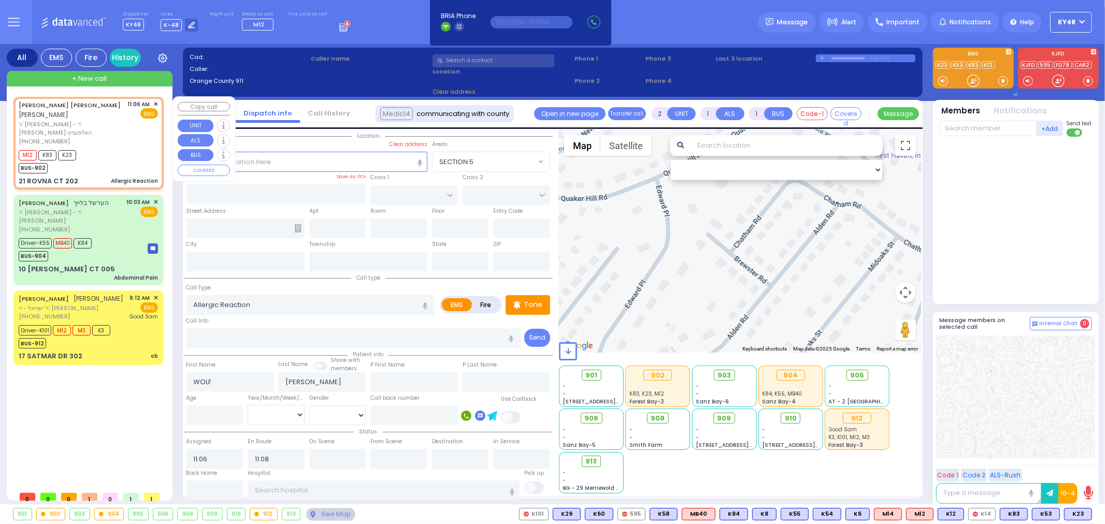
type input "Monroe"
type input "[US_STATE]"
type input "10950"
select select "Hatzalah Garages"
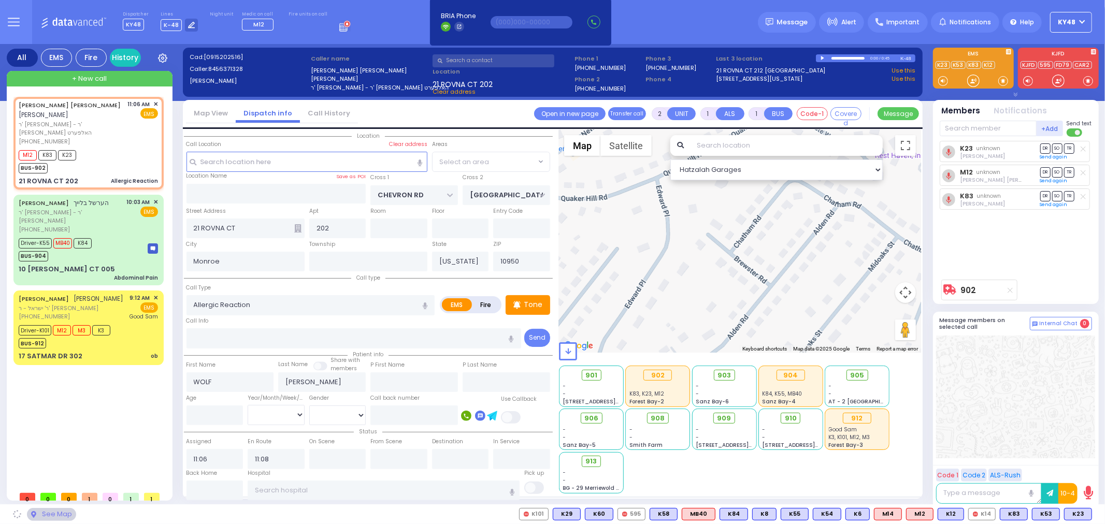
select select "SECTION 5"
click at [296, 490] on input "text" at bounding box center [384, 491] width 272 height 20
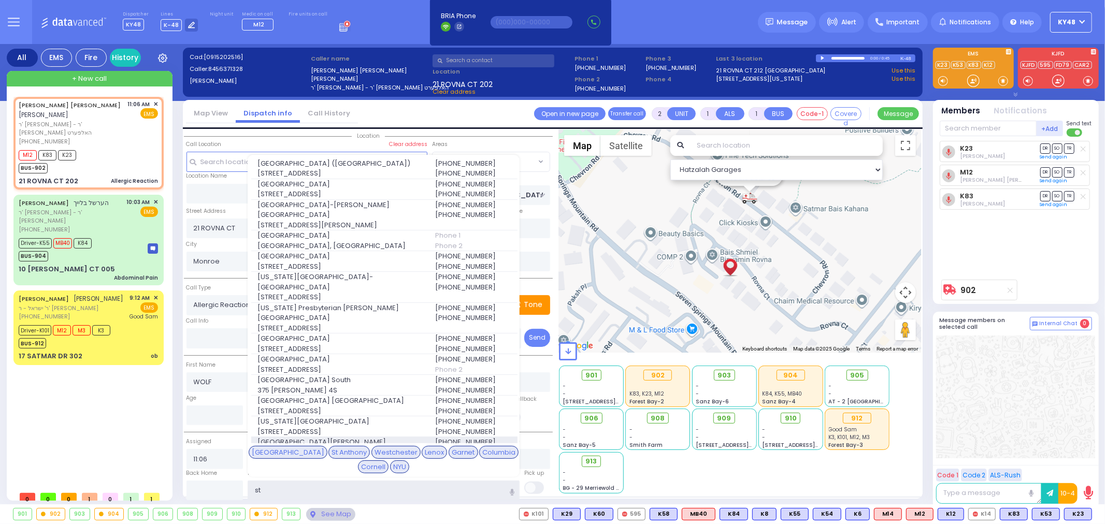
type input "s"
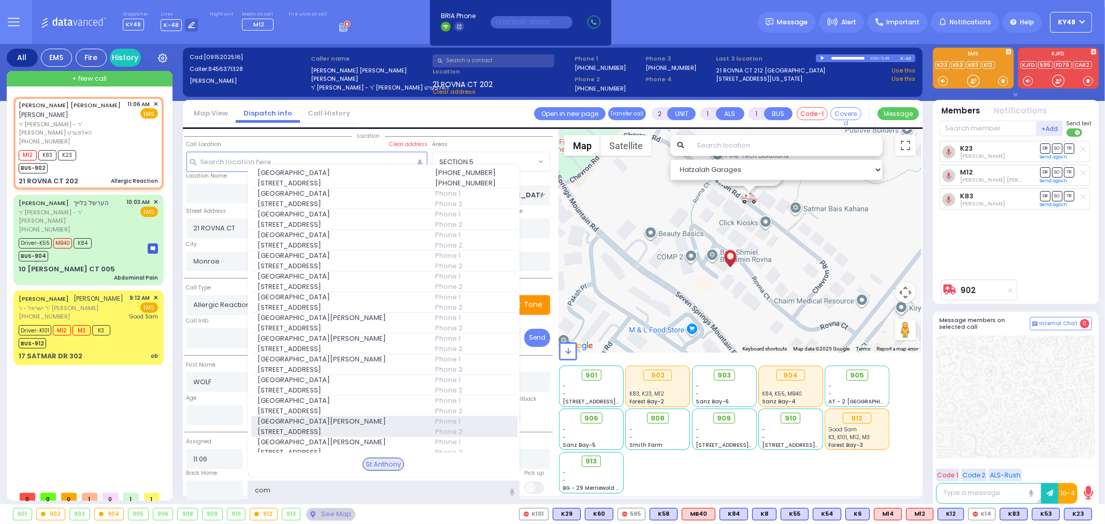
type input "com"
click at [305, 421] on span "[GEOGRAPHIC_DATA][PERSON_NAME]" at bounding box center [339, 421] width 165 height 10
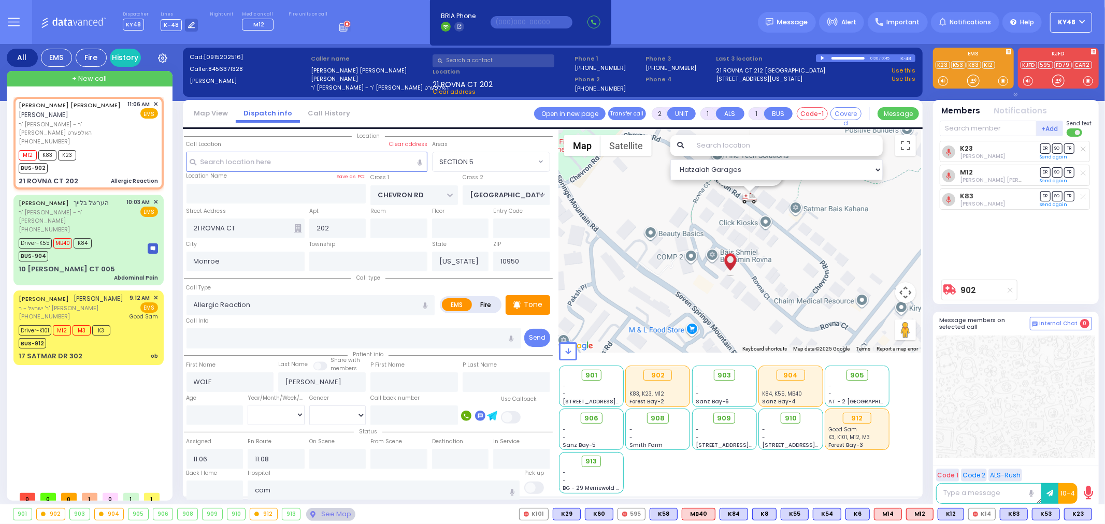
select select
radio input "true"
select select
type input "[GEOGRAPHIC_DATA][PERSON_NAME]"
select select "Hatzalah Garages"
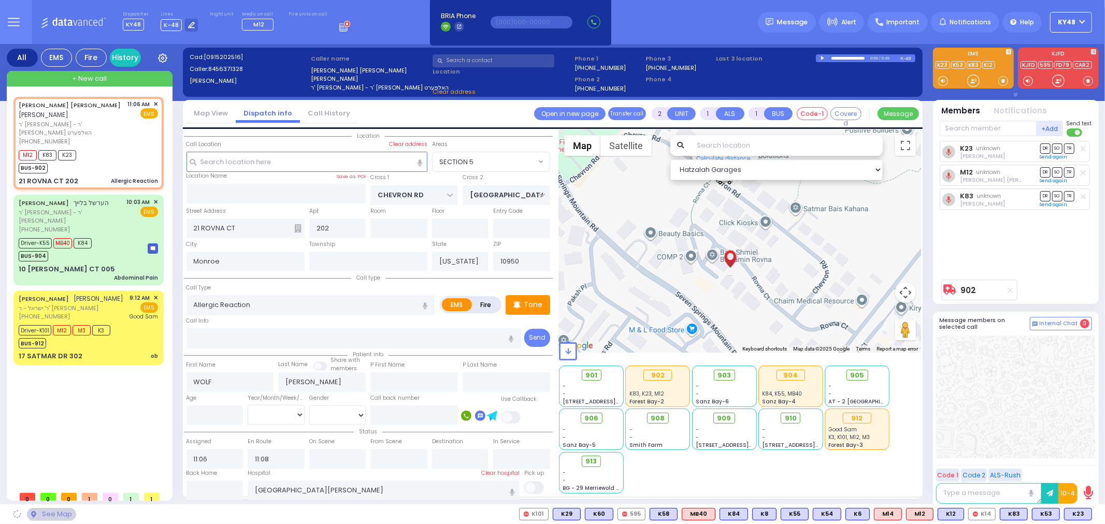
select select "SECTION 5"
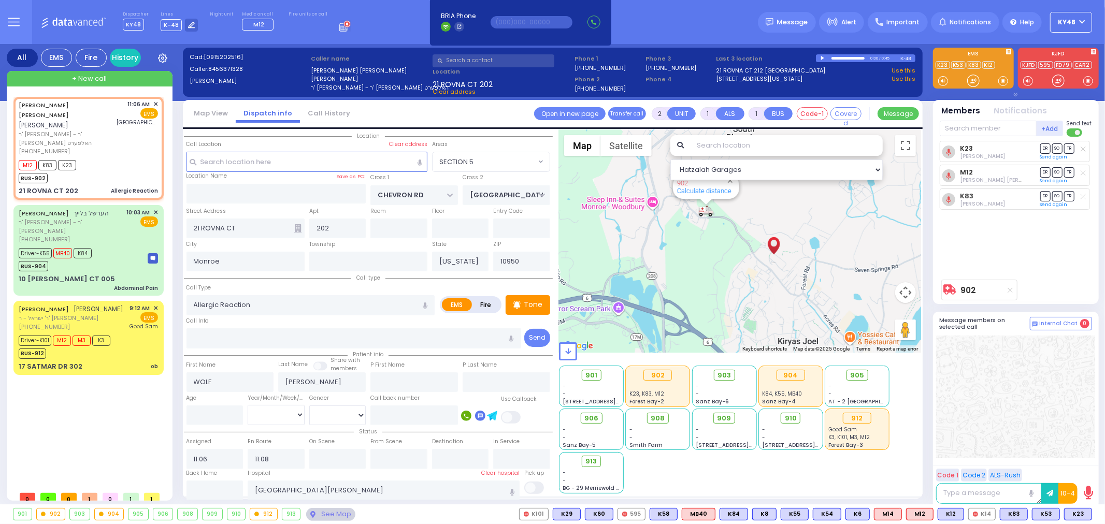
type input "6"
select select
radio input "true"
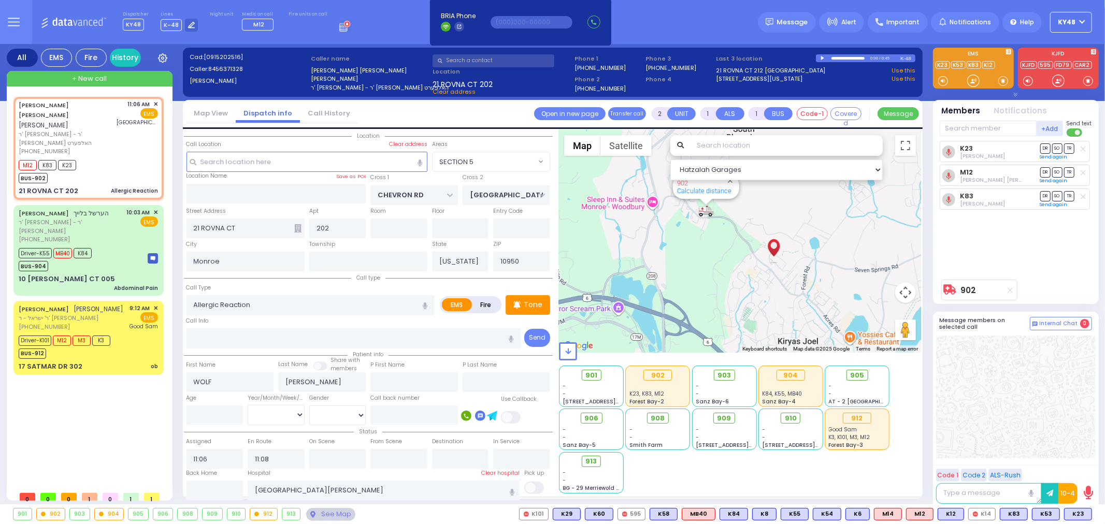
type input "Unknown"
select select "Year"
select select "Hatzalah Garages"
select select "SECTION 5"
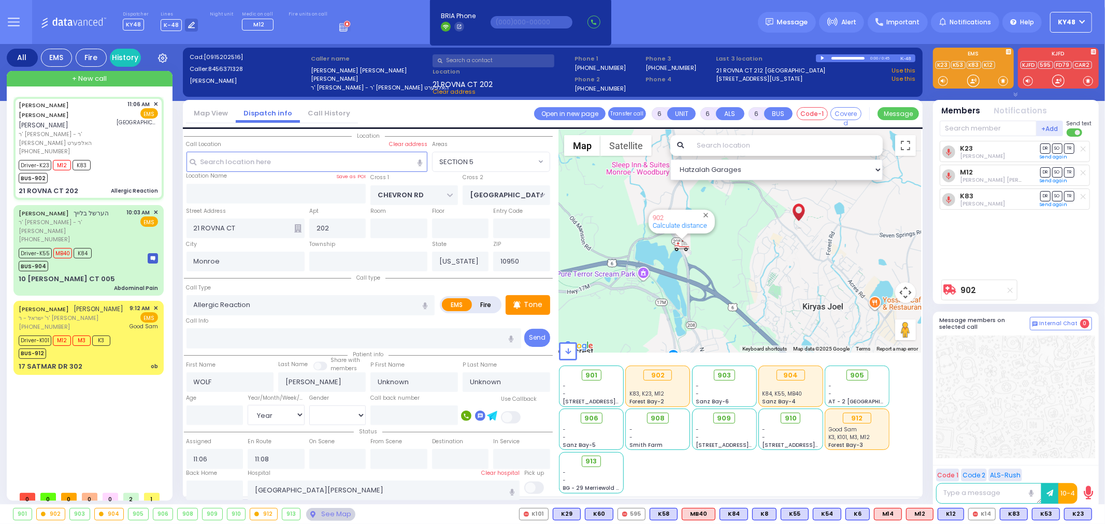
select select
radio input "true"
select select "Year"
type input "11:54"
type input "11:55"
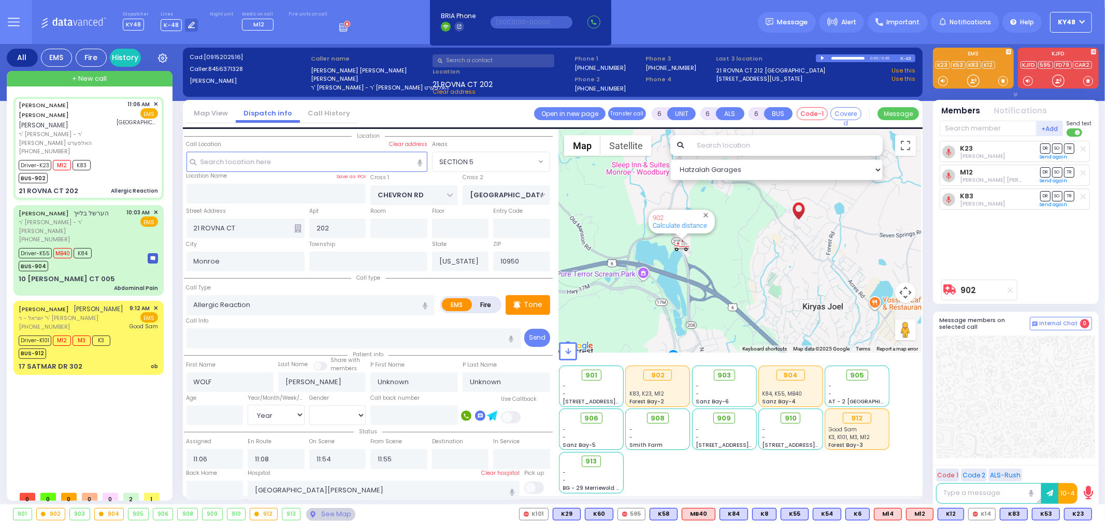
select select "Hatzalah Garages"
select select
radio input "true"
select select "Year"
select select "Hatzalah Garages"
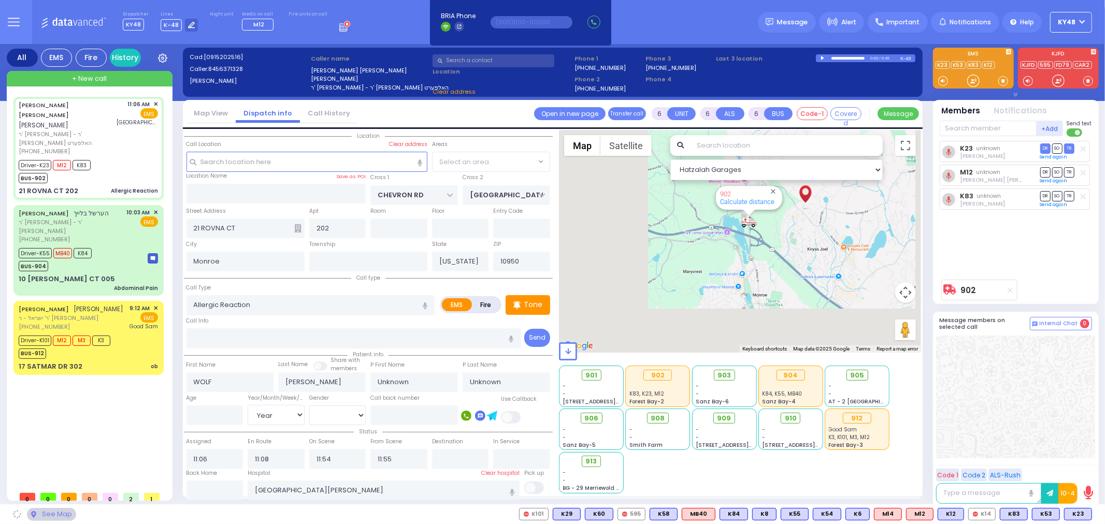
radio input "true"
select select "Year"
select select
select select "Hatzalah Garages"
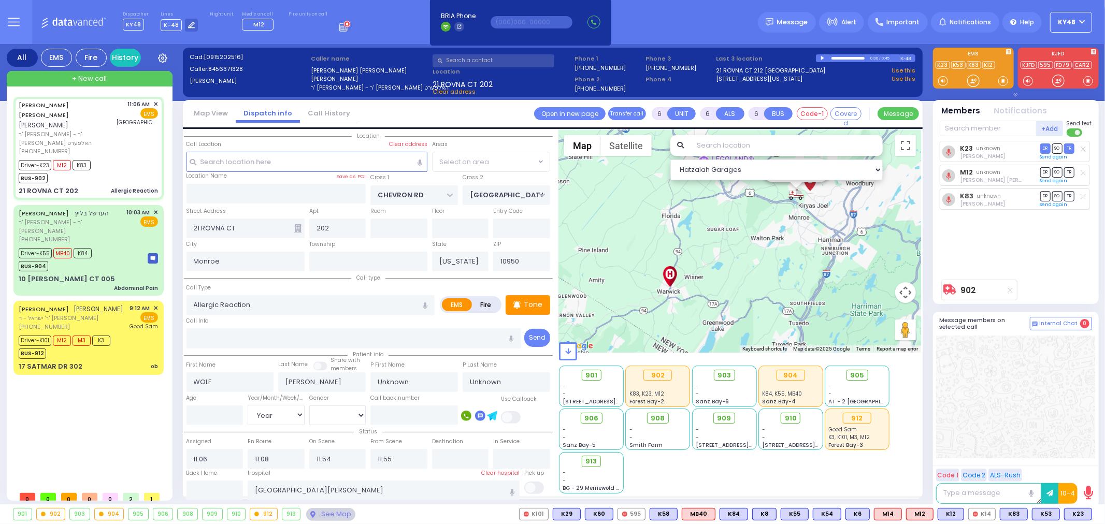
select select "SECTION 5"
select select
radio input "true"
type input "Yides"
type input "[PERSON_NAME]"
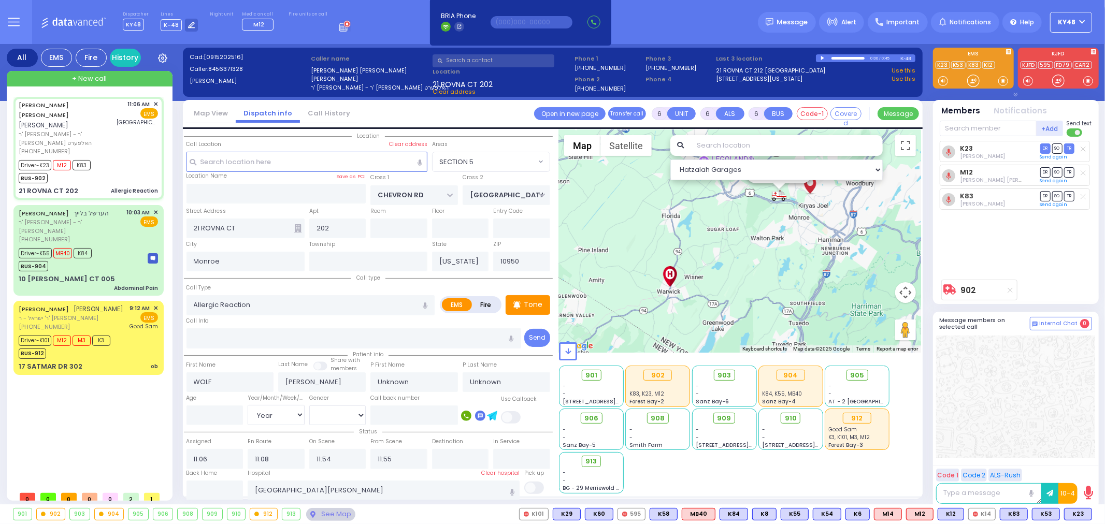
type input "29"
select select "Year"
select select "[DEMOGRAPHIC_DATA]"
select select "Hatzalah Garages"
select select "SECTION 5"
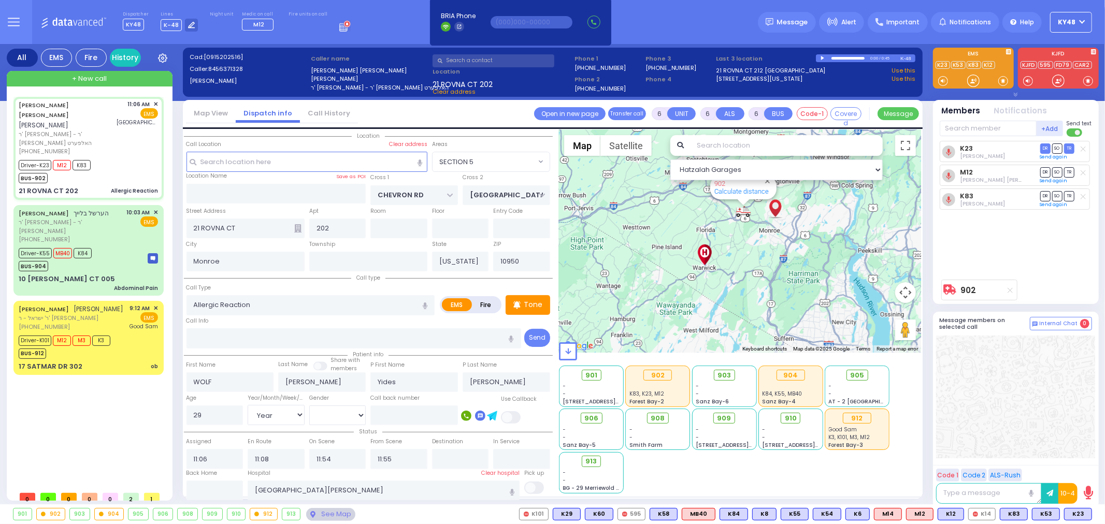
select select
radio input "true"
select select "Year"
select select "[DEMOGRAPHIC_DATA]"
select select "Hatzalah Garages"
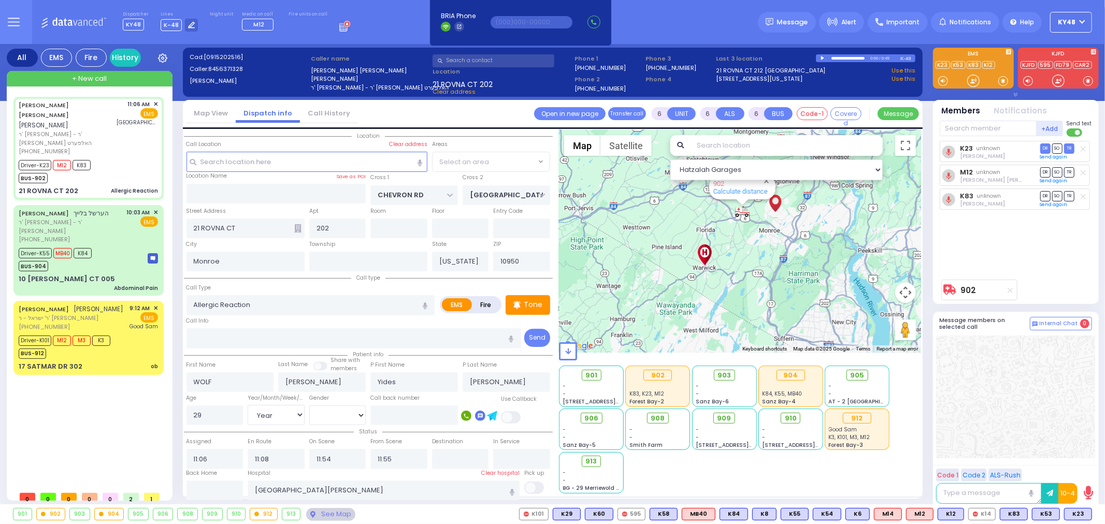
select select "SECTION 5"
select select
radio input "true"
select select "Year"
select select "[DEMOGRAPHIC_DATA]"
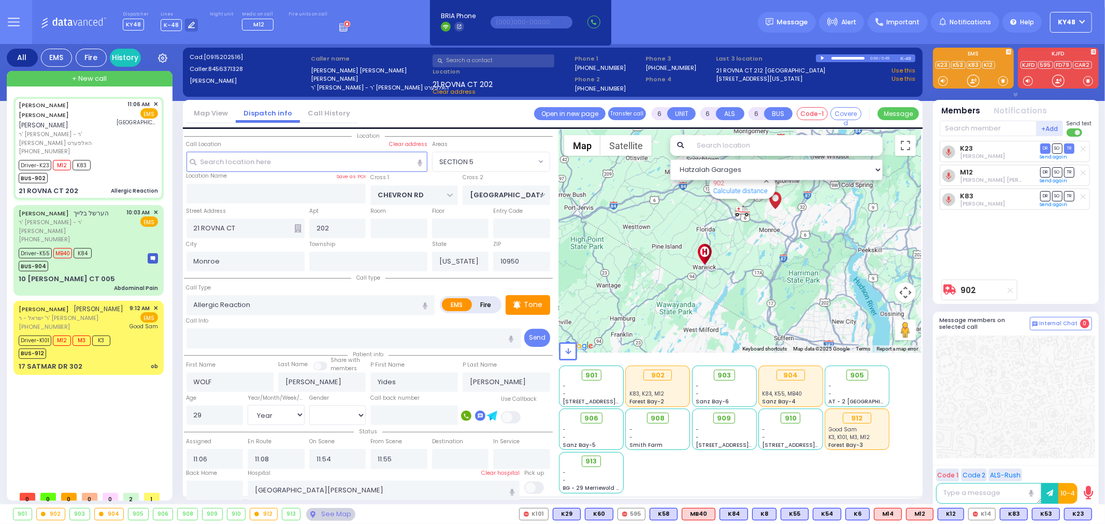
type input "11:10"
select select "Hatzalah Garages"
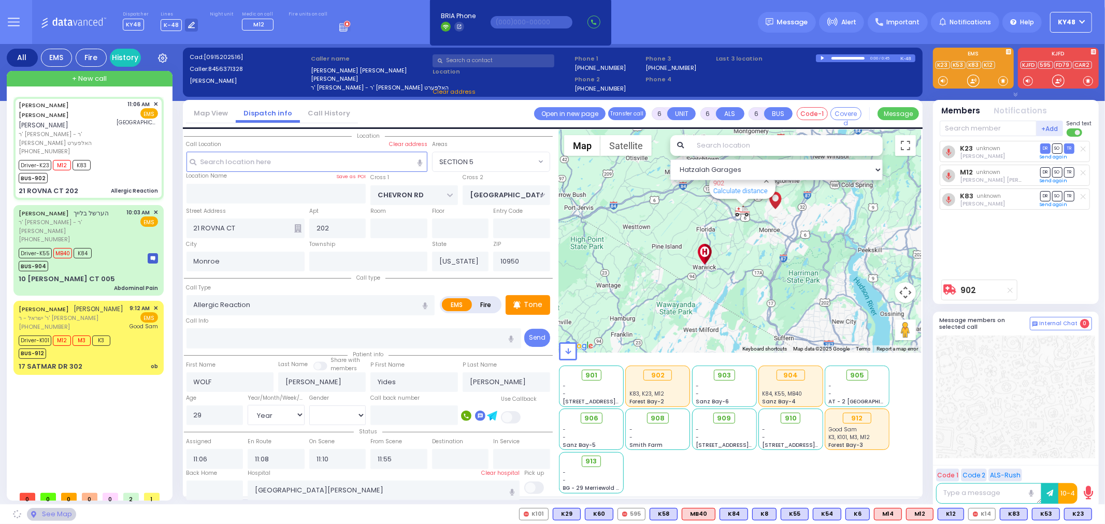
select select "SECTION 5"
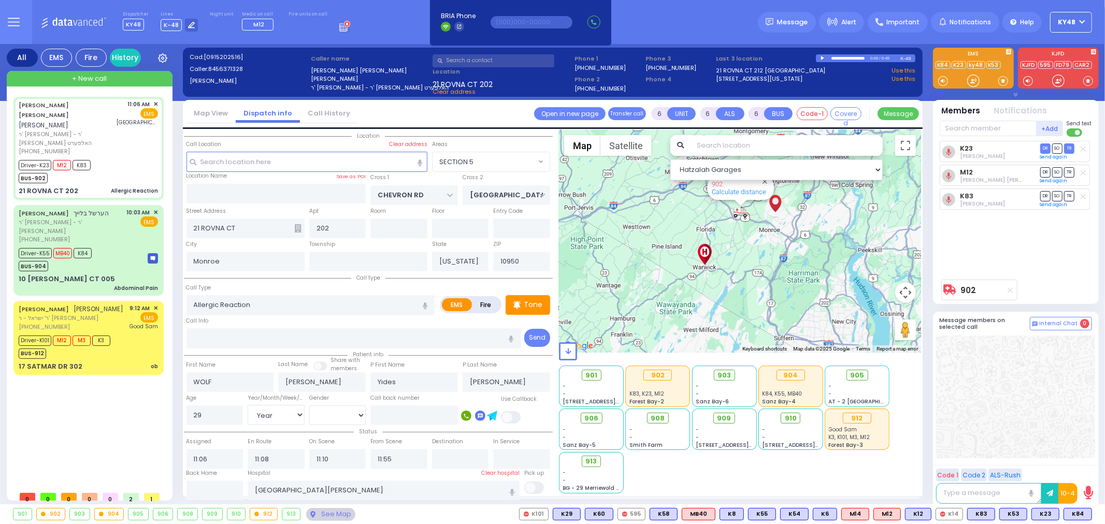
select select
radio input "true"
select select "Year"
select select "[DEMOGRAPHIC_DATA]"
select select "Hatzalah Garages"
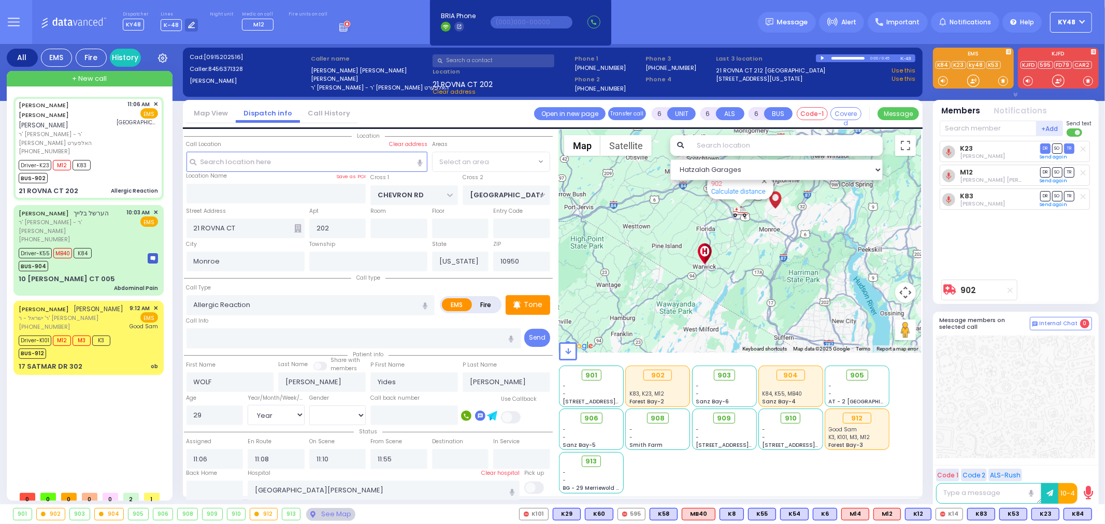
select select "SECTION 5"
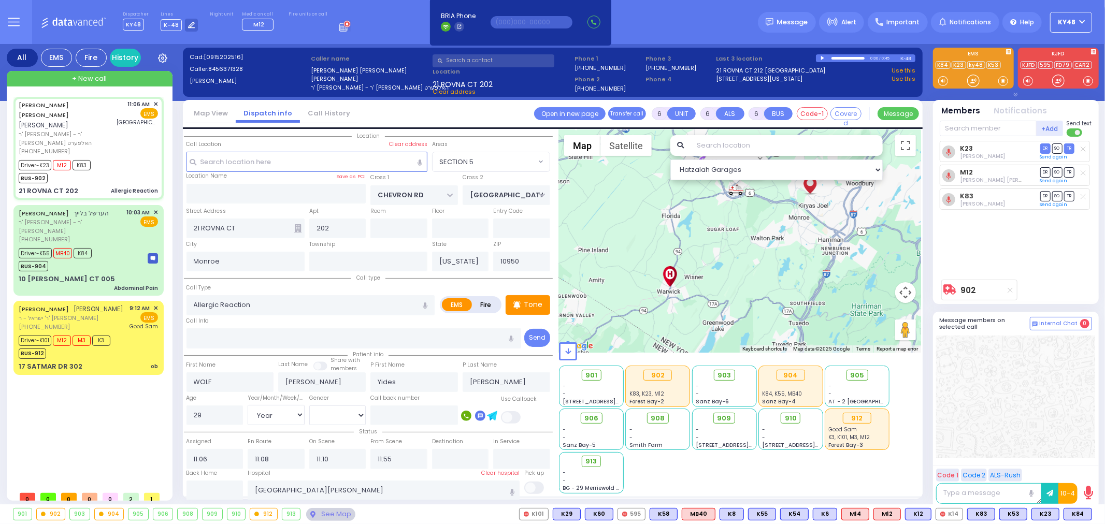
select select
radio input "true"
select select "Year"
select select "[DEMOGRAPHIC_DATA]"
select select "Hatzalah Garages"
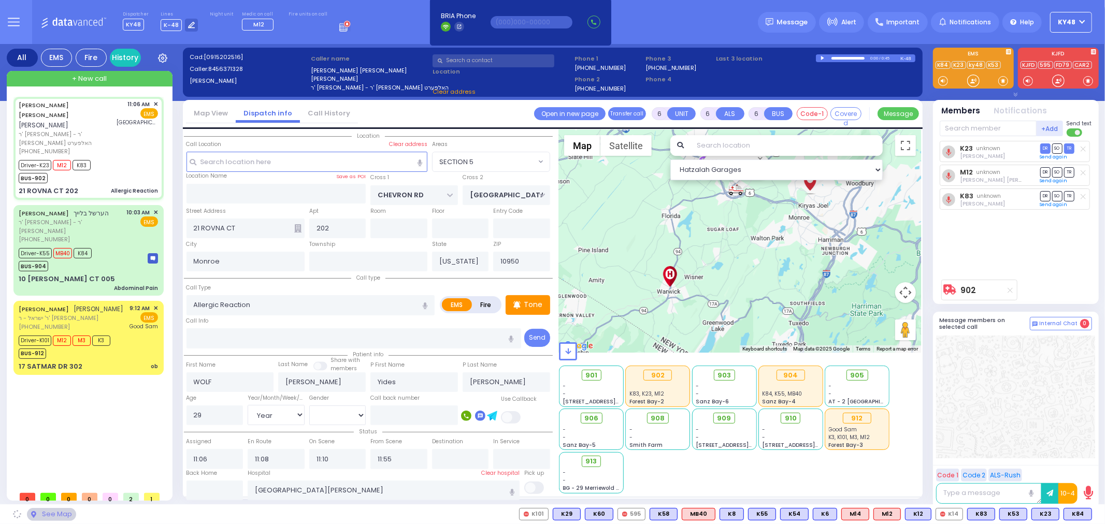
select select "SECTION 5"
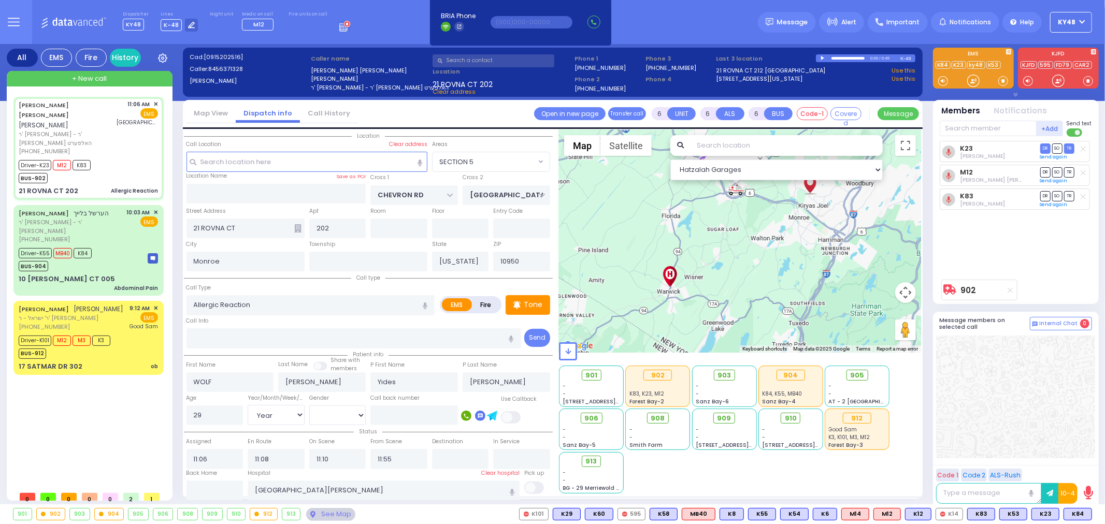
select select
radio input "true"
select select "Year"
select select "[DEMOGRAPHIC_DATA]"
type input "11:54"
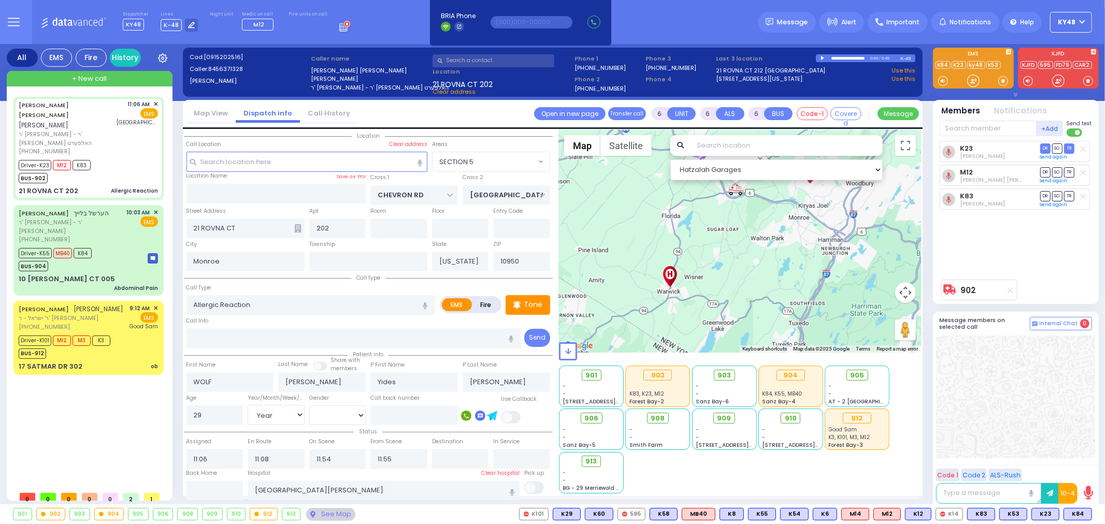
select select "Hatzalah Garages"
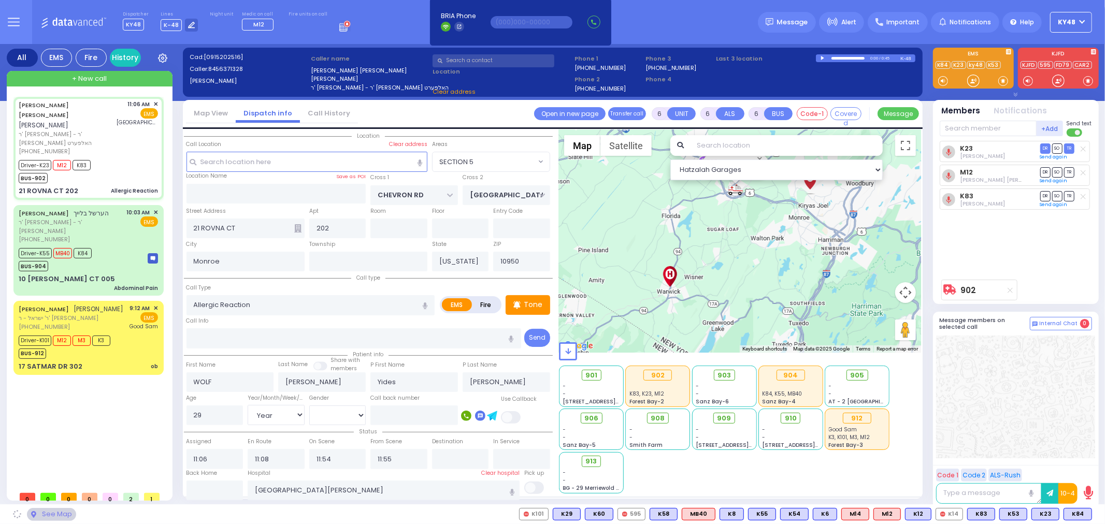
select select "SECTION 5"
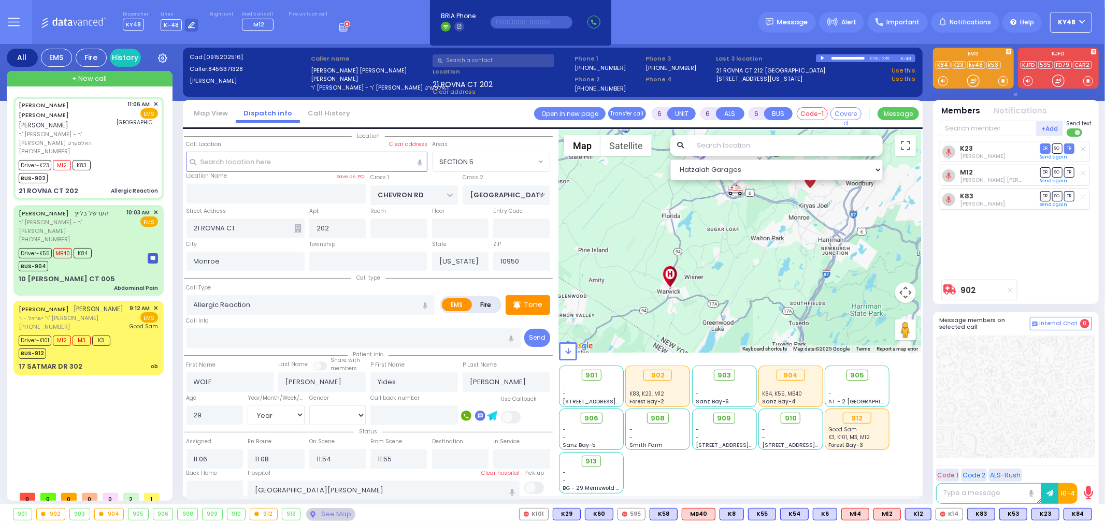
select select
radio input "true"
select select "Year"
select select "[DEMOGRAPHIC_DATA]"
select select "Hatzalah Garages"
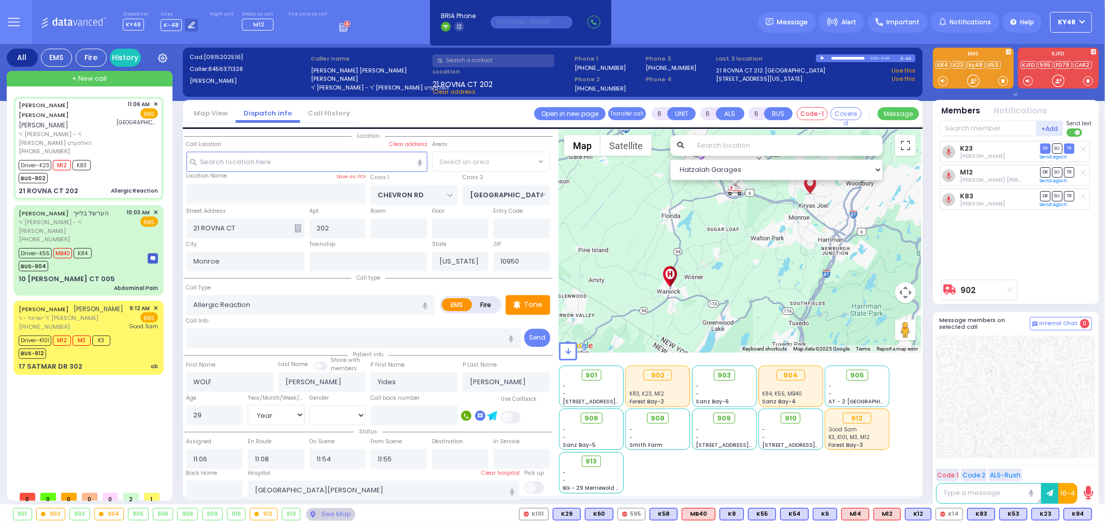
select select "SECTION 5"
select select
radio input "true"
select select "Year"
select select "[DEMOGRAPHIC_DATA]"
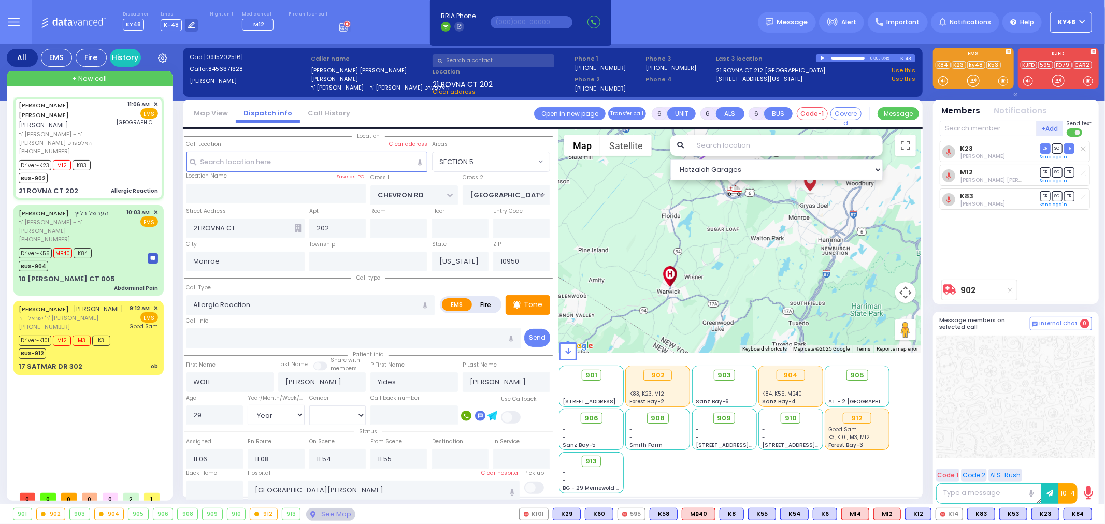
select select "Hatzalah Garages"
select select
radio input "true"
select select "Year"
select select "[DEMOGRAPHIC_DATA]"
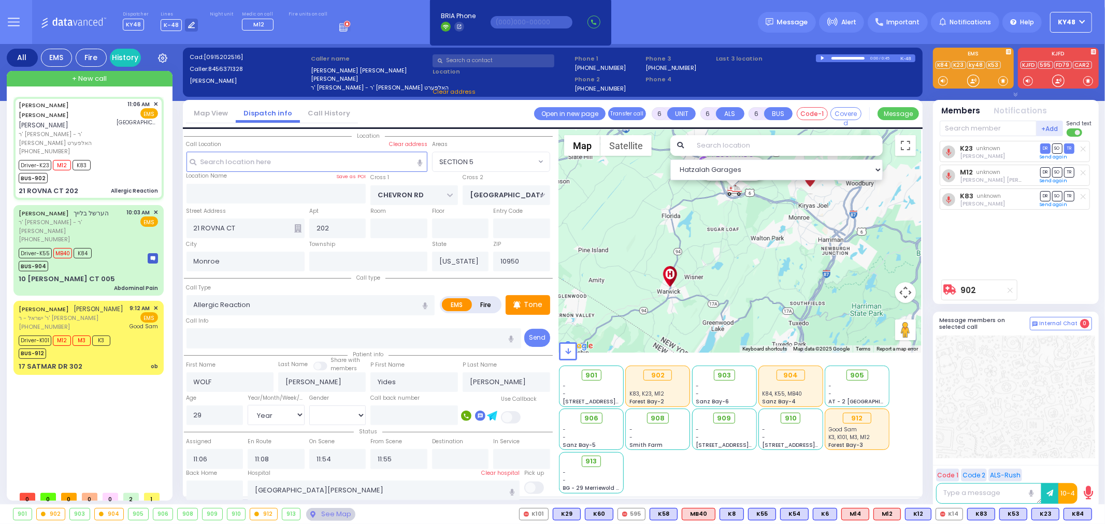
select select "Hatzalah Garages"
select select "SECTION 5"
select select
radio input "true"
select select "Year"
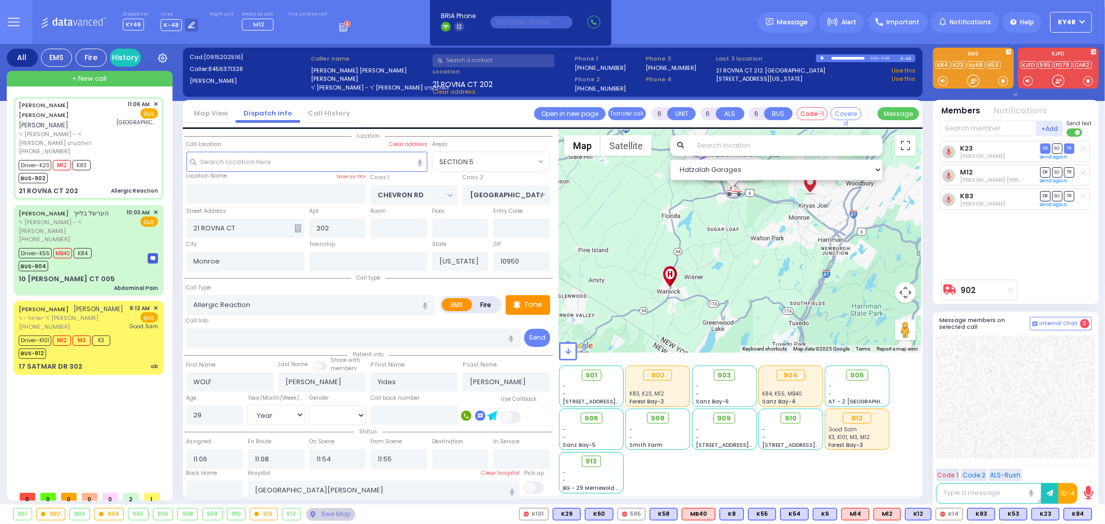
select select "[DEMOGRAPHIC_DATA]"
type input "11:10"
select select "SECTION 5"
select select "Hatzalah Garages"
select select
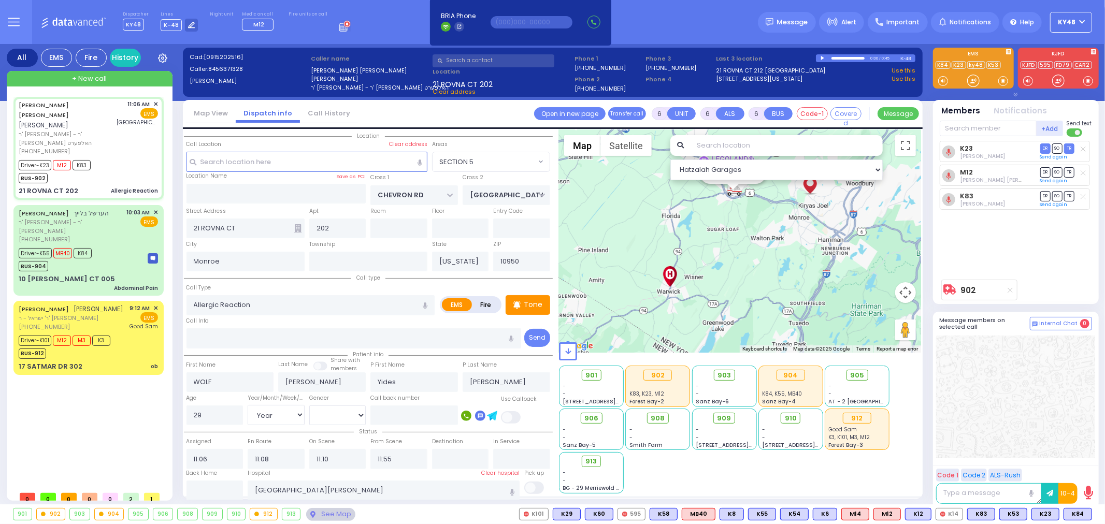
radio input "true"
select select "Year"
select select "[DEMOGRAPHIC_DATA]"
type input "11:54"
select select "Hatzalah Garages"
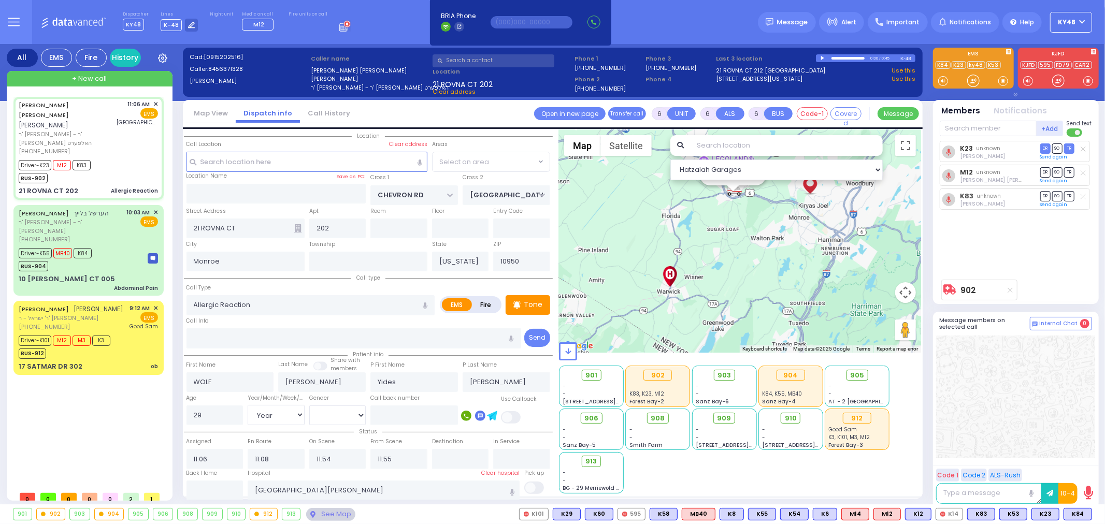
select select "SECTION 5"
select select
radio input "true"
select select "Year"
select select "[DEMOGRAPHIC_DATA]"
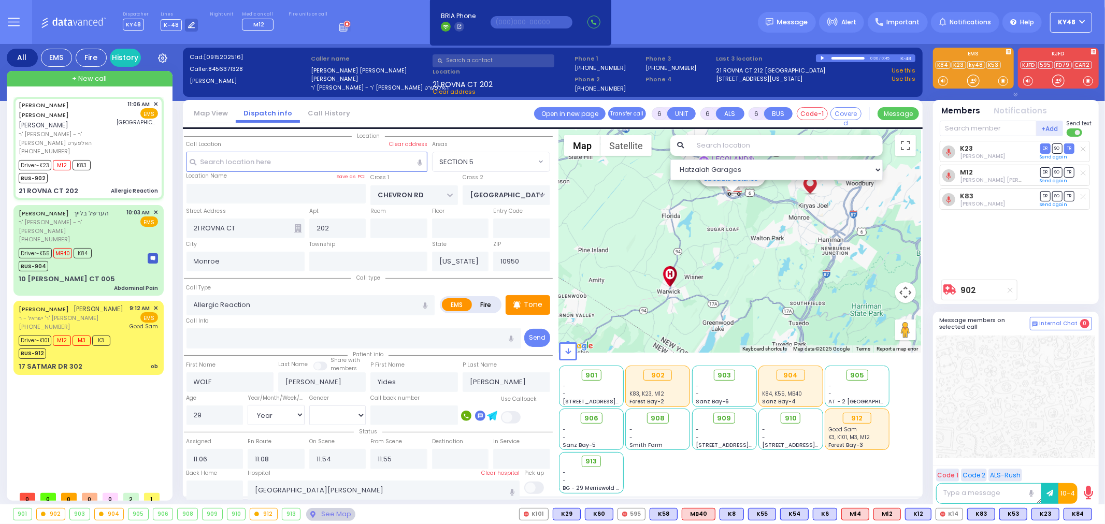
type input "11:10"
radio input "true"
select select "Year"
select select "[DEMOGRAPHIC_DATA]"
radio input "true"
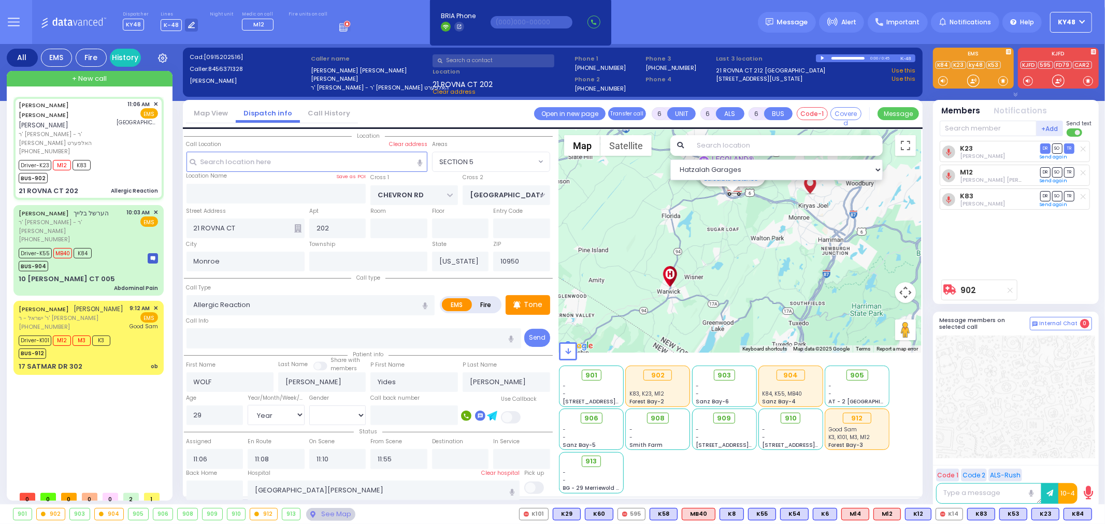
select select "Year"
select select "[DEMOGRAPHIC_DATA]"
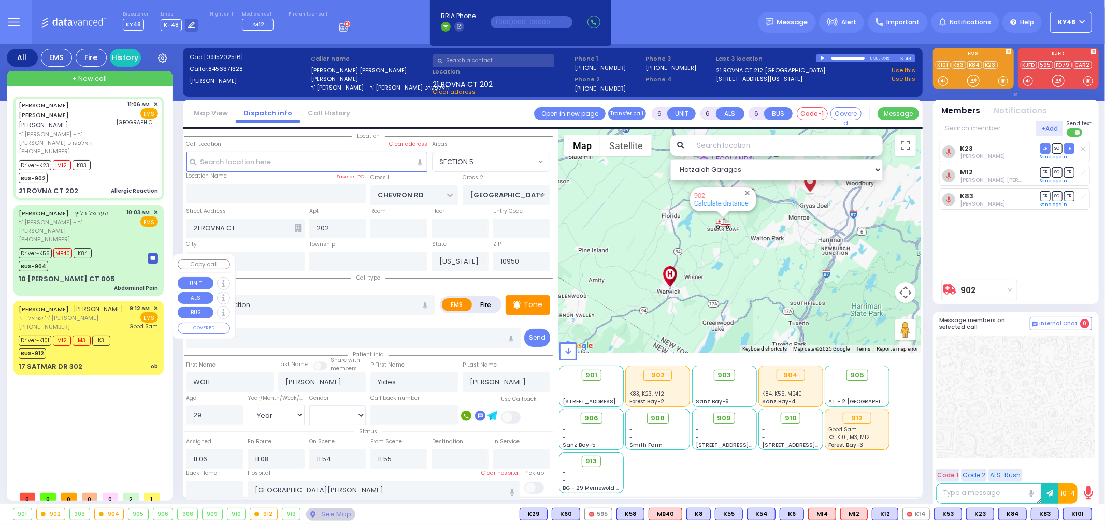
click at [99, 362] on div "17 SATMAR DR 302 ob" at bounding box center [88, 367] width 139 height 10
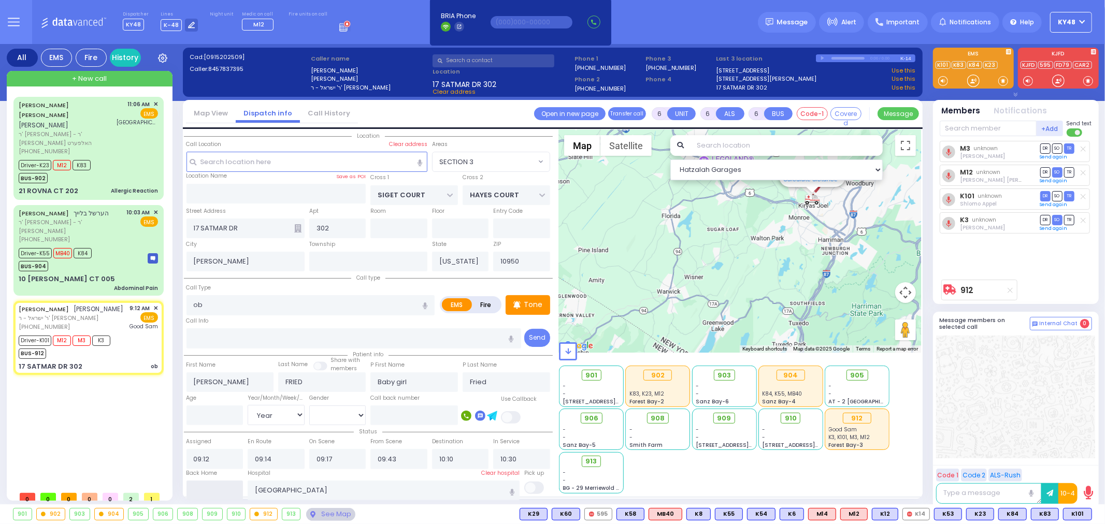
click at [227, 491] on input "text" at bounding box center [214, 491] width 57 height 20
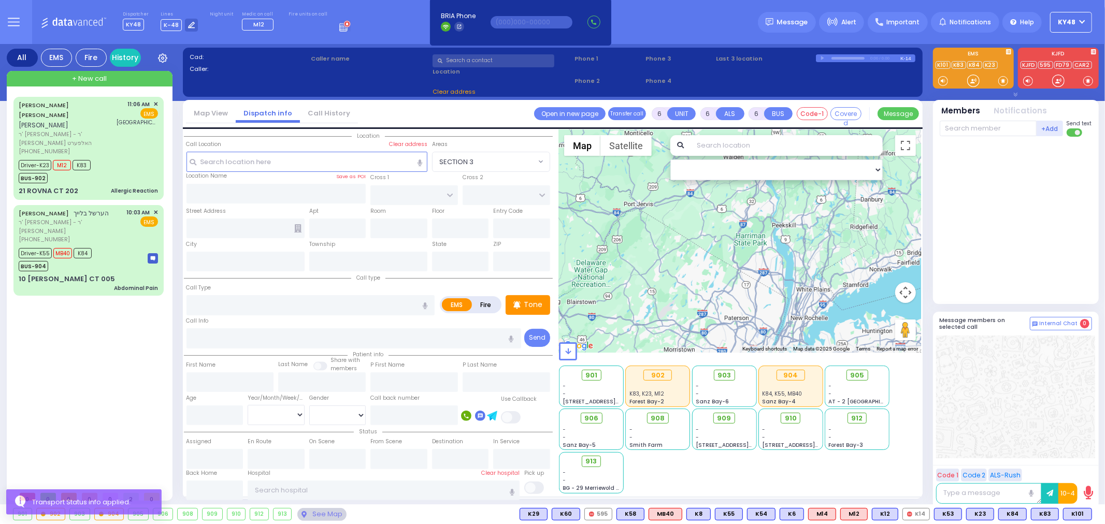
click at [116, 250] on div "[PERSON_NAME] [PERSON_NAME] [PERSON_NAME] ר' [PERSON_NAME] - ר' [PERSON_NAME] ה…" at bounding box center [88, 199] width 150 height 204
click at [123, 284] on div "Abdominal Pain" at bounding box center [136, 288] width 44 height 8
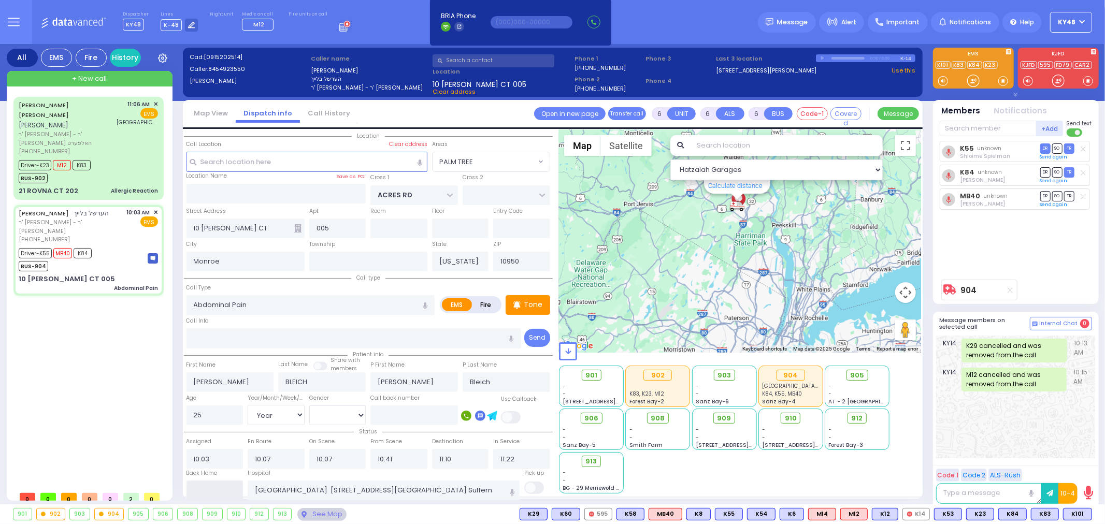
click at [204, 486] on input "text" at bounding box center [214, 491] width 57 height 20
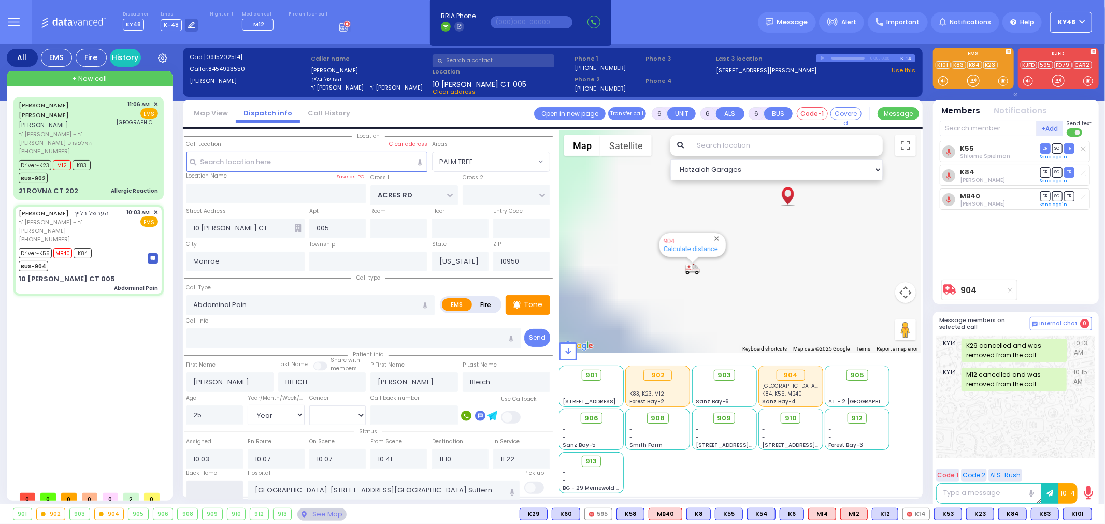
click at [204, 485] on input "text" at bounding box center [214, 491] width 57 height 20
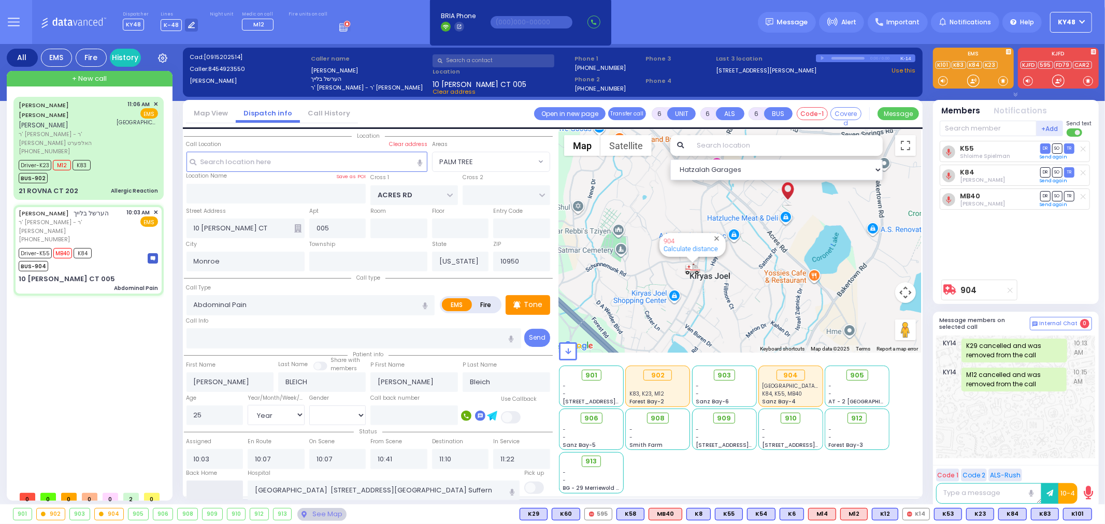
click at [204, 483] on input "text" at bounding box center [214, 491] width 57 height 20
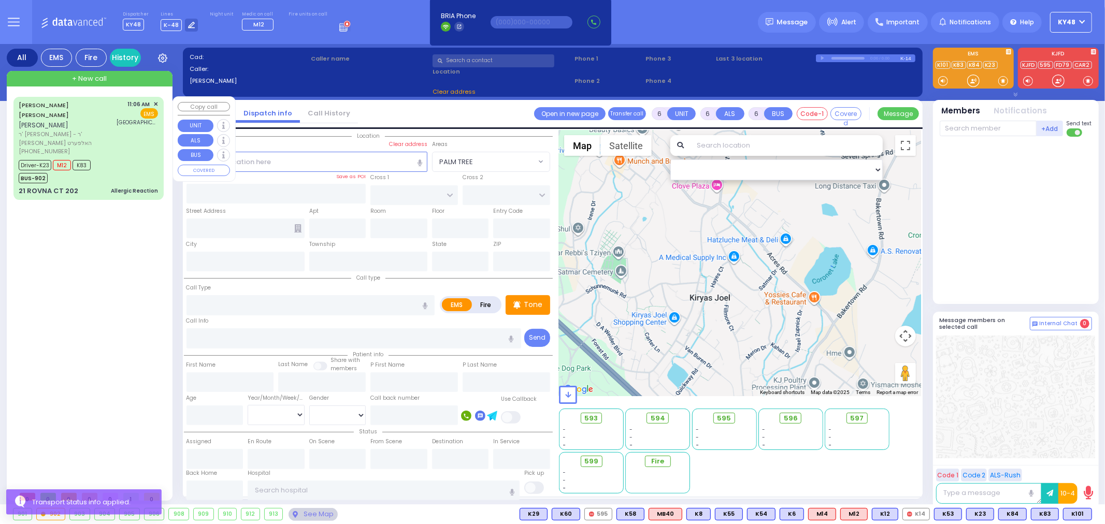
click at [122, 157] on div "Driver-K23 M12 K83 BUS-902" at bounding box center [88, 170] width 139 height 26
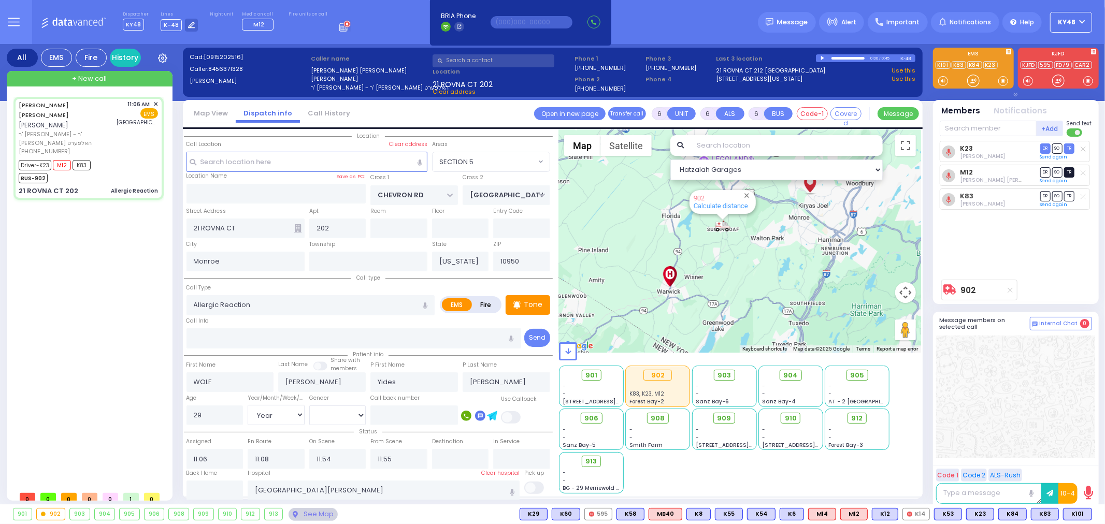
click at [1070, 174] on span "TR" at bounding box center [1069, 172] width 10 height 10
click at [77, 257] on div "[PERSON_NAME] [PERSON_NAME] [PERSON_NAME] ר' [PERSON_NAME] - ר' [PERSON_NAME] ה…" at bounding box center [90, 292] width 154 height 390
click at [682, 465] on div "901 - - [STREET_ADDRESS][PERSON_NAME] - - - -" at bounding box center [740, 428] width 362 height 129
click at [971, 128] on input "text" at bounding box center [988, 129] width 97 height 16
click at [693, 479] on div "901 - - [STREET_ADDRESS][PERSON_NAME] - - - -" at bounding box center [740, 428] width 362 height 129
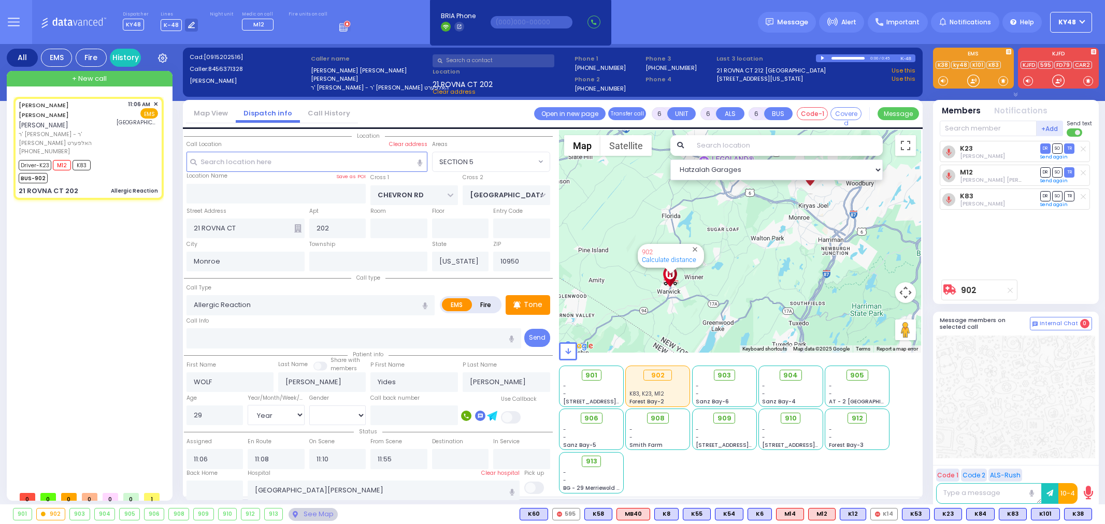
select select "SECTION 5"
select select "Year"
select select "[DEMOGRAPHIC_DATA]"
select select
radio input "true"
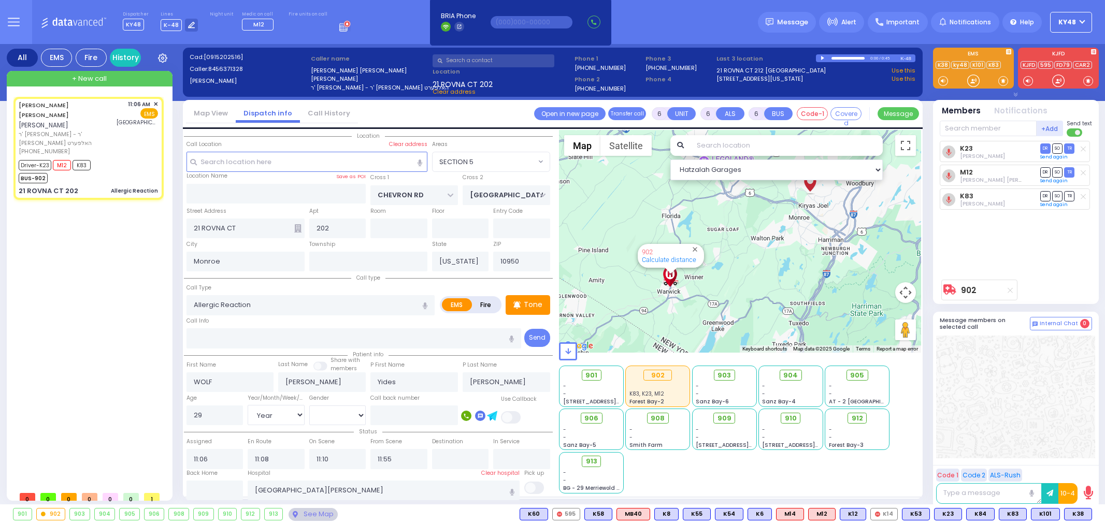
select select "Year"
select select "[DEMOGRAPHIC_DATA]"
select select
radio input "true"
select select "Year"
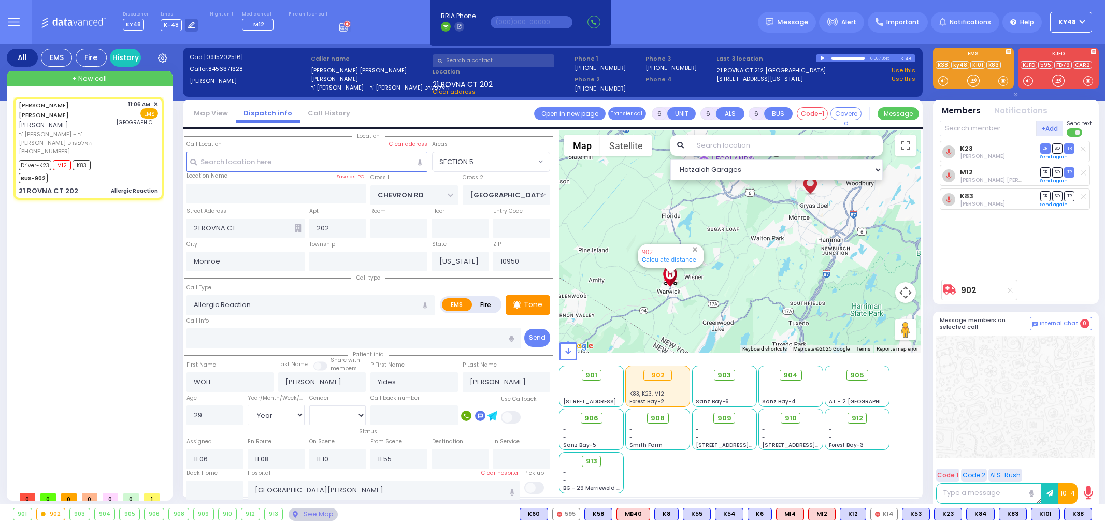
select select "[DEMOGRAPHIC_DATA]"
radio input "true"
select select "Year"
select select "[DEMOGRAPHIC_DATA]"
select select "SECTION 5"
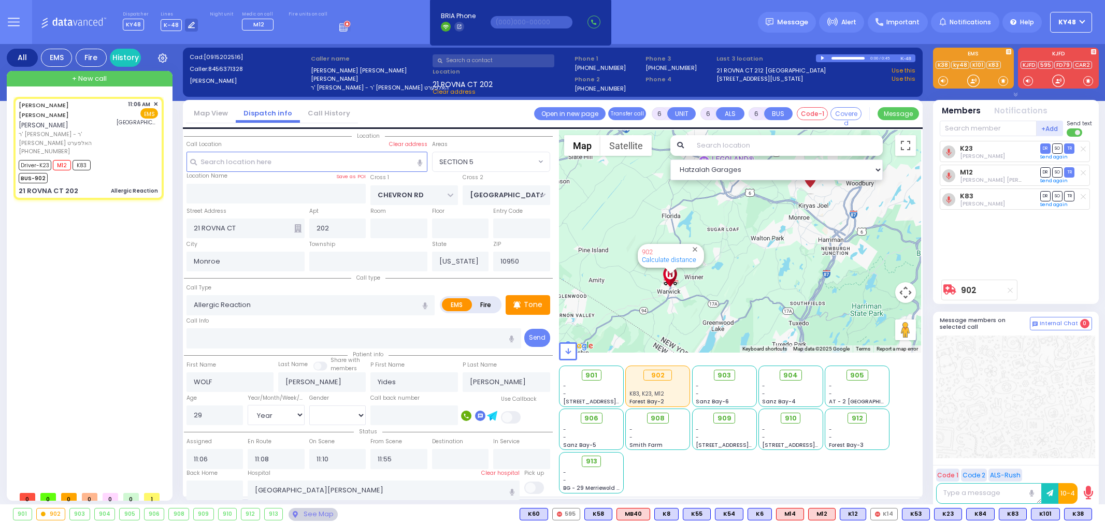
select select "Hatzalah Garages"
select select
radio input "true"
select select "Year"
select select "[DEMOGRAPHIC_DATA]"
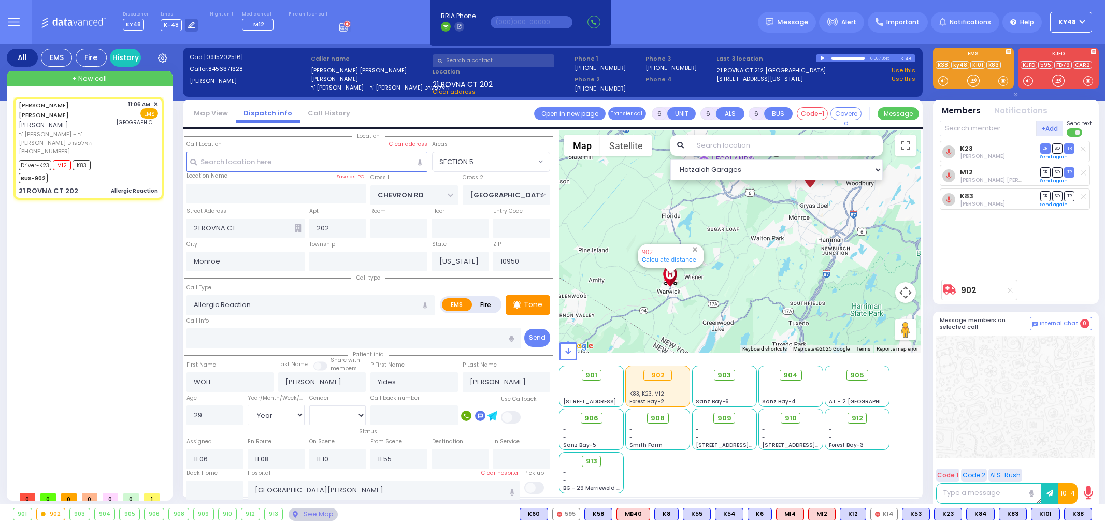
select select "SECTION 5"
select select "Hatzalah Garages"
select select
radio input "true"
select select "Year"
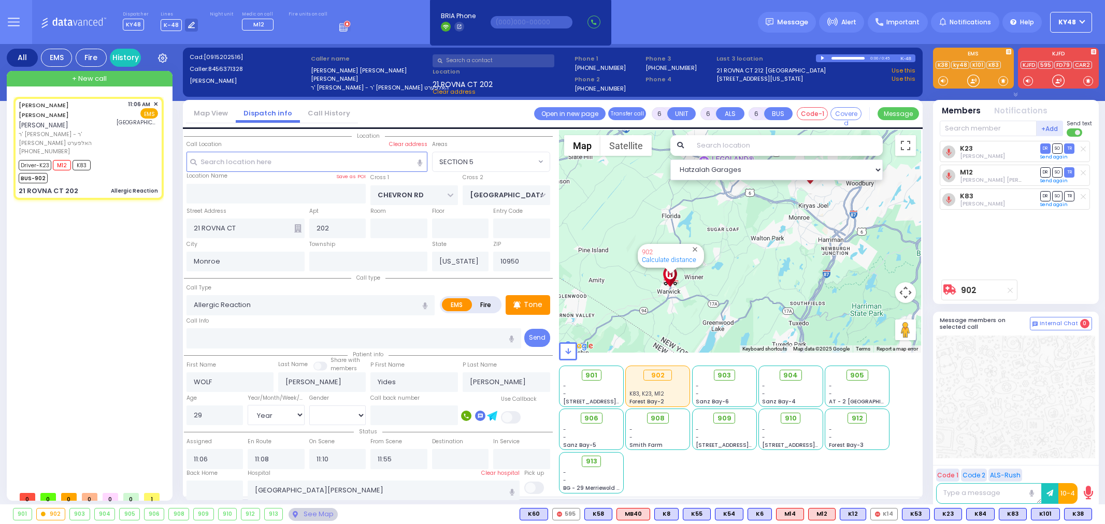
select select "[DEMOGRAPHIC_DATA]"
select select "SECTION 5"
select select "Hatzalah Garages"
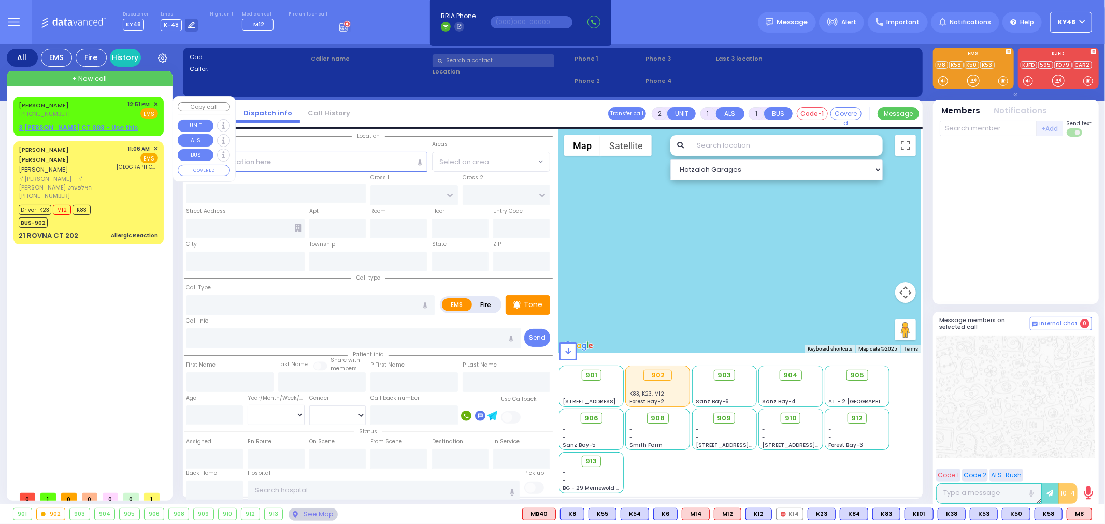
click at [158, 101] on span "✕" at bounding box center [155, 104] width 5 height 9
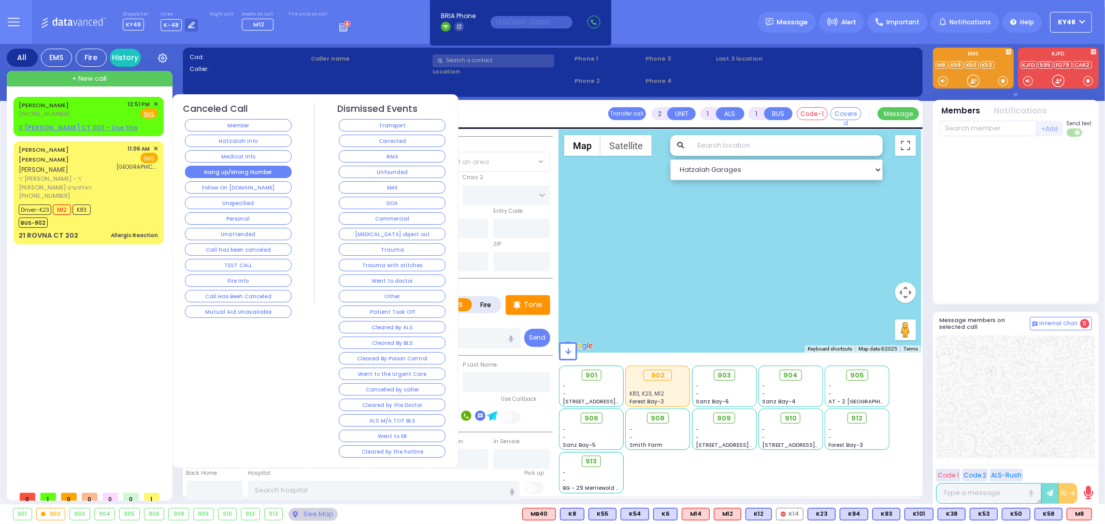
click at [219, 167] on button "Hang up/Wrong Number" at bounding box center [238, 172] width 107 height 12
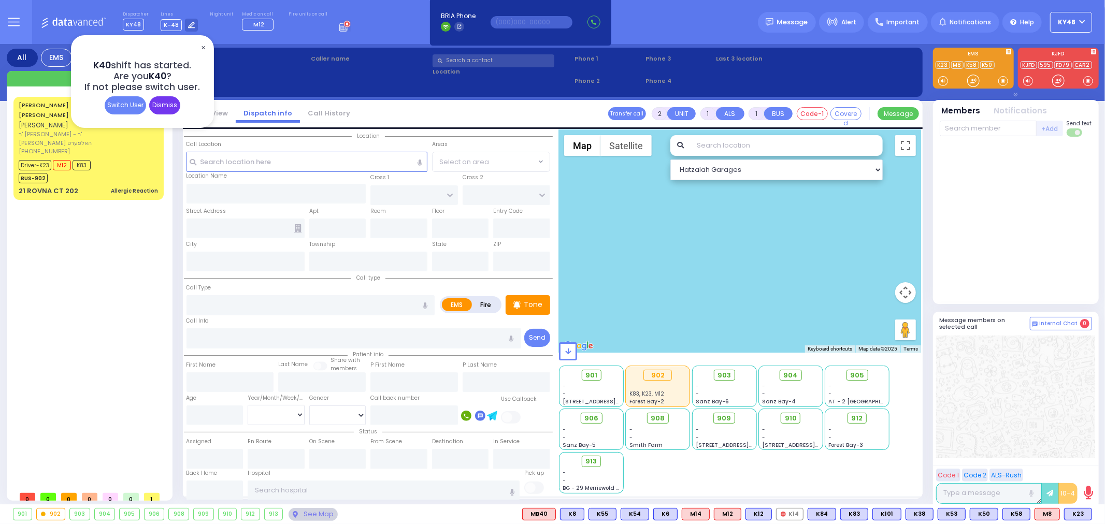
click at [172, 113] on div "Dismiss" at bounding box center [164, 105] width 31 height 18
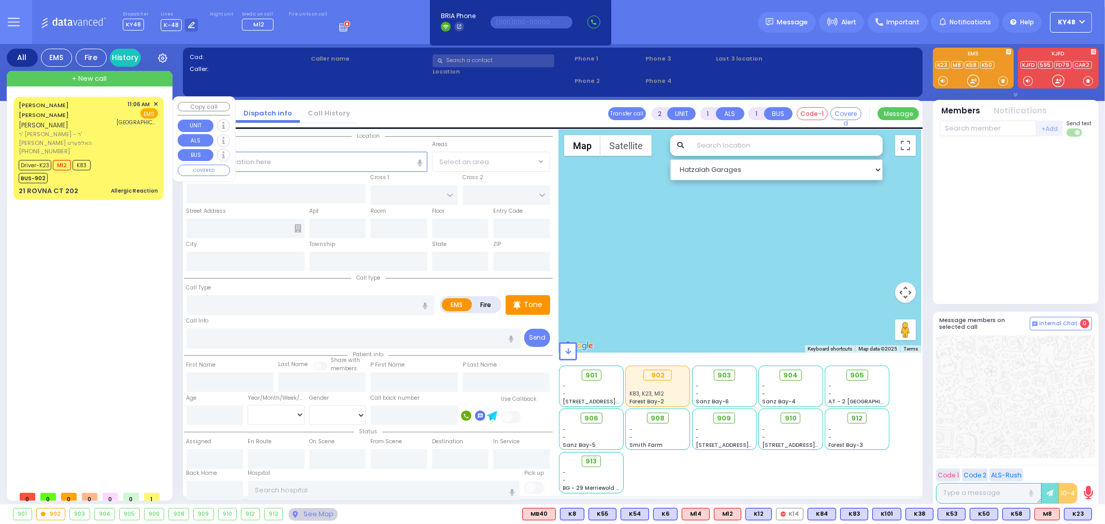
click at [153, 157] on div "Driver-K23 M12 K83 BUS-902" at bounding box center [88, 170] width 139 height 26
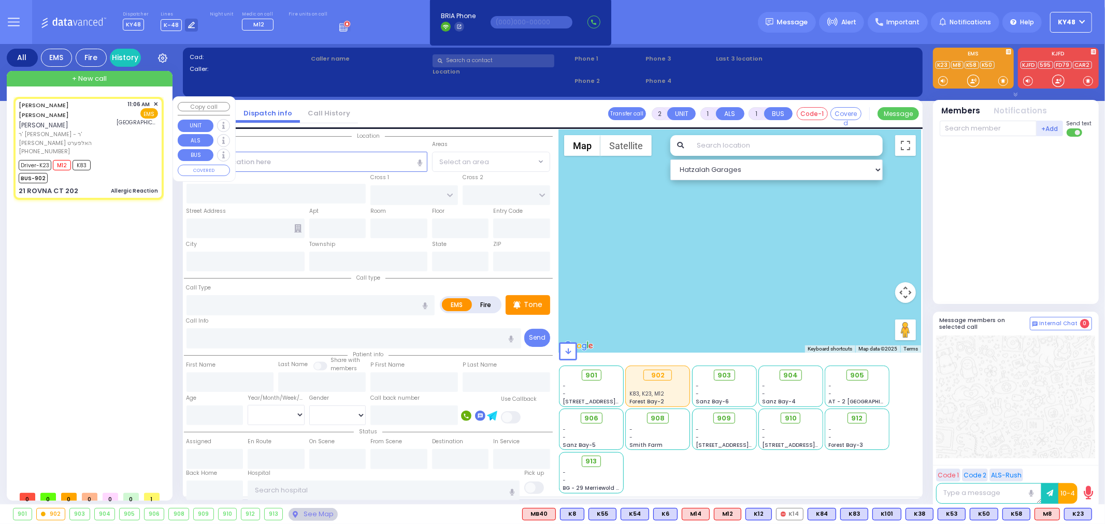
type input "6"
select select
type input "Allergic Reaction"
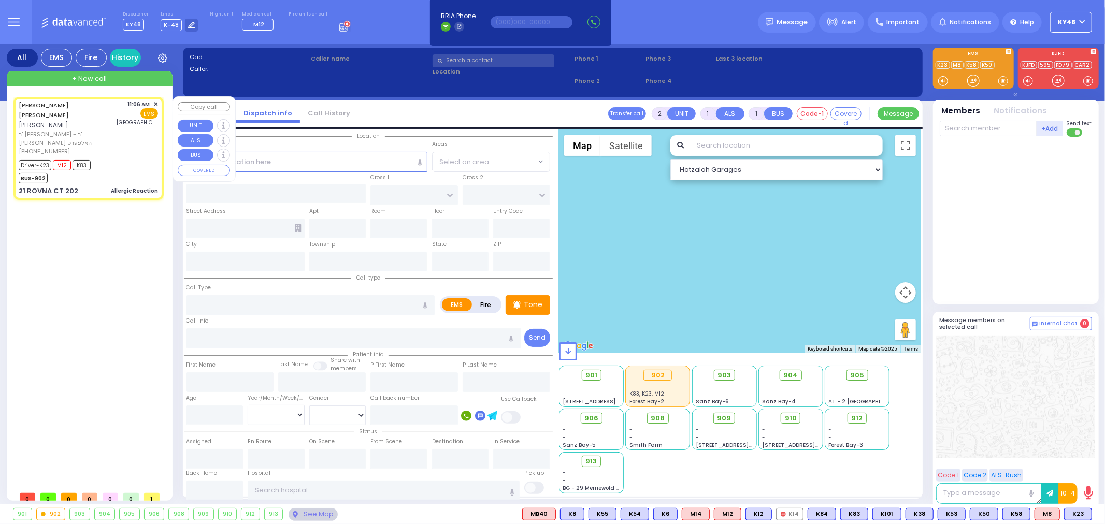
radio input "true"
type input "WOLF"
type input "[PERSON_NAME]"
type input "Yides"
type input "[PERSON_NAME]"
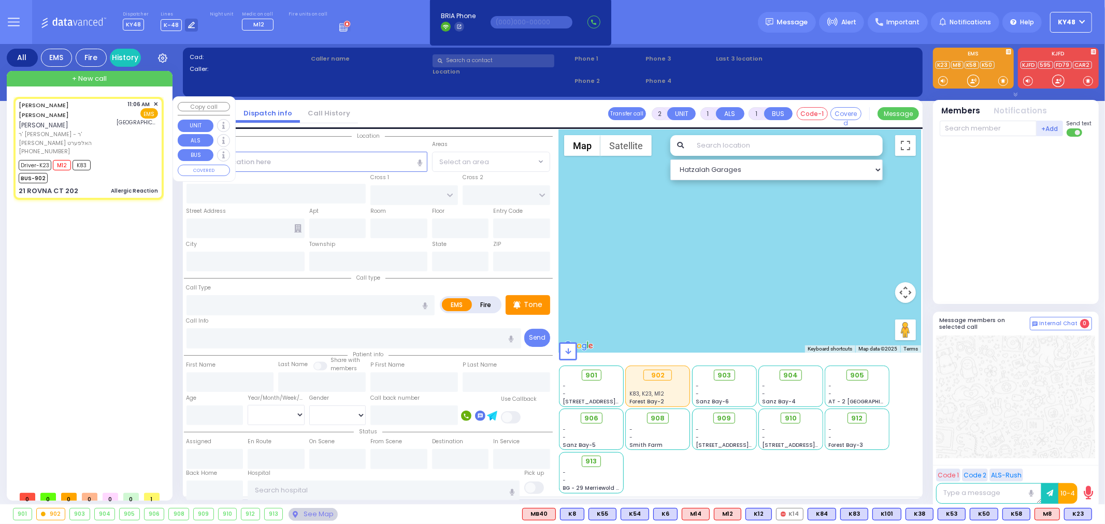
type input "29"
select select "Year"
select select "[DEMOGRAPHIC_DATA]"
type input "11:06"
type input "11:08"
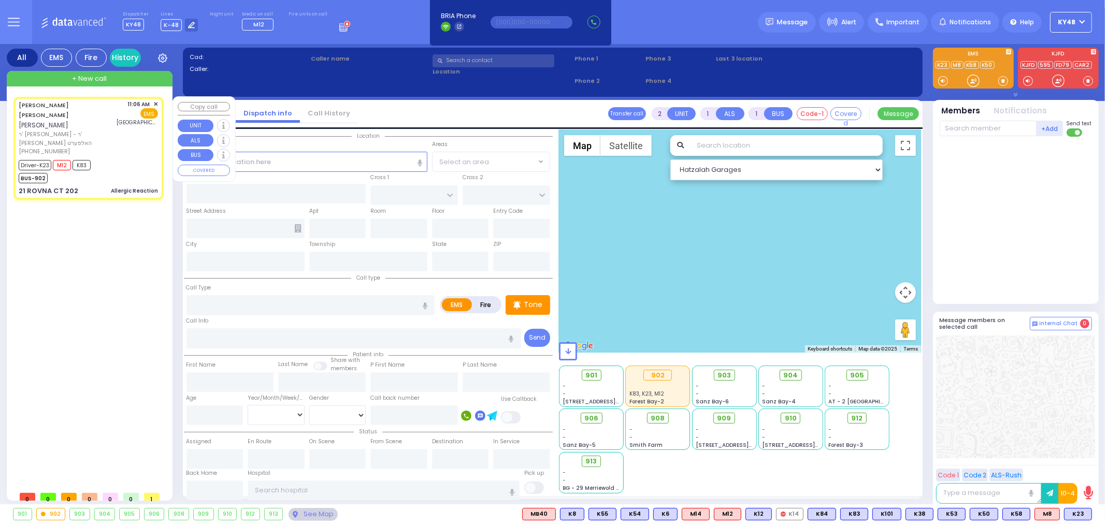
type input "11:10"
type input "11:55"
type input "[GEOGRAPHIC_DATA][PERSON_NAME]"
select select "Hatzalah Garages"
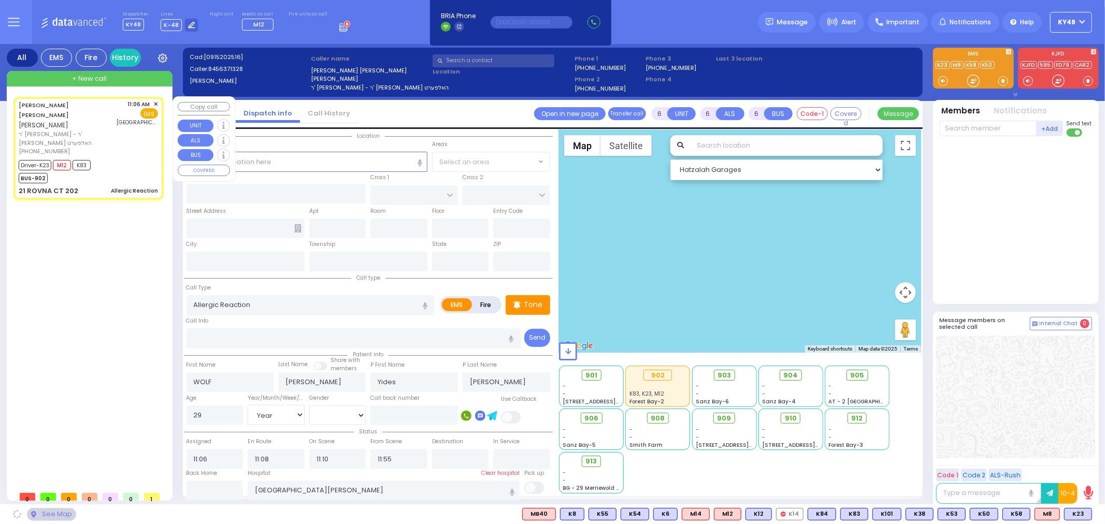
type input "CHEVRON RD"
type input "[GEOGRAPHIC_DATA]"
type input "21 ROVNA CT"
type input "202"
type input "Monroe"
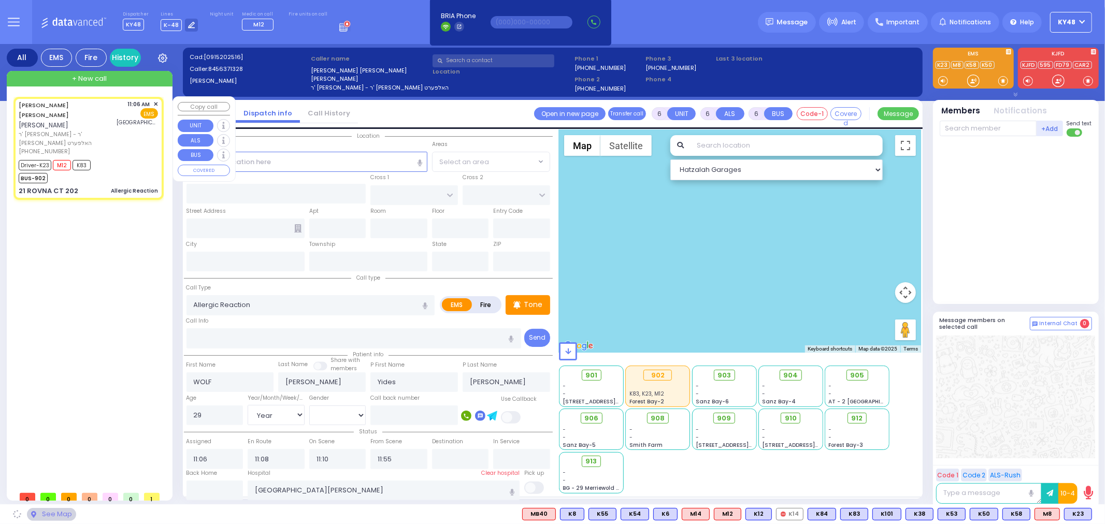
type input "[US_STATE]"
type input "10950"
select select "SECTION 5"
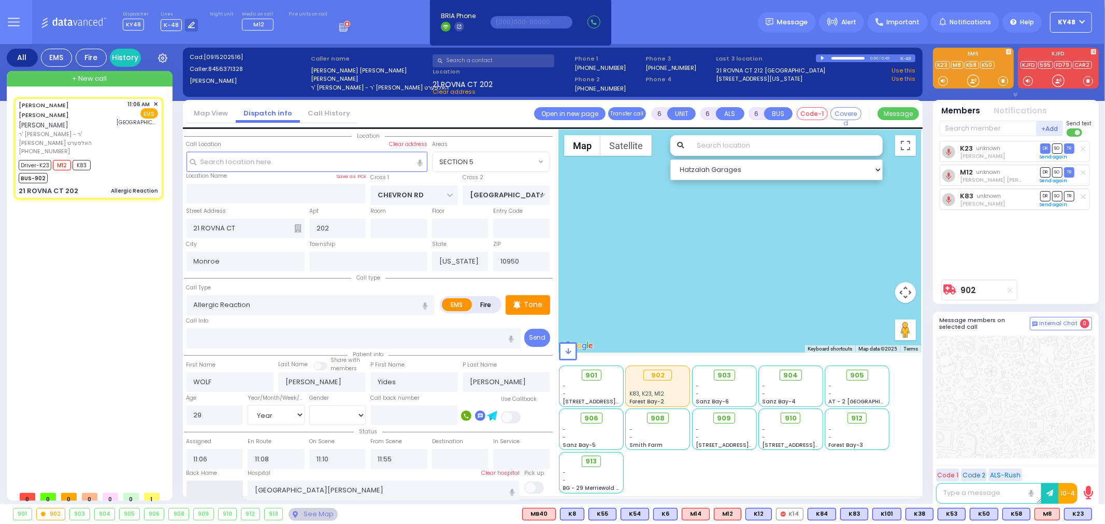
click at [205, 493] on input "text" at bounding box center [214, 491] width 57 height 20
click at [206, 490] on input "text" at bounding box center [214, 491] width 57 height 20
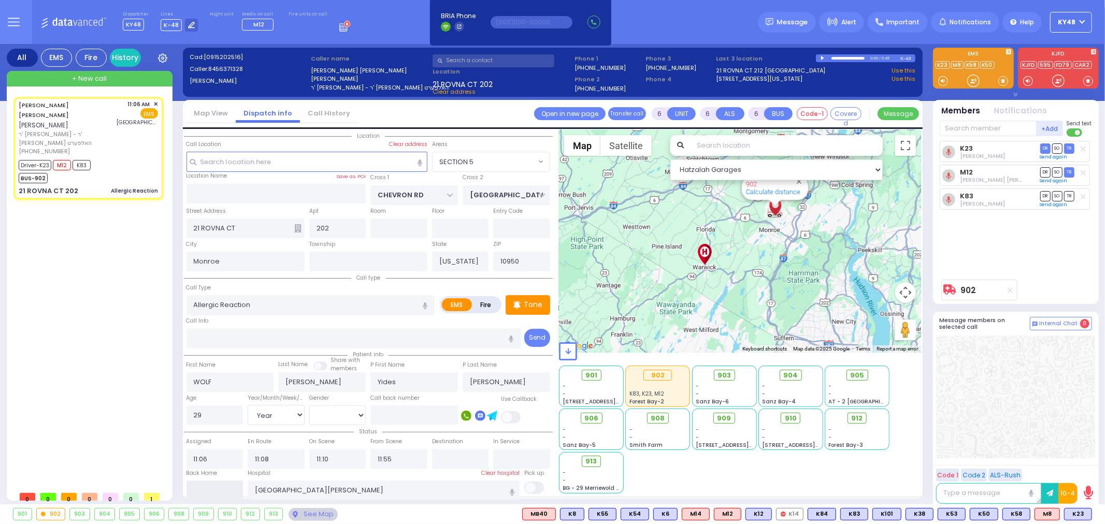
click at [211, 485] on input "text" at bounding box center [214, 491] width 57 height 20
type input "13:01"
select select
radio input "true"
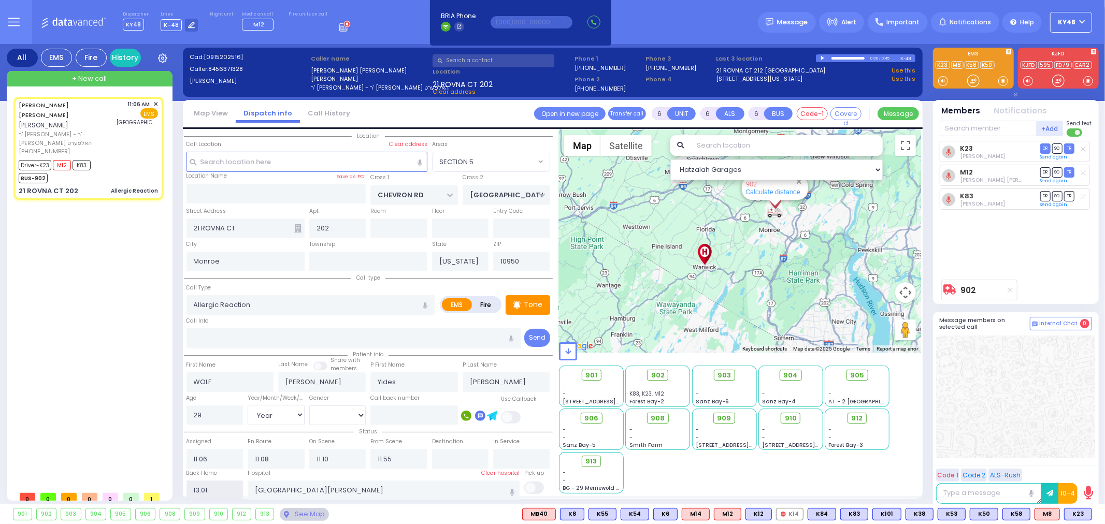
select select
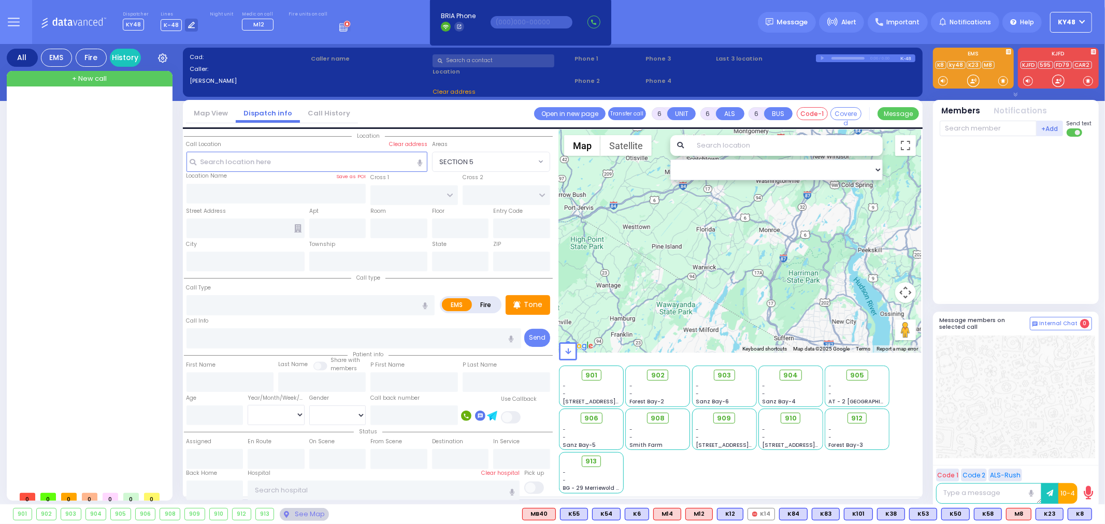
type input "2"
type input "1"
select select
radio input "true"
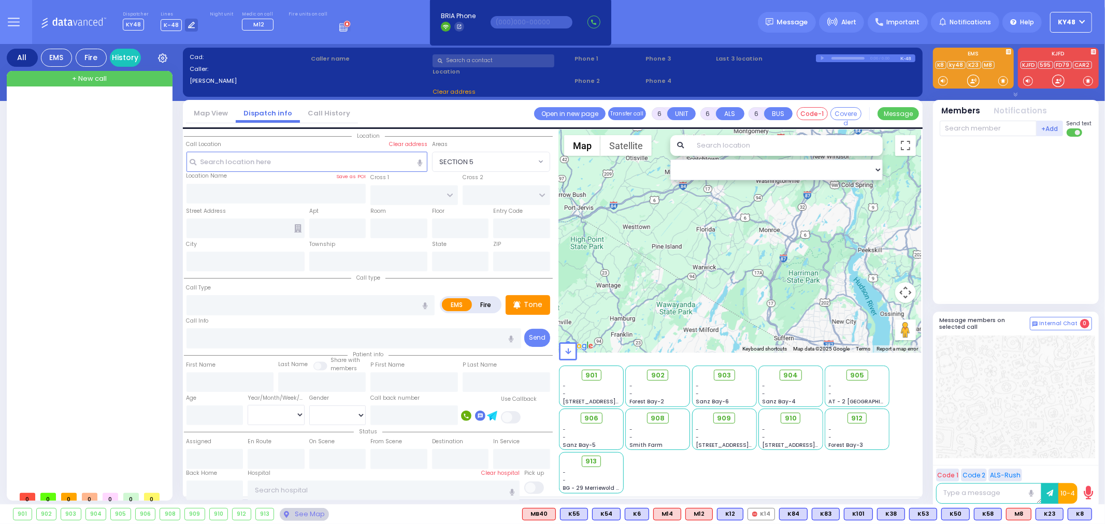
select select
type input "13:21"
select select
radio input "true"
select select
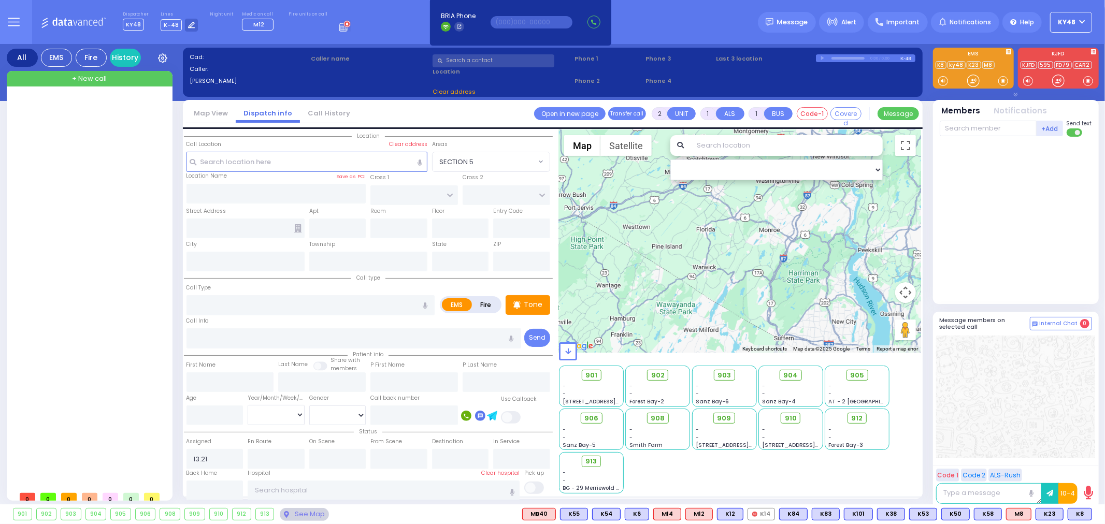
select select "Hatzalah Garages"
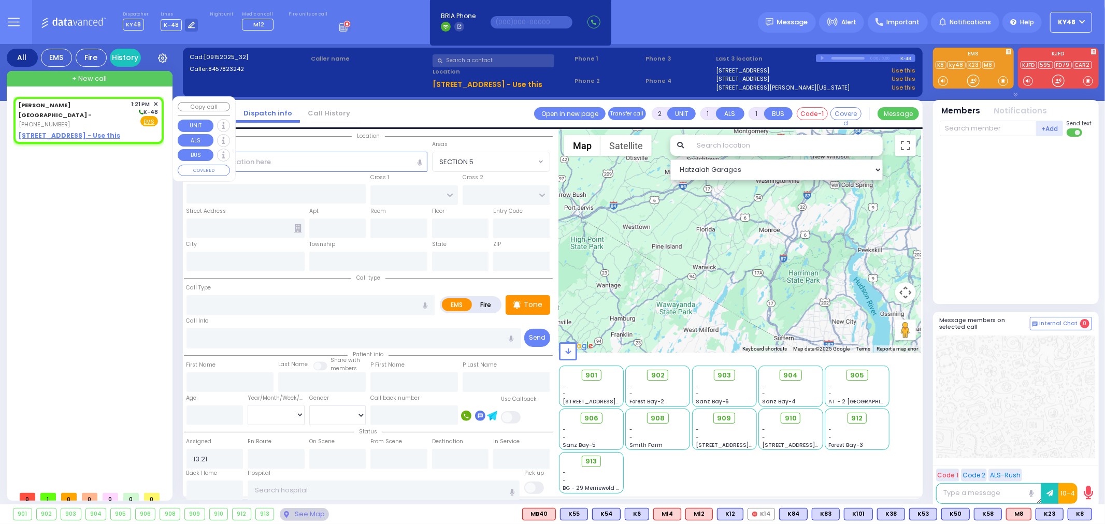
click at [81, 133] on u "49 FOREST ROAD - Use this" at bounding box center [70, 135] width 102 height 9
select select
radio input "true"
select select
select select "Hatzalah Garages"
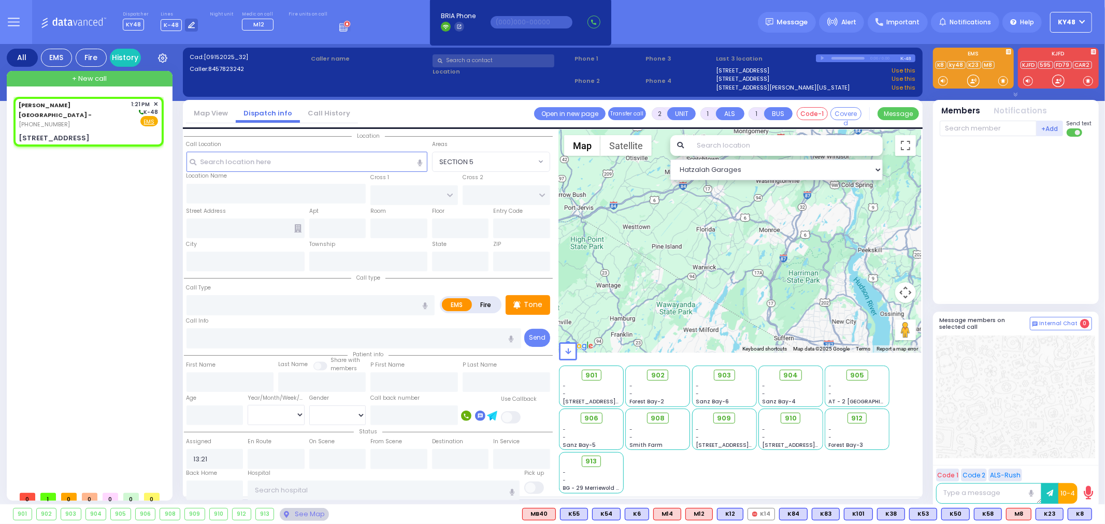
select select
radio input "true"
select select
select select "Hatzalah Garages"
type input "49 Forest Road"
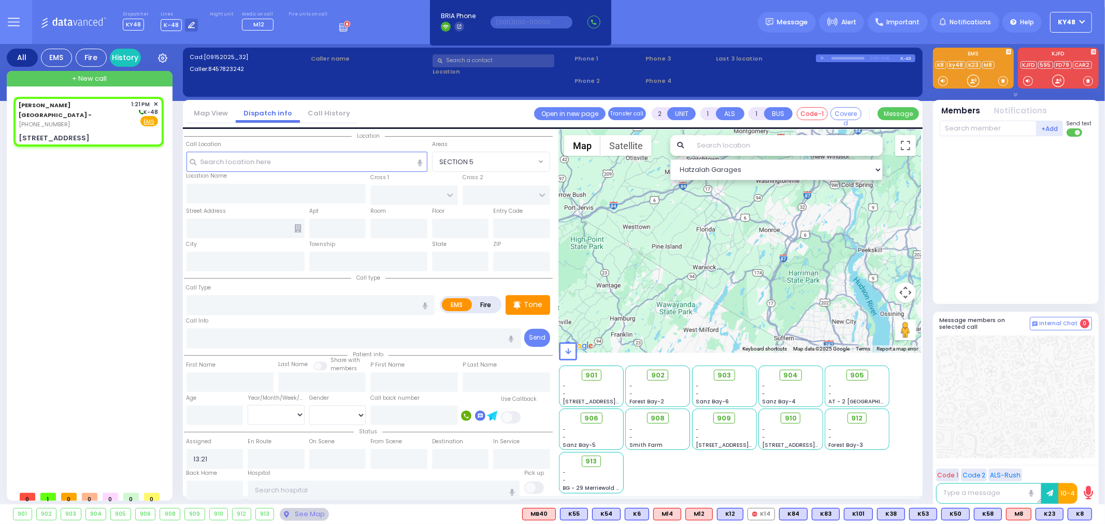
type input "Arncliffe"
type input "New South Wales"
type input "2205"
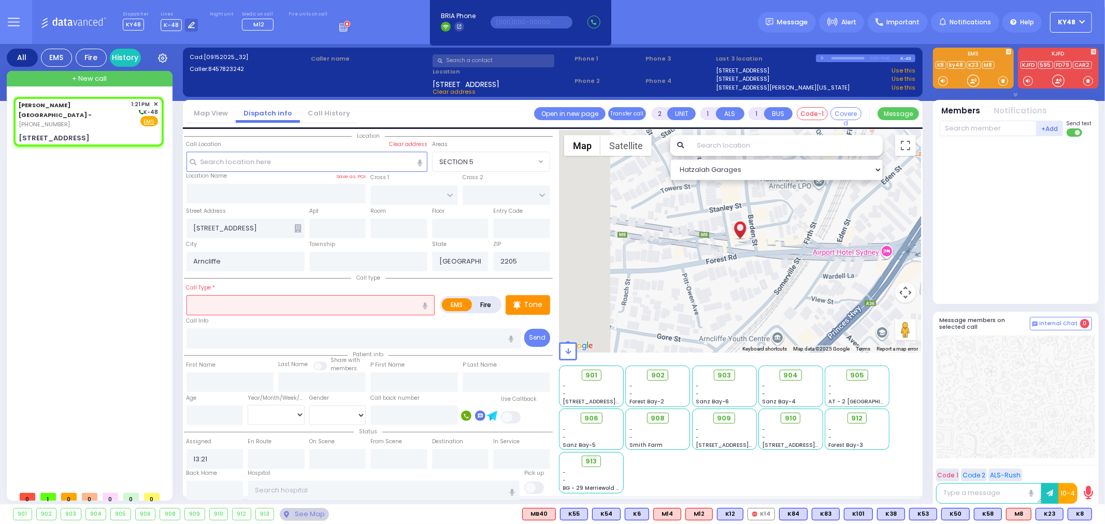
click at [224, 301] on input "text" at bounding box center [310, 305] width 249 height 20
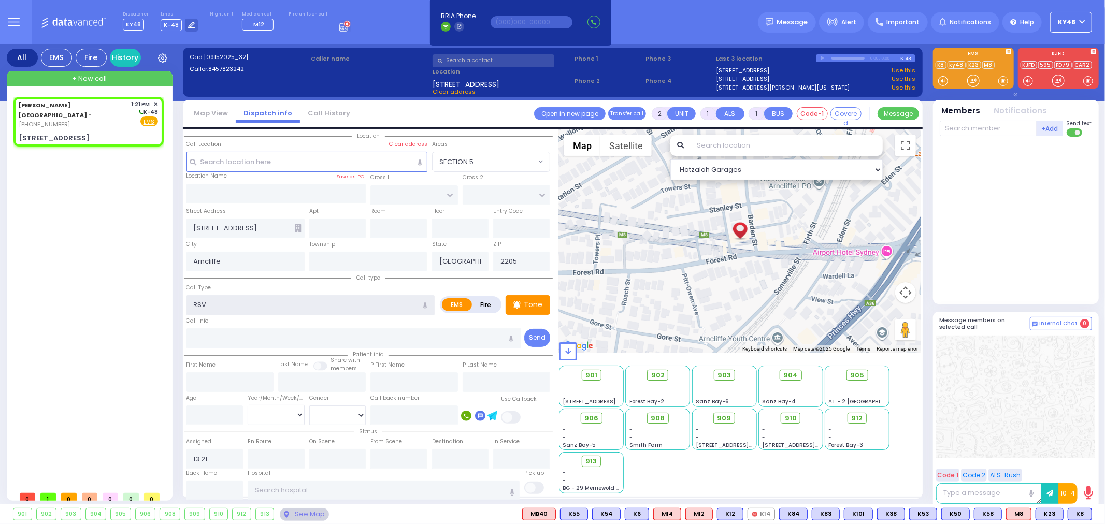
type input "RSV"
click at [196, 412] on input "number" at bounding box center [214, 416] width 57 height 20
select select
radio input "true"
select select
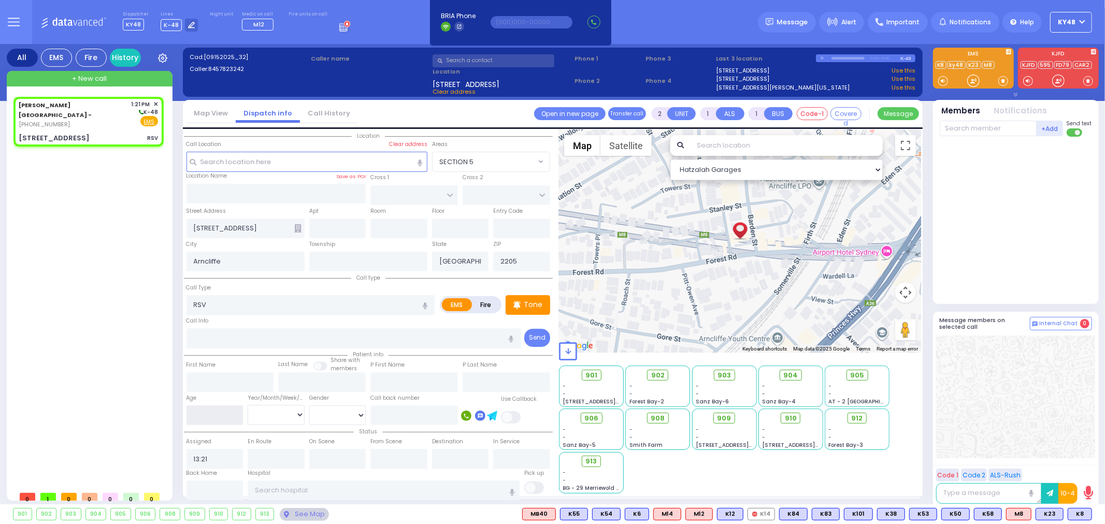
select select "Hatzalah Garages"
type input "1"
click at [278, 412] on select "Year Month Week Day" at bounding box center [276, 415] width 57 height 20
select select "Month"
click at [248, 405] on select "Year Month Week Day" at bounding box center [276, 415] width 57 height 20
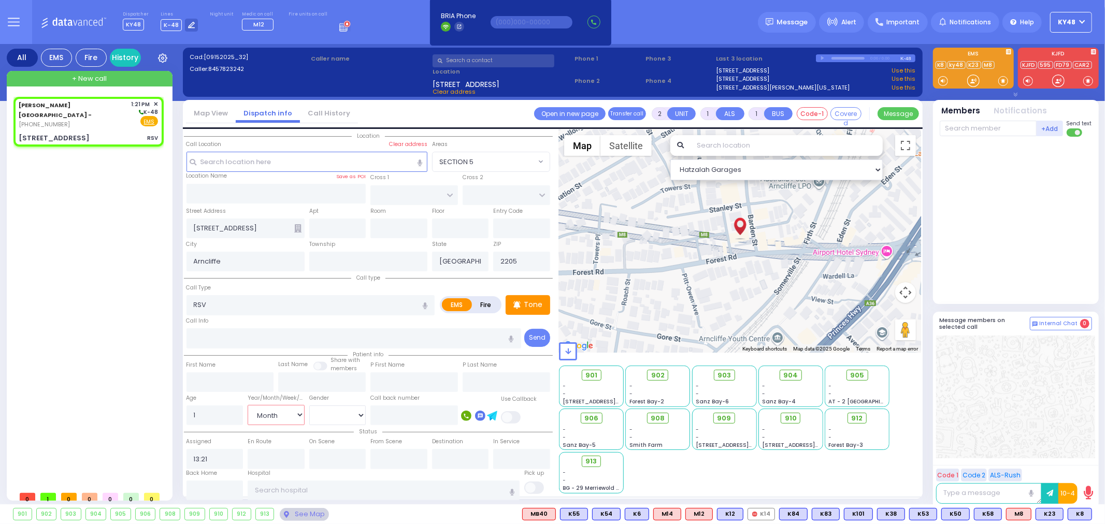
select select
radio input "true"
select select
select select "Hatzalah Garages"
click at [328, 414] on select "Male Female" at bounding box center [337, 416] width 57 height 20
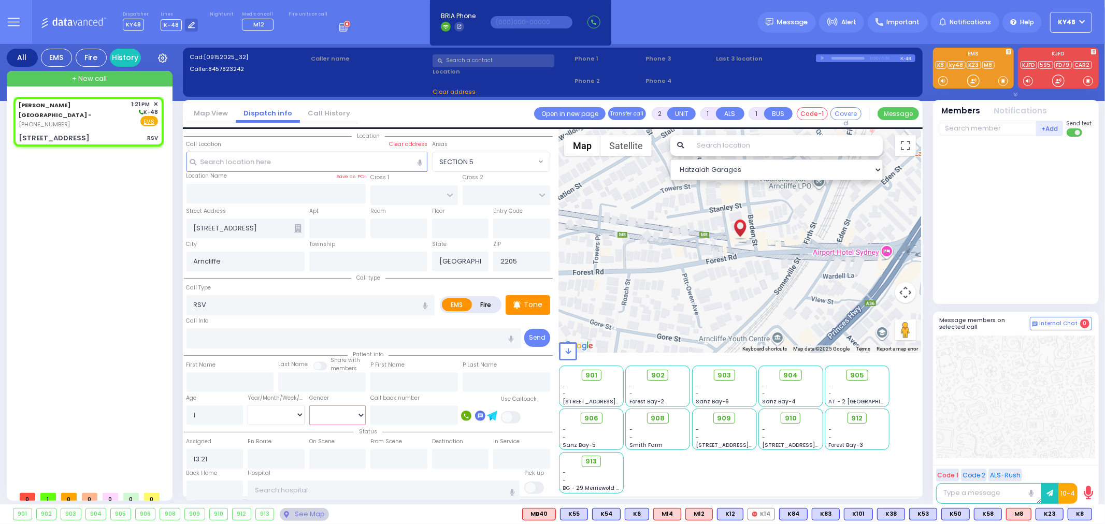
select select
radio input "true"
select select "Month"
select select "Hatzalah Garages"
click at [328, 413] on select "Male Female" at bounding box center [337, 416] width 57 height 20
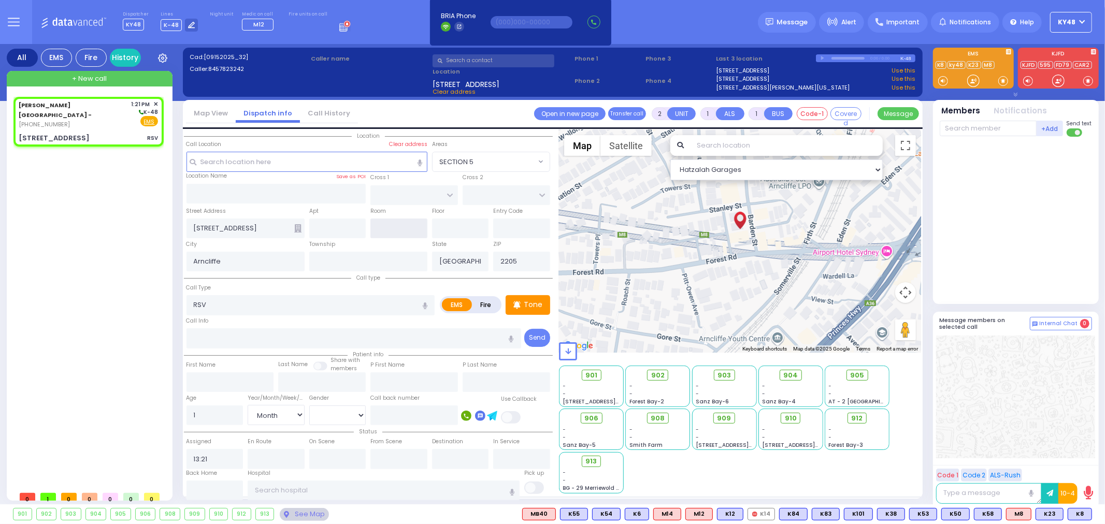
click at [394, 228] on input "text" at bounding box center [398, 229] width 57 height 20
type input "9"
click at [531, 304] on p "Tone" at bounding box center [533, 304] width 19 height 11
select select
radio input "true"
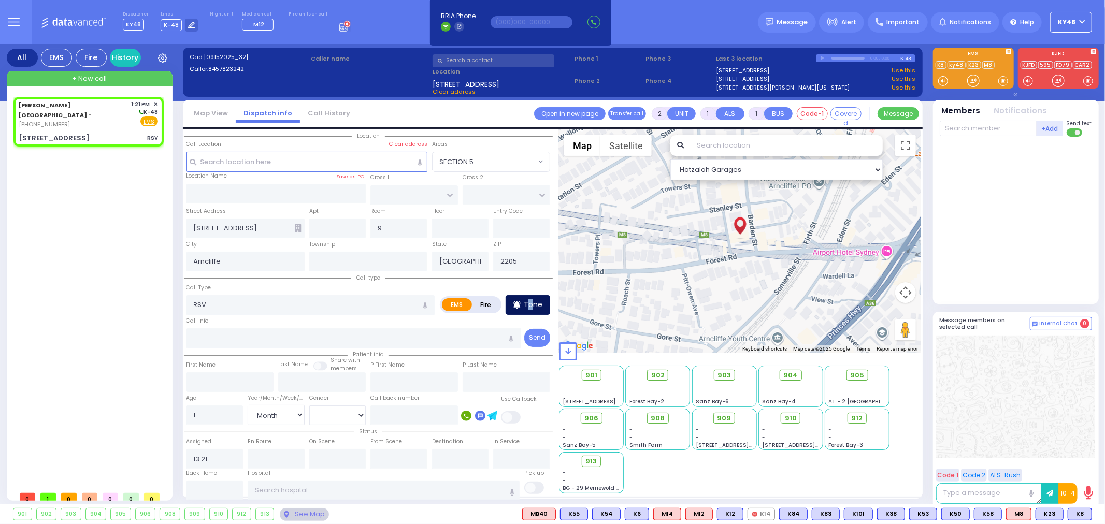
select select "Month"
select select "Hatzalah Garages"
select select
radio input "true"
select select "Month"
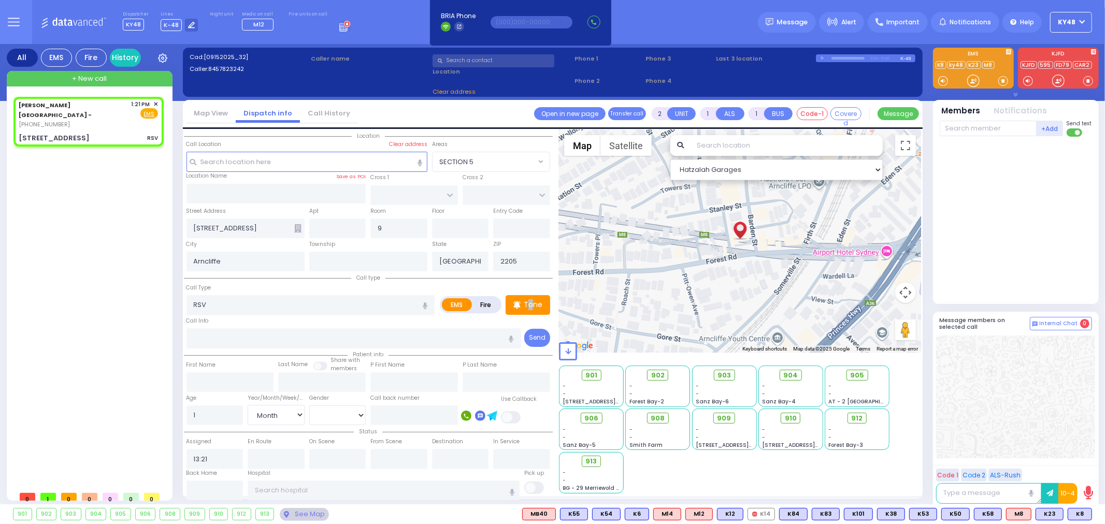
select select "Hatzalah Garages"
click at [974, 82] on div at bounding box center [973, 81] width 10 height 10
click at [976, 83] on div at bounding box center [973, 81] width 10 height 10
click at [974, 80] on div at bounding box center [973, 81] width 10 height 10
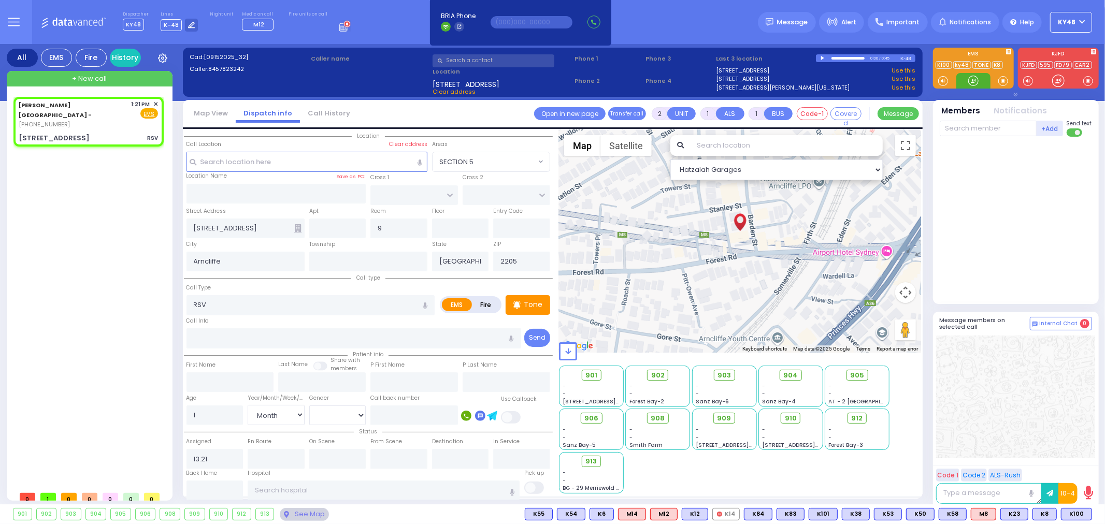
click at [972, 84] on div at bounding box center [973, 81] width 10 height 10
click at [1076, 517] on span "K100" at bounding box center [1076, 514] width 30 height 11
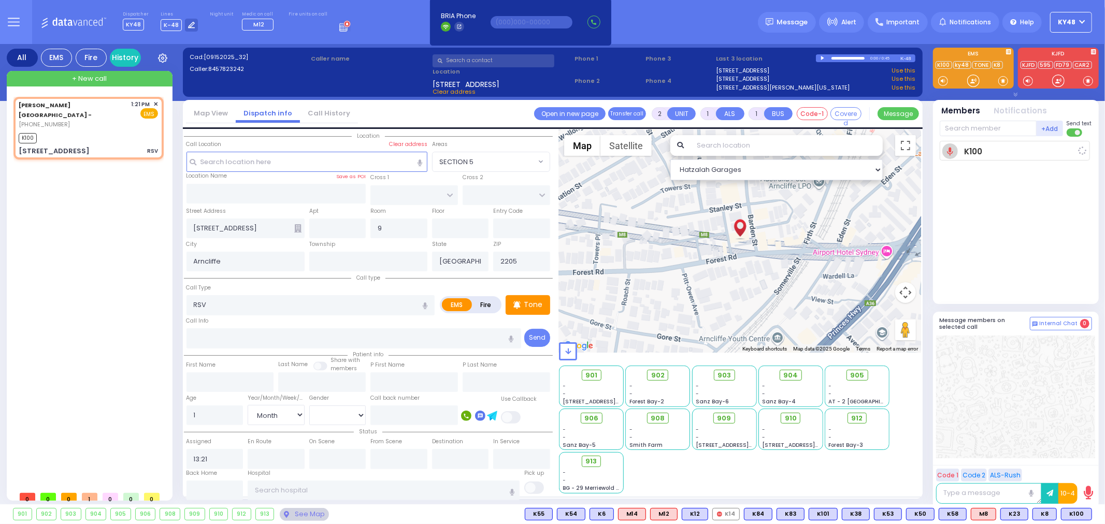
select select
radio input "true"
select select "Month"
type input "13:24"
select select "Hatzalah Garages"
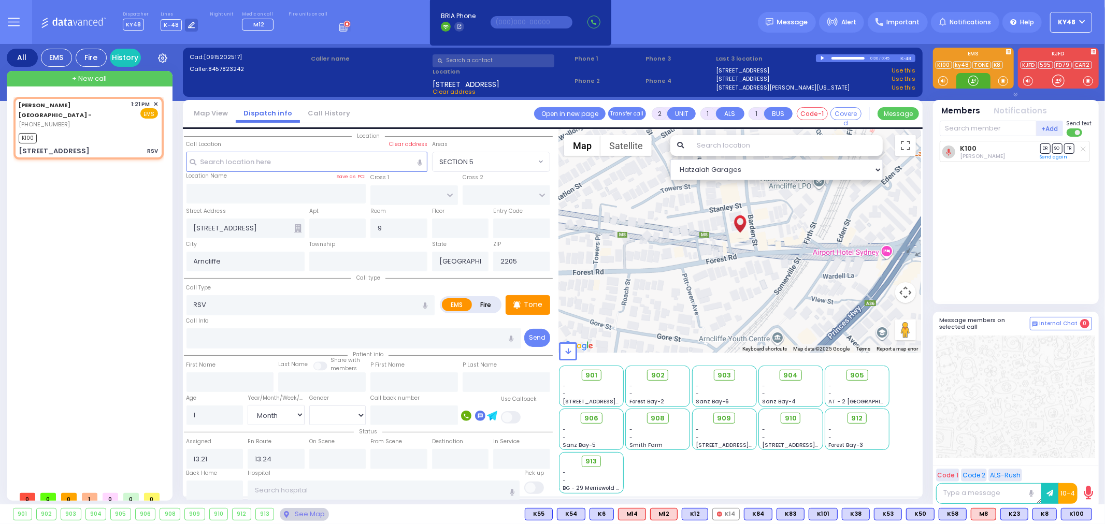
click at [974, 84] on div at bounding box center [973, 81] width 10 height 10
click at [976, 85] on div at bounding box center [973, 81] width 10 height 10
click at [1079, 519] on span "K50" at bounding box center [1077, 514] width 27 height 11
select select
radio input "true"
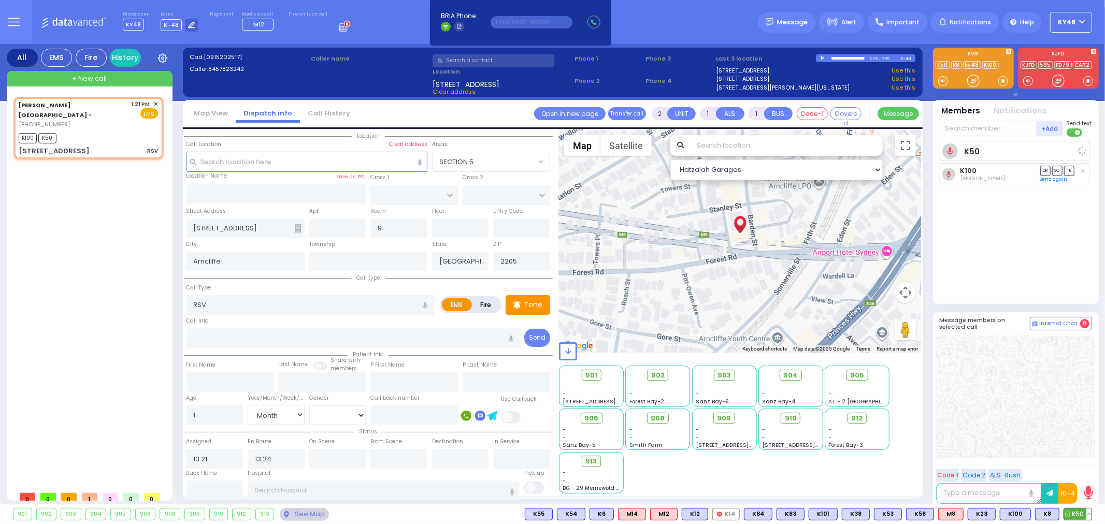
select select "Month"
select select "Hatzalah Garages"
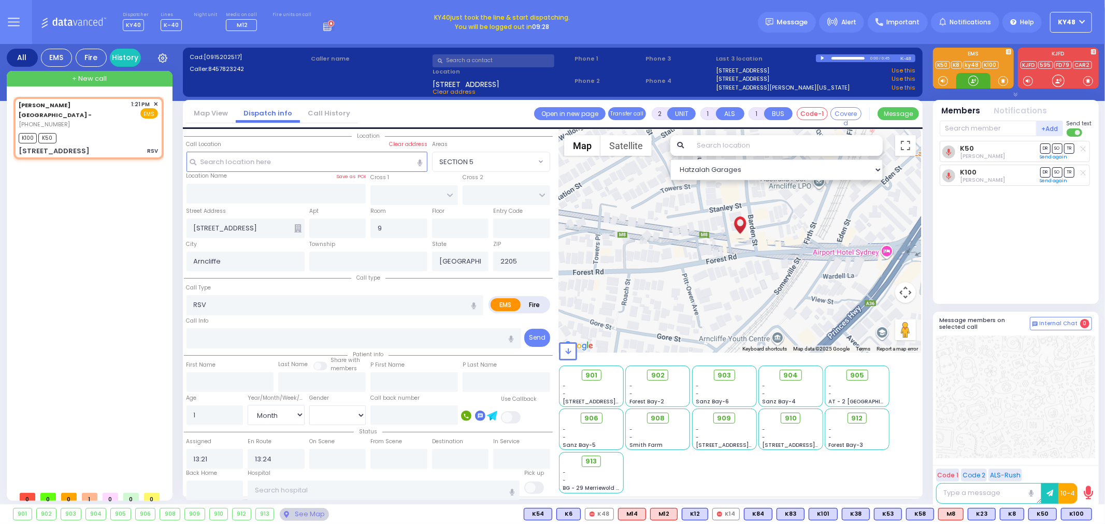
click at [974, 83] on div at bounding box center [973, 81] width 10 height 10
click at [976, 85] on div at bounding box center [973, 81] width 10 height 10
click at [969, 85] on div at bounding box center [973, 81] width 10 height 10
click at [993, 125] on input "text" at bounding box center [988, 129] width 97 height 16
type input "903"
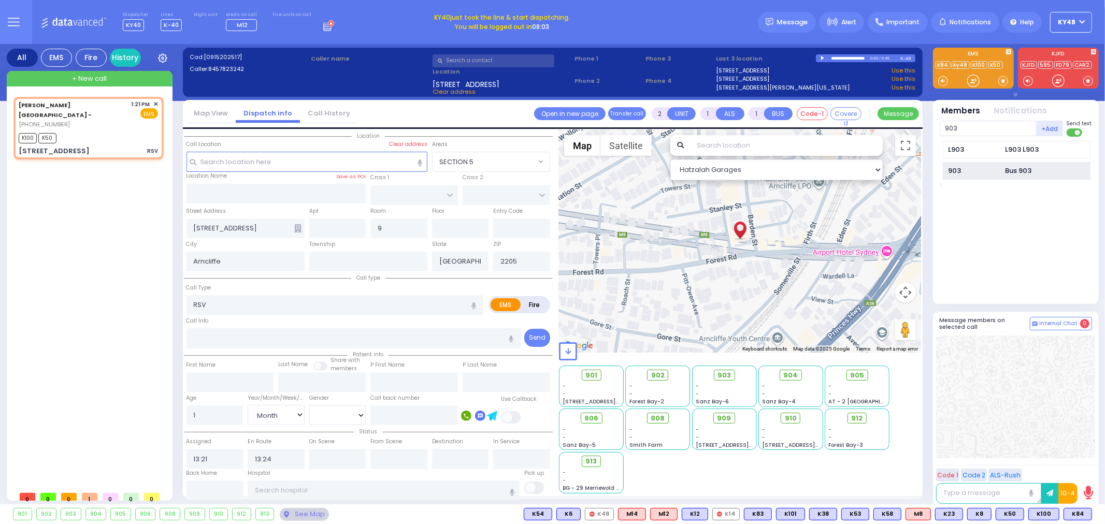
click at [993, 171] on div "903" at bounding box center [974, 171] width 52 height 10
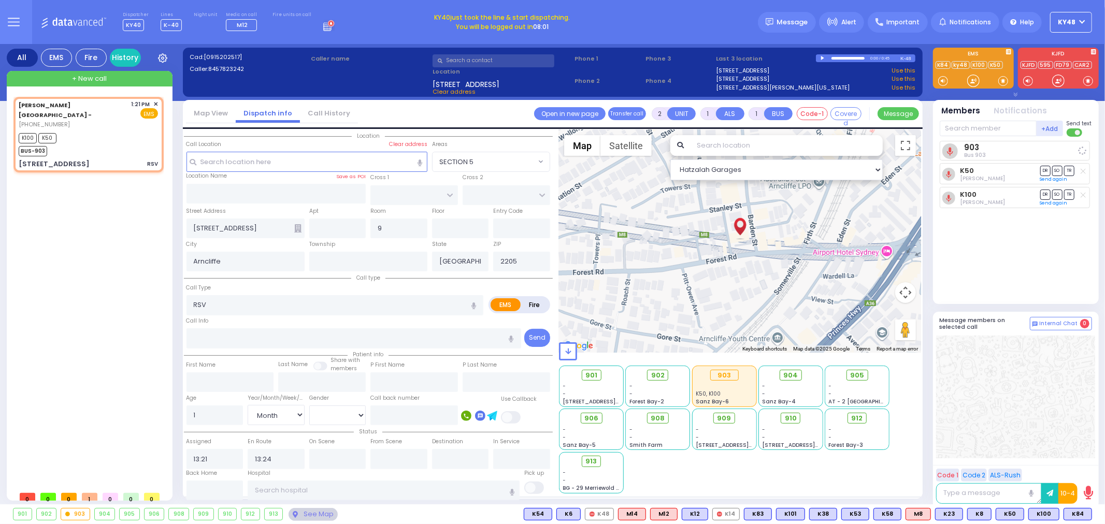
select select
radio input "true"
select select "Month"
select select "Hatzalah Garages"
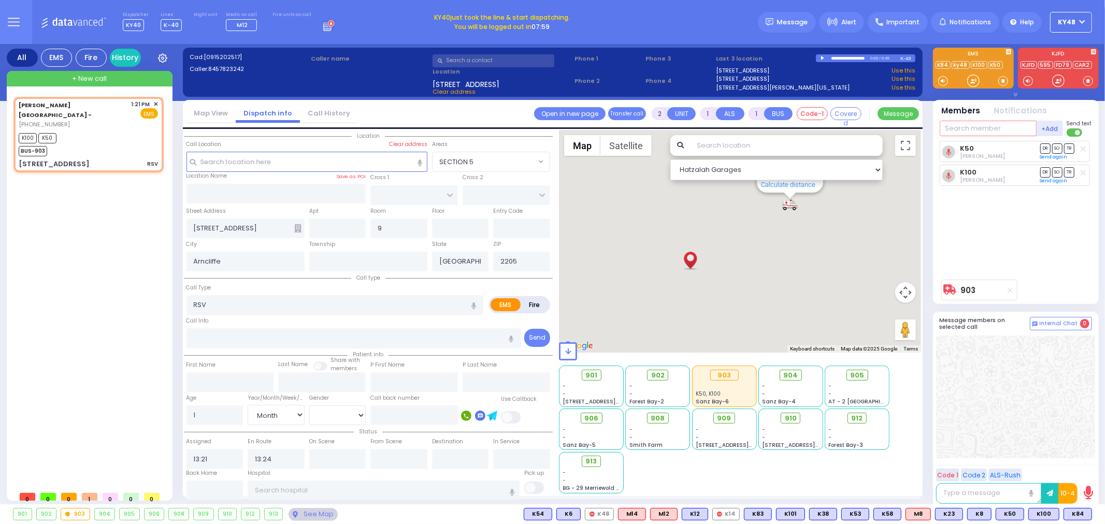
click at [991, 133] on input "text" at bounding box center [988, 129] width 97 height 16
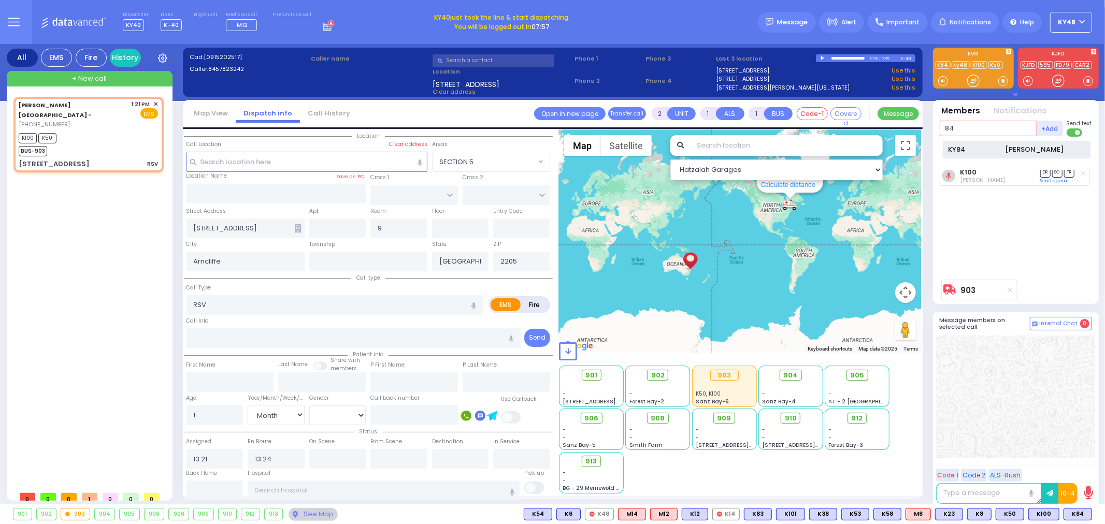
type input "84"
click at [1004, 152] on div "KY84 Elimelech Katz" at bounding box center [1017, 150] width 148 height 18
select select
radio input "true"
select select "Month"
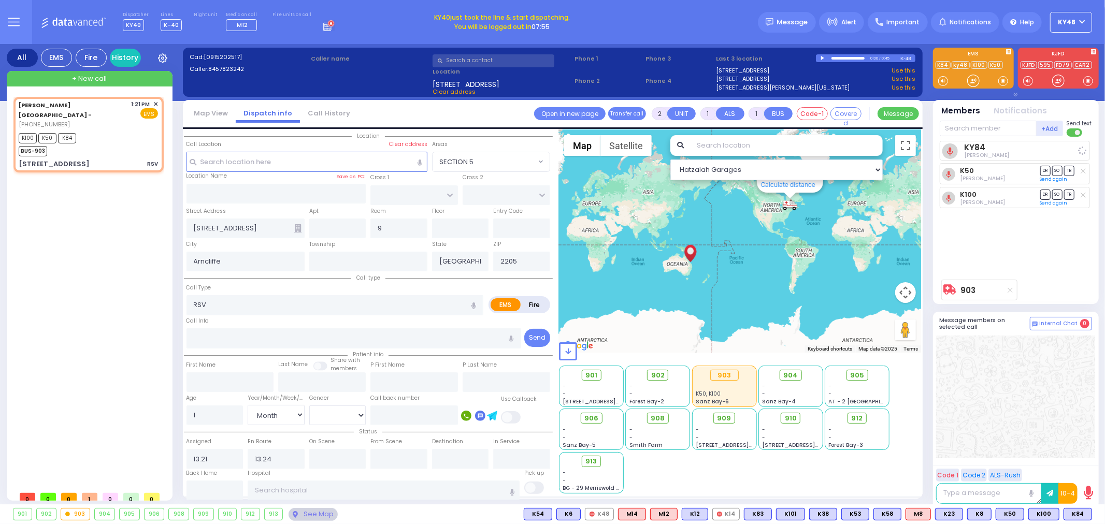
select select "Hatzalah Garages"
select select
radio input "true"
select select "Month"
type input "[GEOGRAPHIC_DATA]"
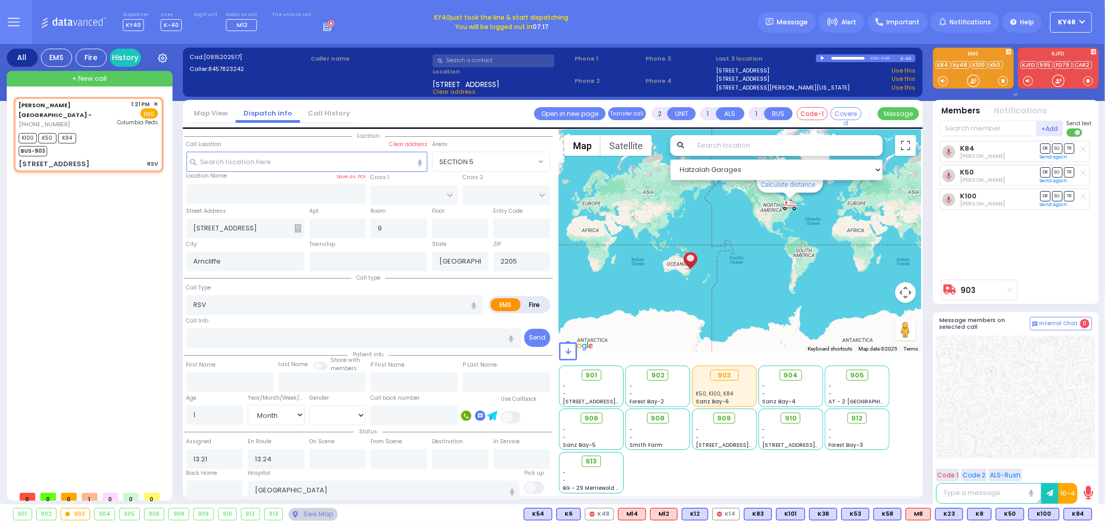
select select "Hatzalah Garages"
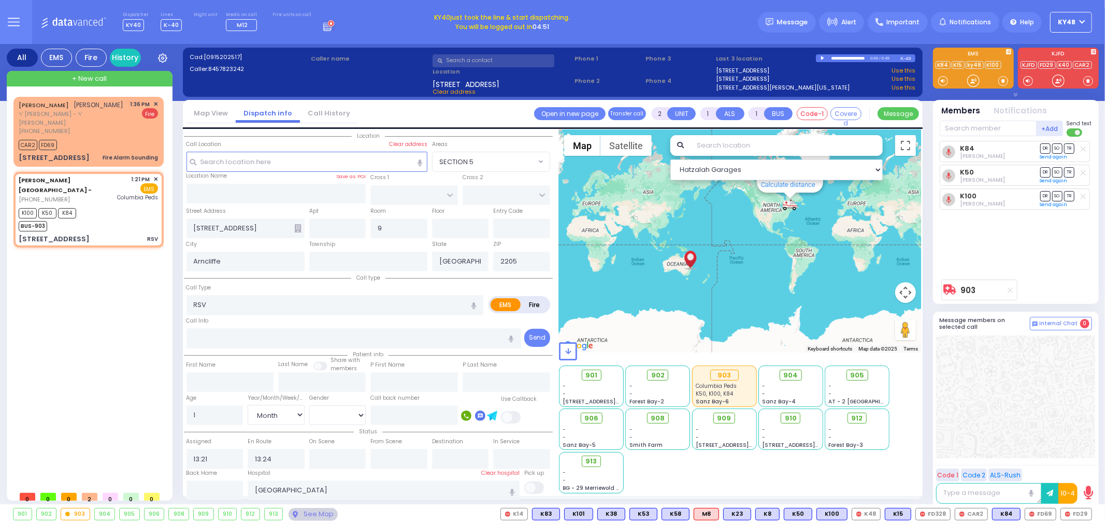
type input "6"
select select
radio input "true"
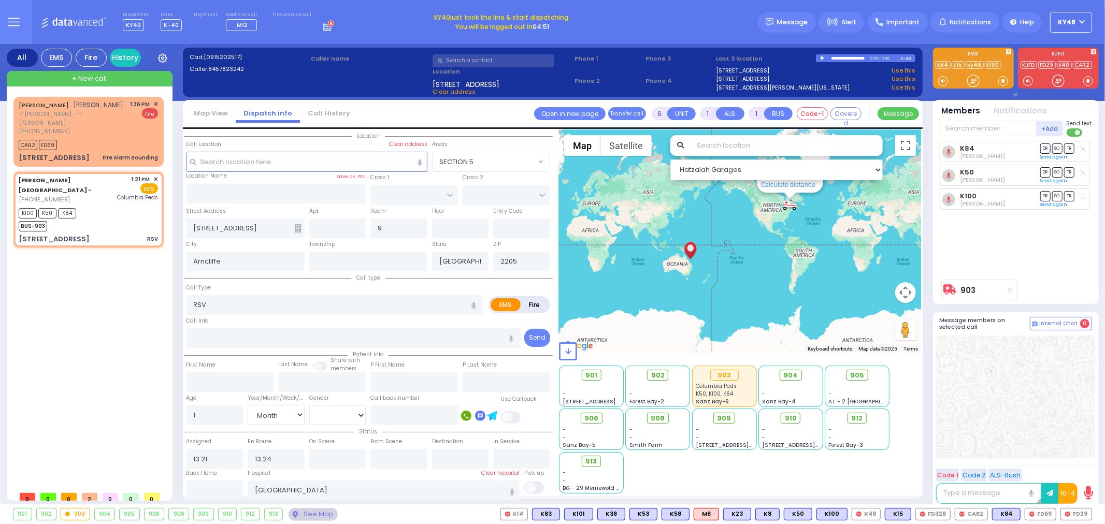
type input "Unknown"
select select "Year"
select select "Hatzalah Garages"
select select
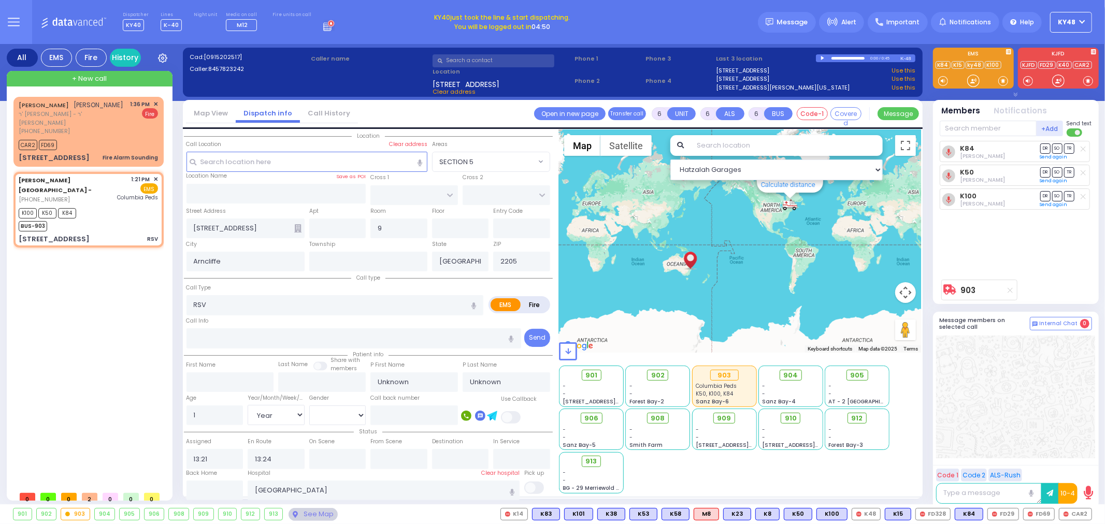
radio input "true"
select select "Year"
select select "Hatzalah Garages"
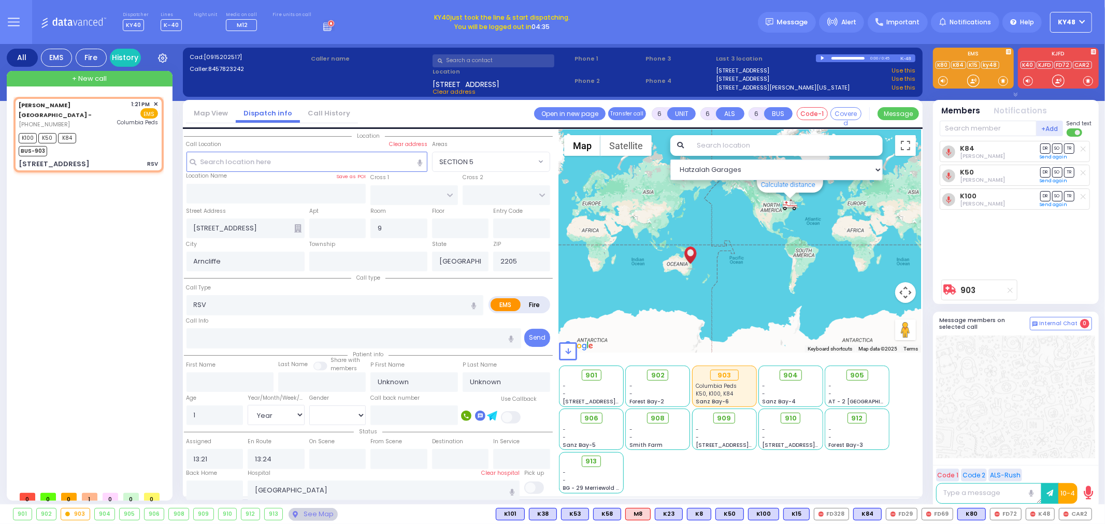
select select
radio input "true"
type input "Shea"
select select "Year"
type input "13:25"
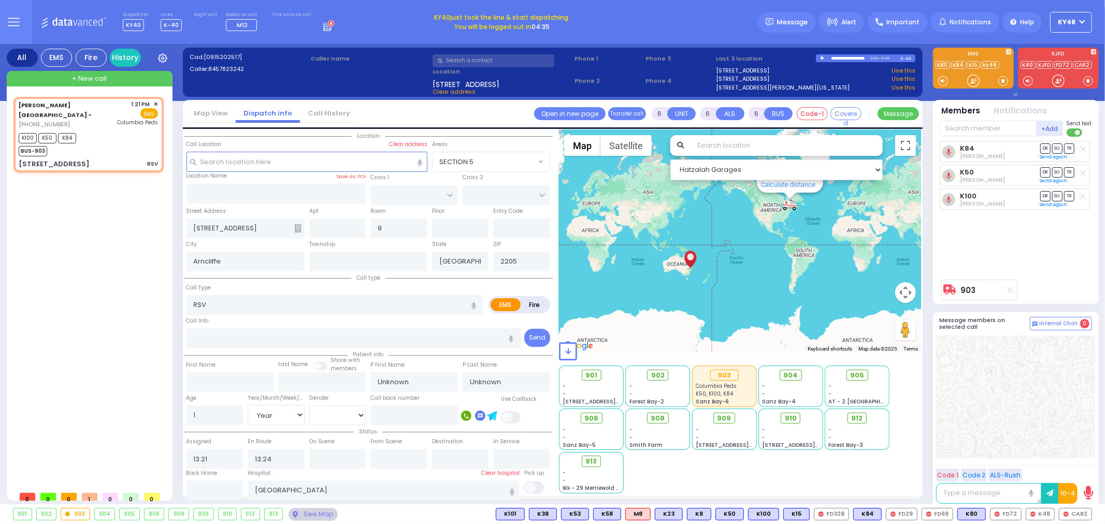
type input "13:42"
select select
radio input "true"
select select "Year"
select select "Hatzalah Garages"
